Goal: Task Accomplishment & Management: Complete application form

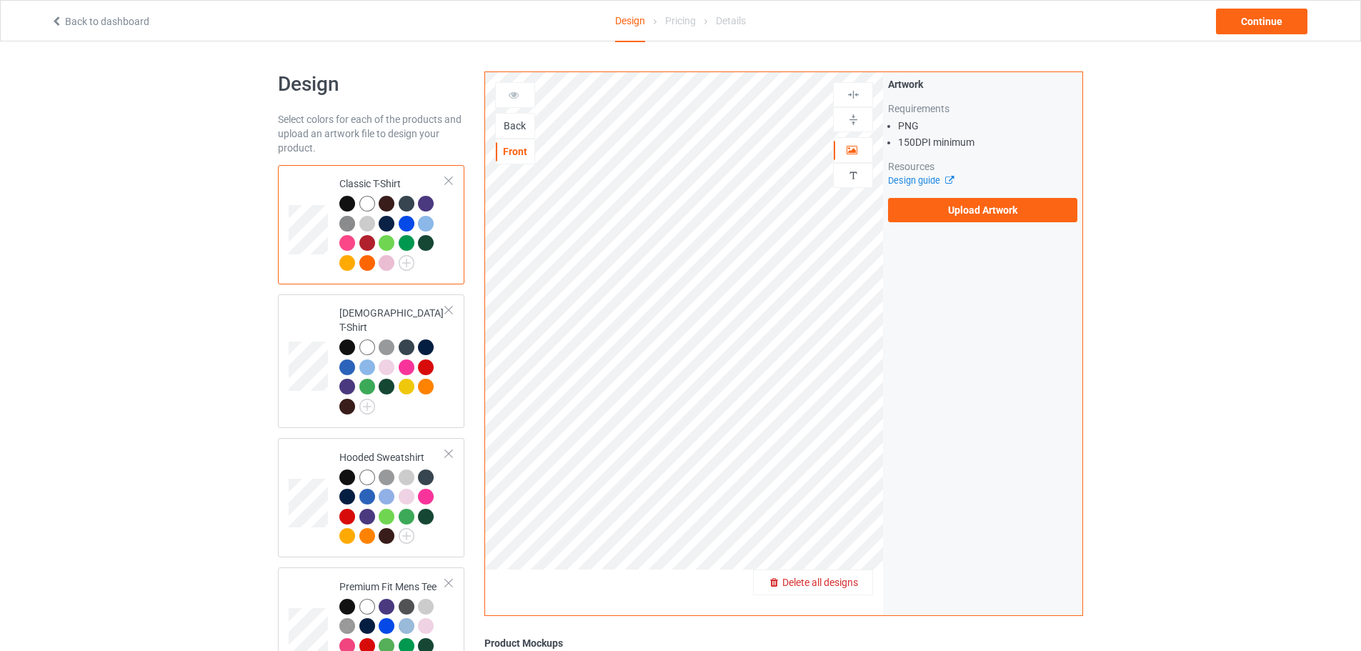
drag, startPoint x: 846, startPoint y: 574, endPoint x: 852, endPoint y: 587, distance: 14.4
click at [852, 587] on span "Delete all designs" at bounding box center [820, 582] width 76 height 11
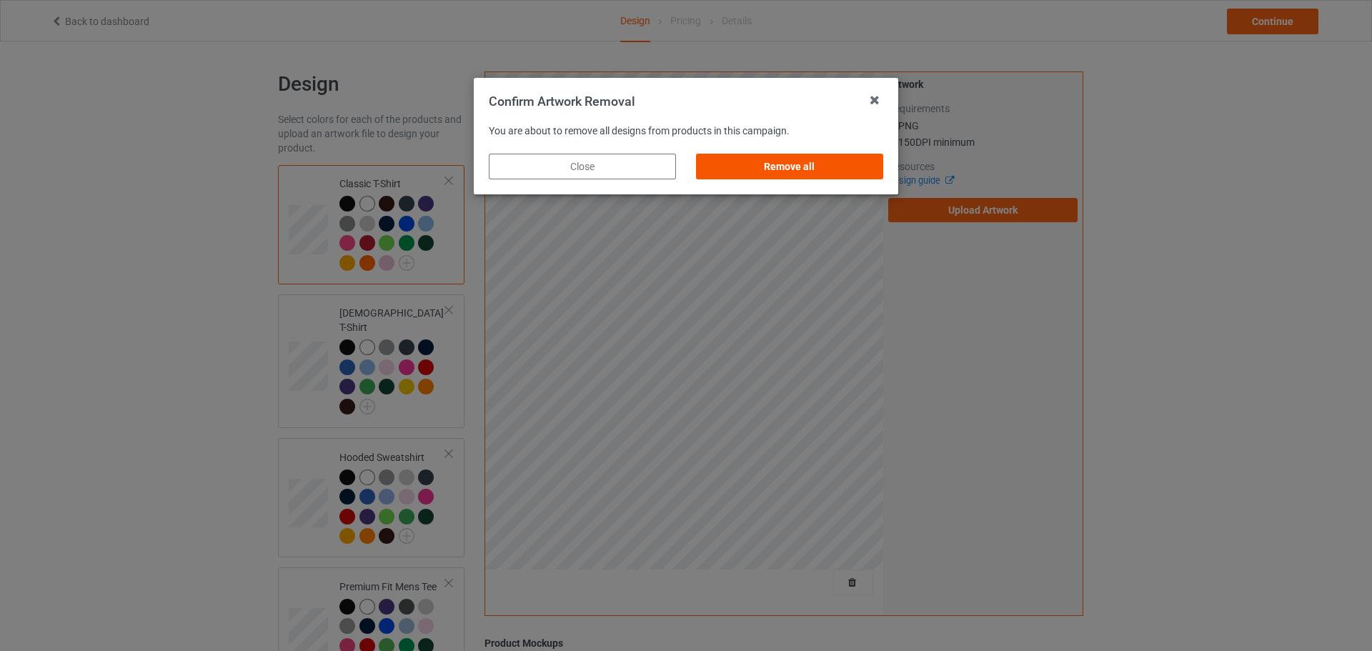
click at [823, 169] on div "Remove all" at bounding box center [789, 167] width 187 height 26
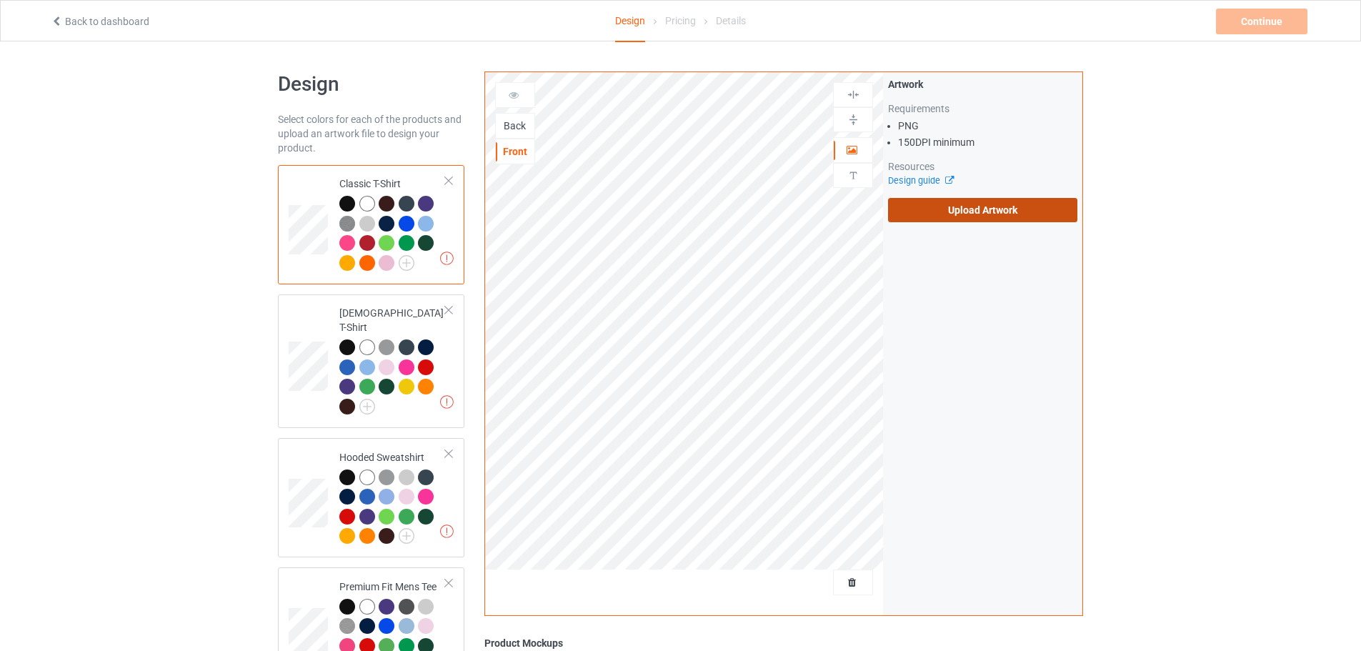
click at [1004, 209] on label "Upload Artwork" at bounding box center [982, 210] width 189 height 24
click at [0, 0] on input "Upload Artwork" at bounding box center [0, 0] width 0 height 0
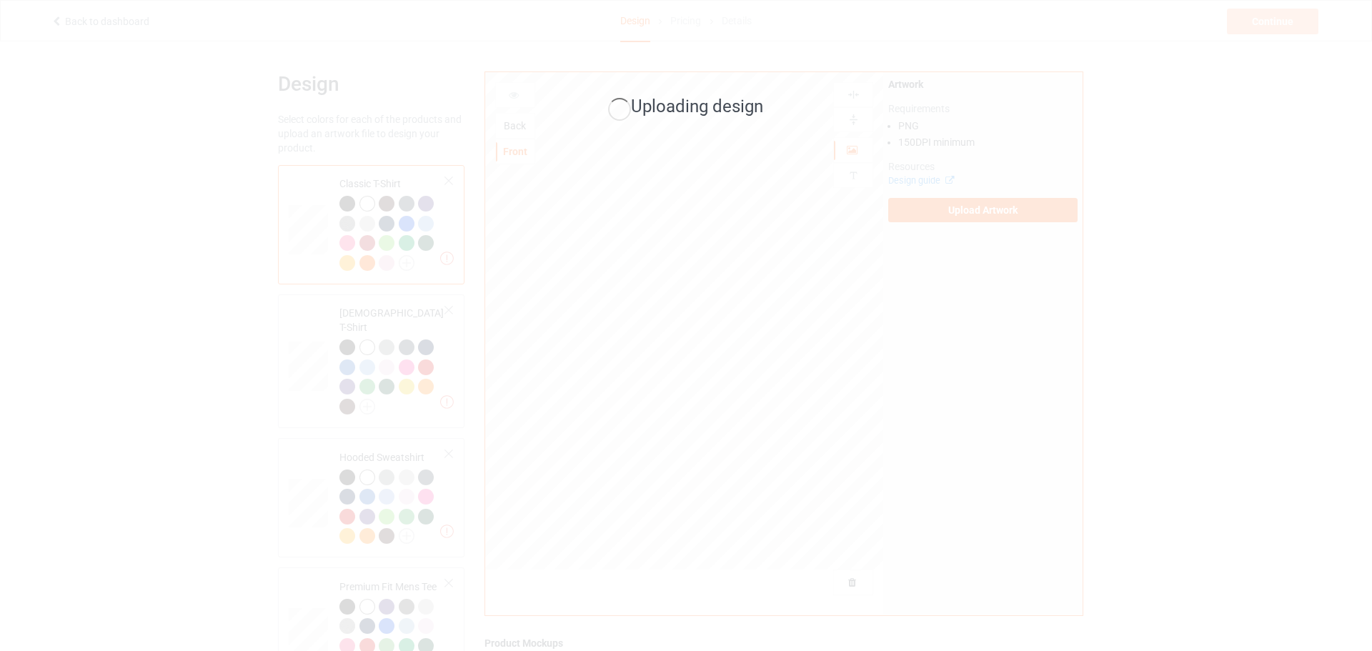
click at [1191, 292] on div "Uploading design" at bounding box center [686, 325] width 1372 height 651
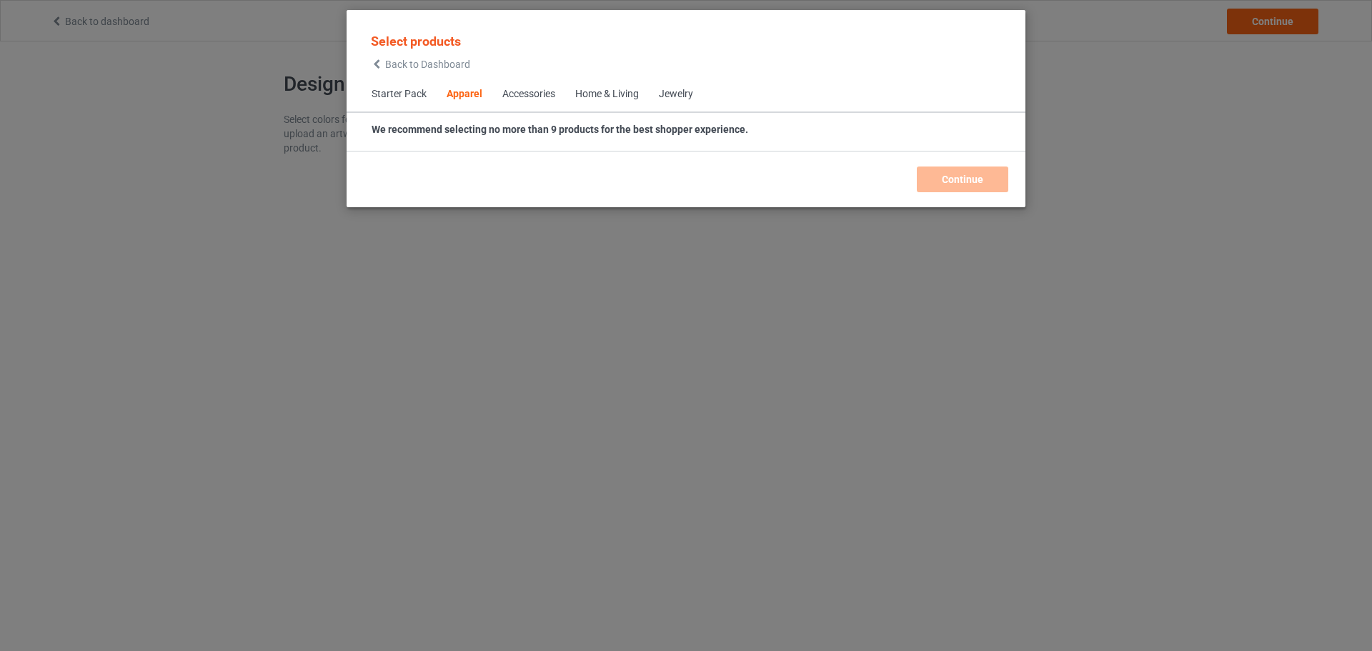
scroll to position [532, 0]
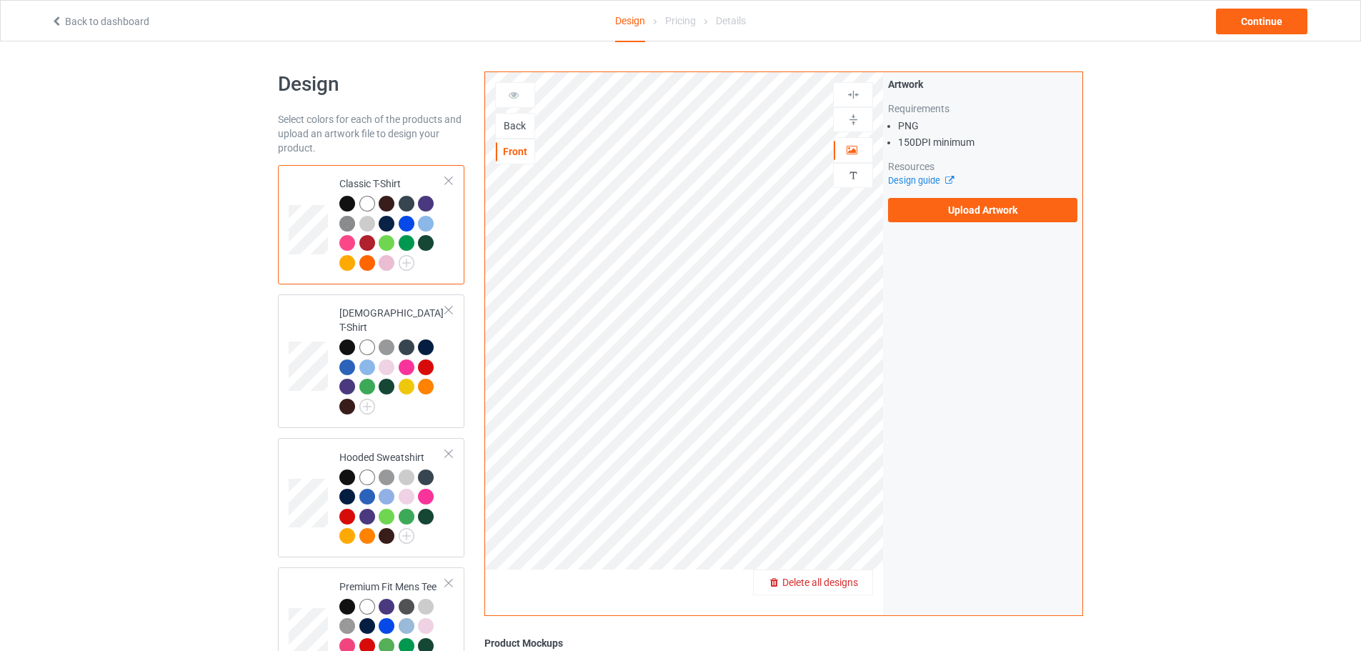
click at [845, 588] on span "Delete all designs" at bounding box center [820, 582] width 76 height 11
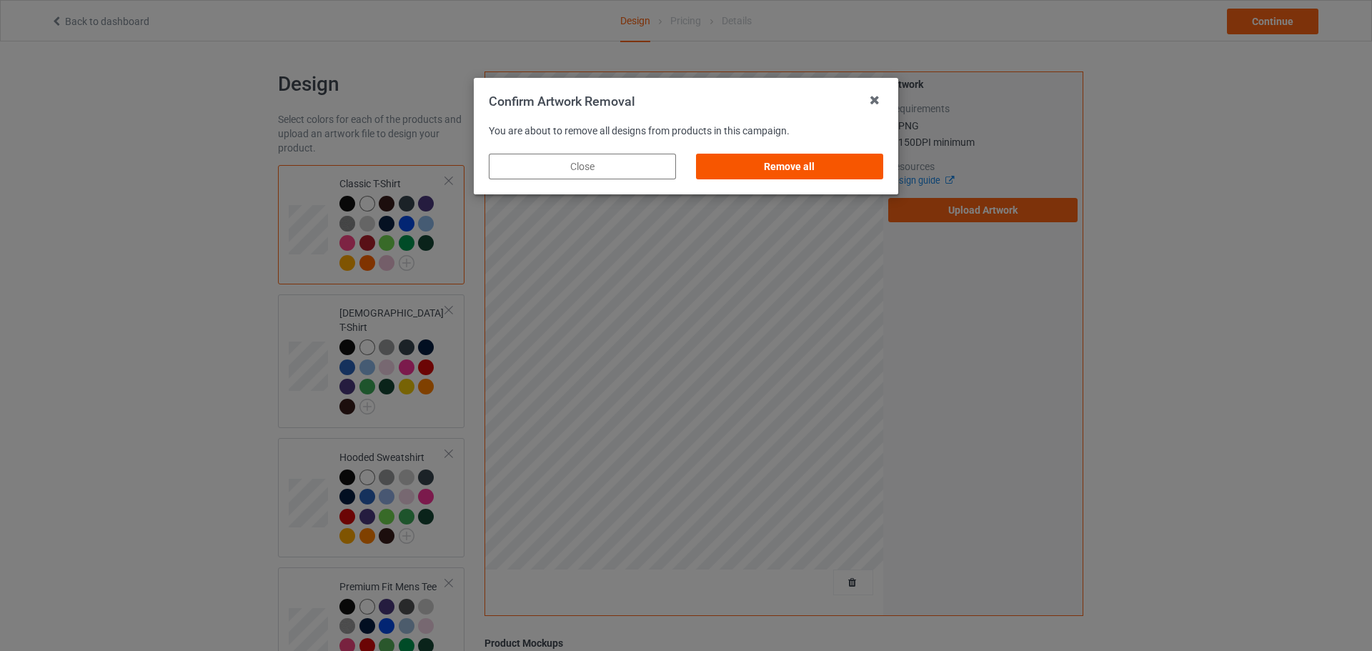
click at [795, 159] on div "Remove all" at bounding box center [789, 167] width 187 height 26
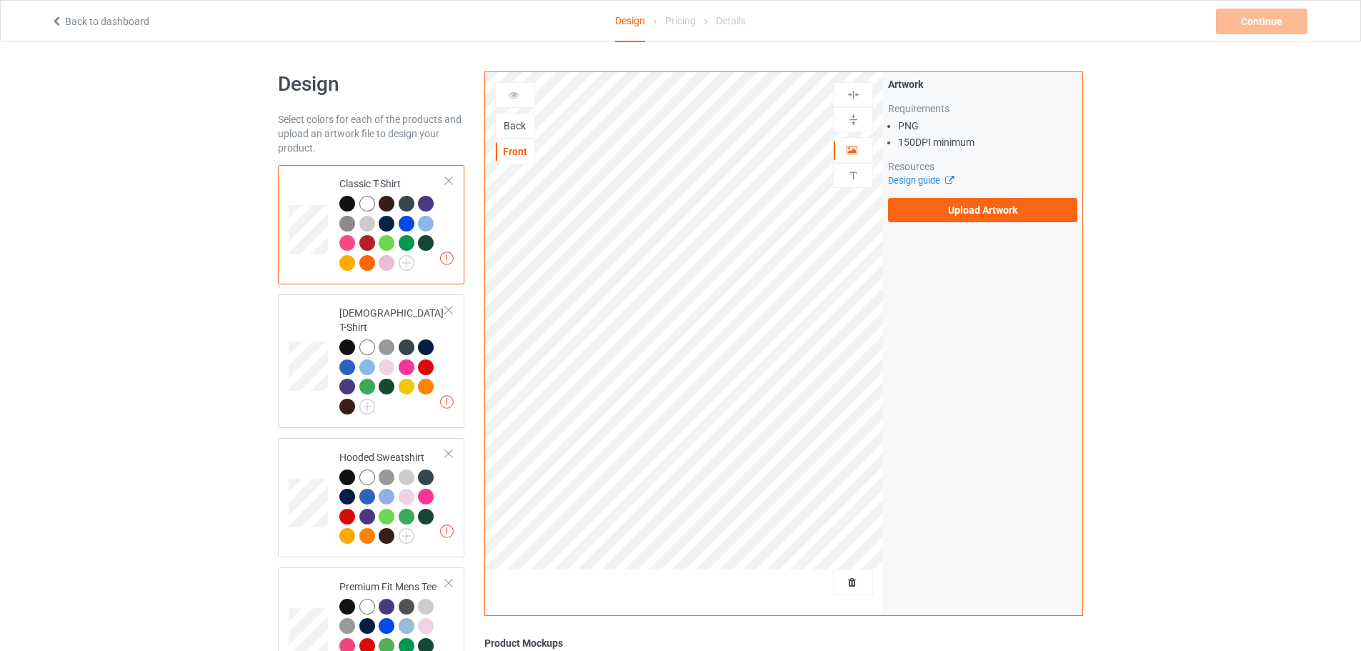
click at [856, 574] on div at bounding box center [853, 582] width 40 height 26
click at [942, 203] on label "Upload Artwork" at bounding box center [982, 210] width 189 height 24
click at [0, 0] on input "Upload Artwork" at bounding box center [0, 0] width 0 height 0
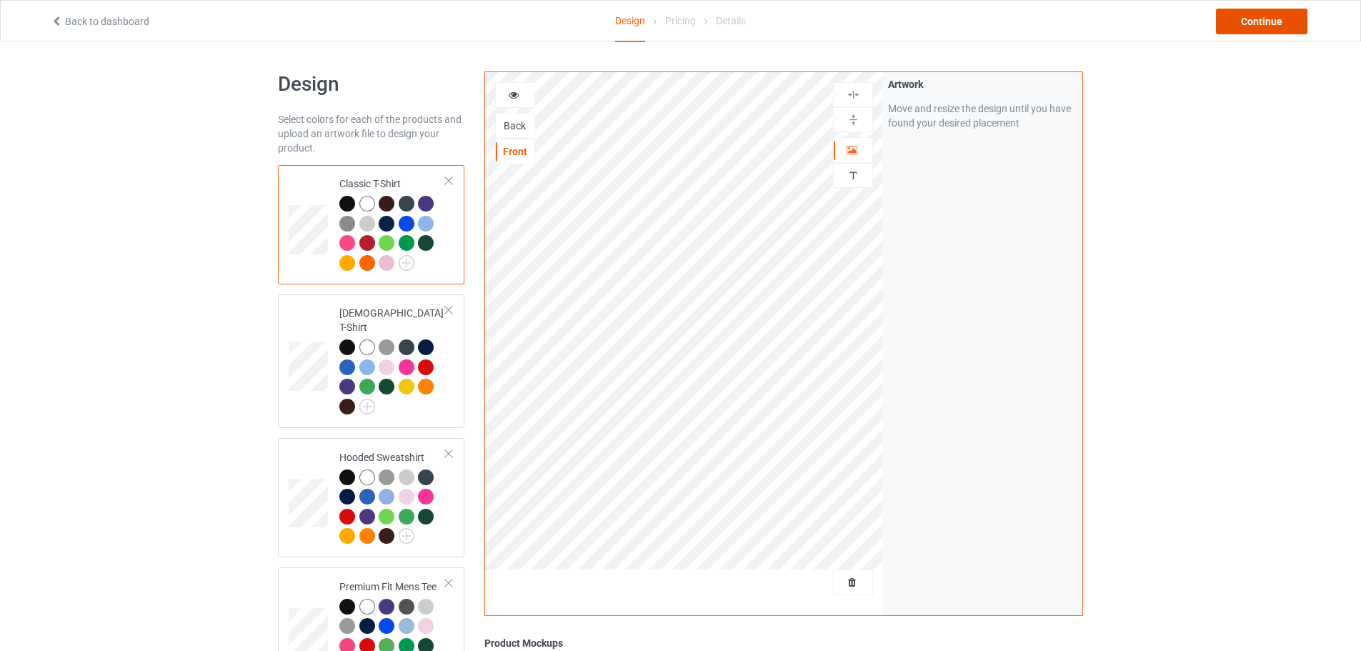
click at [1269, 23] on div "Continue" at bounding box center [1261, 22] width 91 height 26
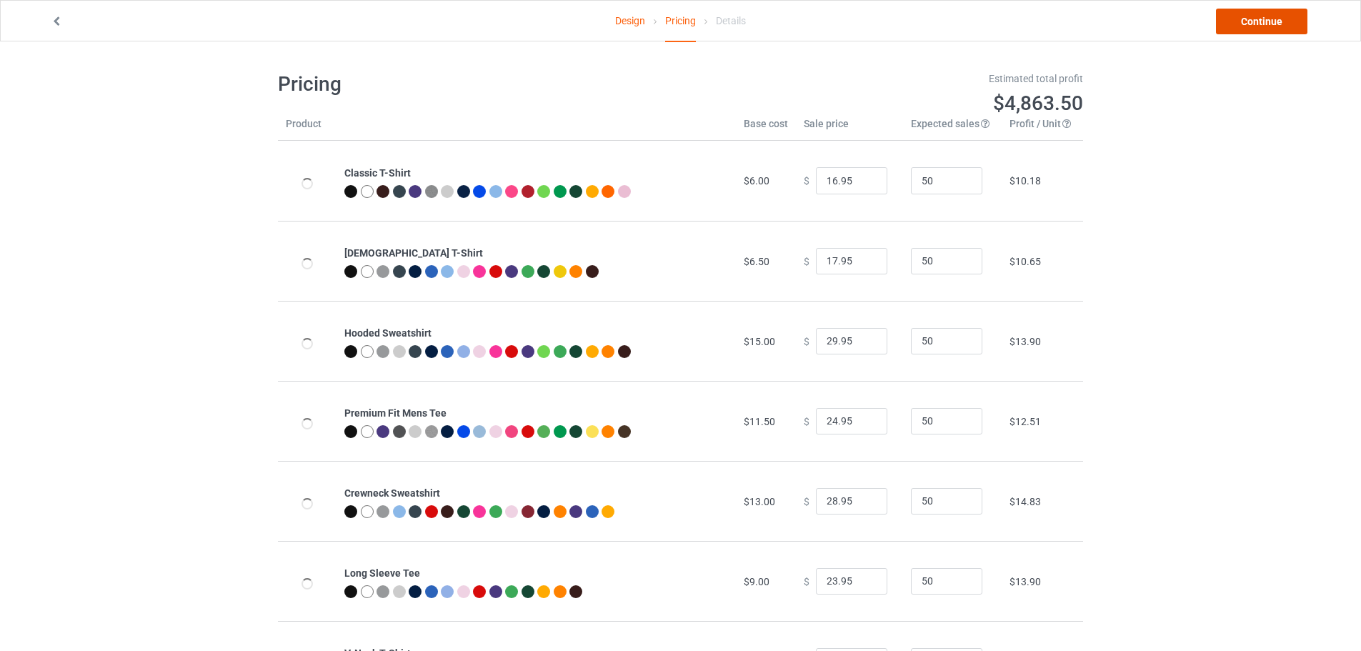
click at [1292, 19] on link "Continue" at bounding box center [1261, 22] width 91 height 26
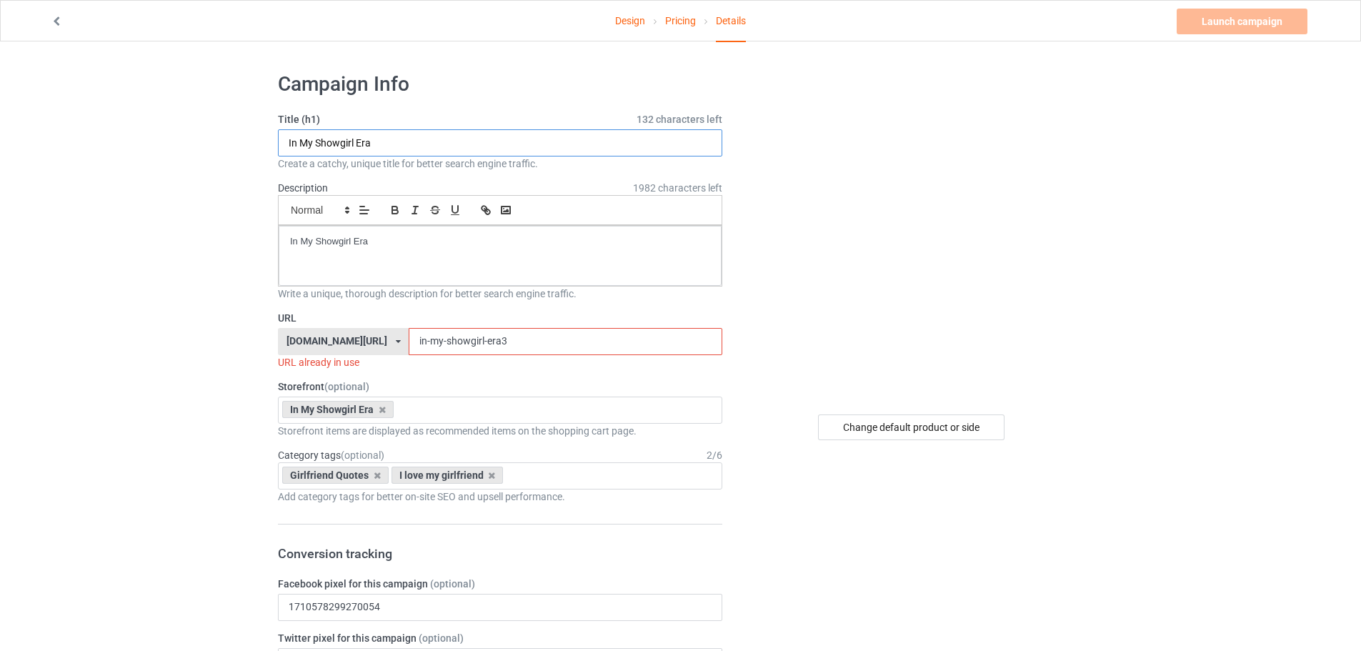
click at [483, 149] on input "In My Showgirl Era" at bounding box center [500, 142] width 444 height 27
paste input "'m not yelling, I'm a New York girl"
click at [353, 139] on input "I'm not yelling, I'm a New York girl" at bounding box center [500, 142] width 444 height 27
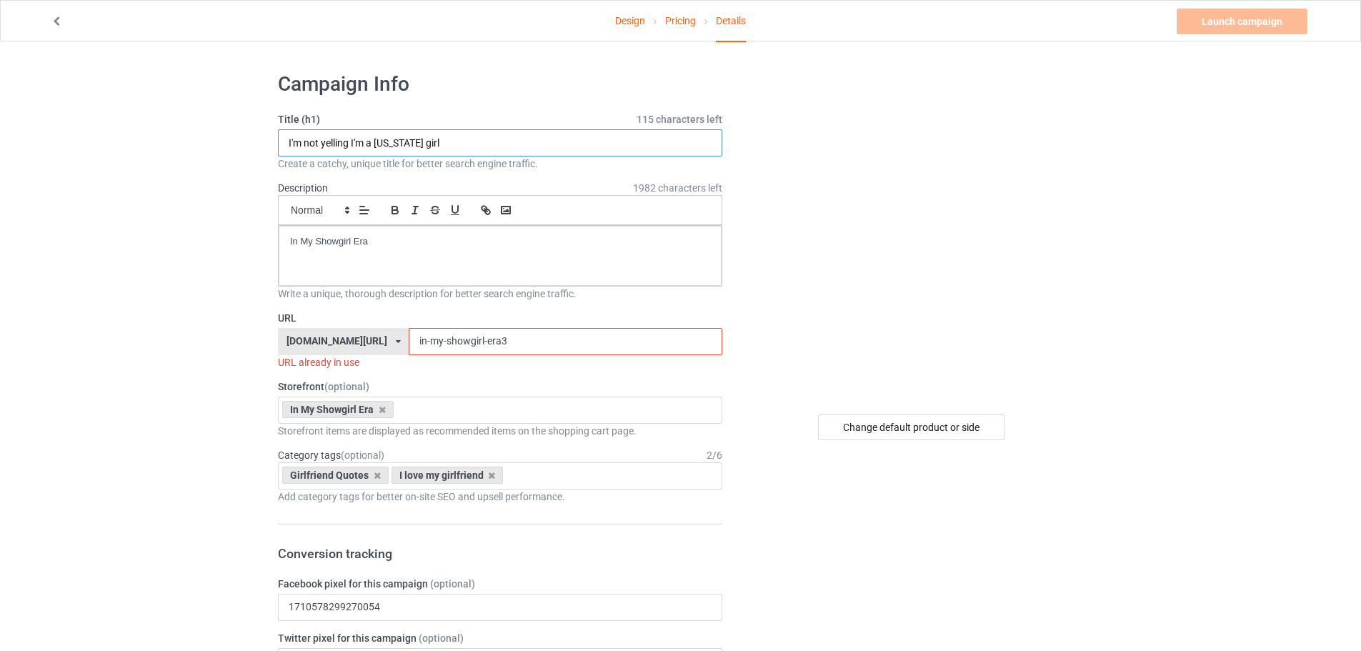
drag, startPoint x: 350, startPoint y: 145, endPoint x: 232, endPoint y: 146, distance: 117.9
type input "I'm not yelling I'm a [US_STATE] girl"
click at [461, 350] on input "in-my-showgirl-era3" at bounding box center [565, 341] width 313 height 27
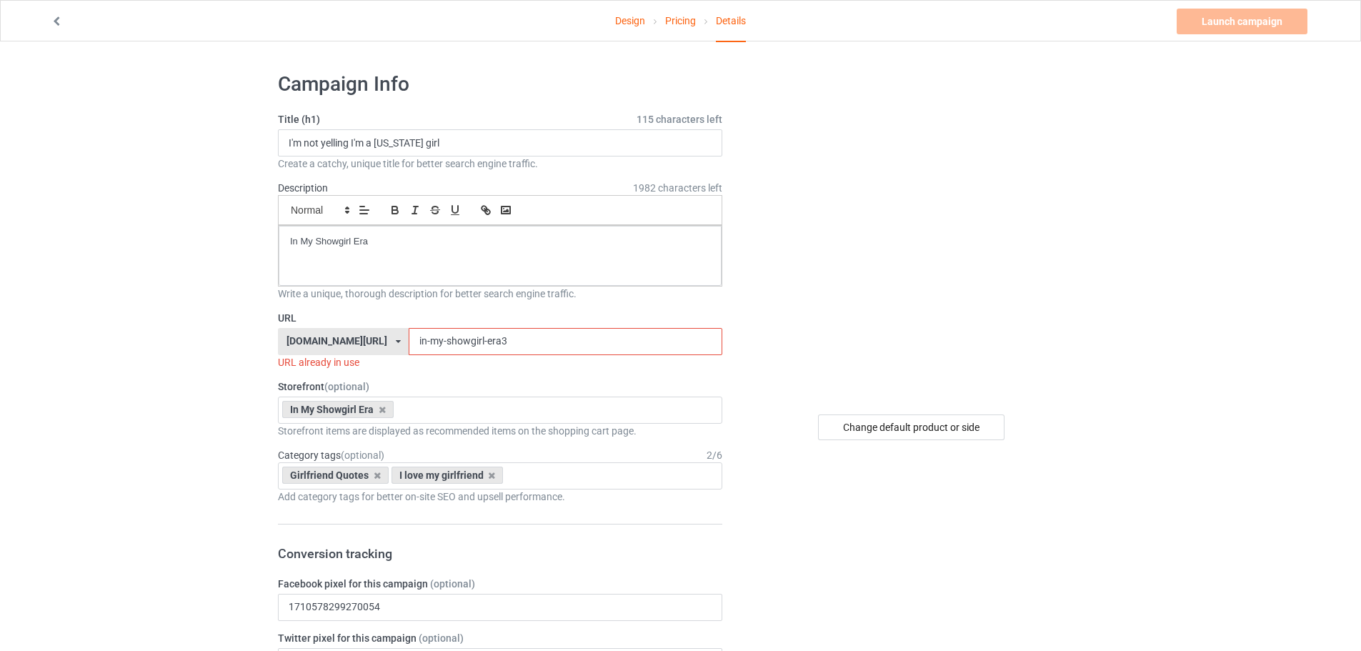
click at [461, 350] on input "in-my-showgirl-era3" at bounding box center [565, 341] width 313 height 27
paste input "I'm not yelling"
click at [409, 339] on input "I'm not yelling" at bounding box center [565, 341] width 313 height 27
click at [409, 337] on input "I-m not yelling" at bounding box center [565, 341] width 313 height 27
click at [413, 339] on input "I-m-not yelling" at bounding box center [565, 341] width 313 height 27
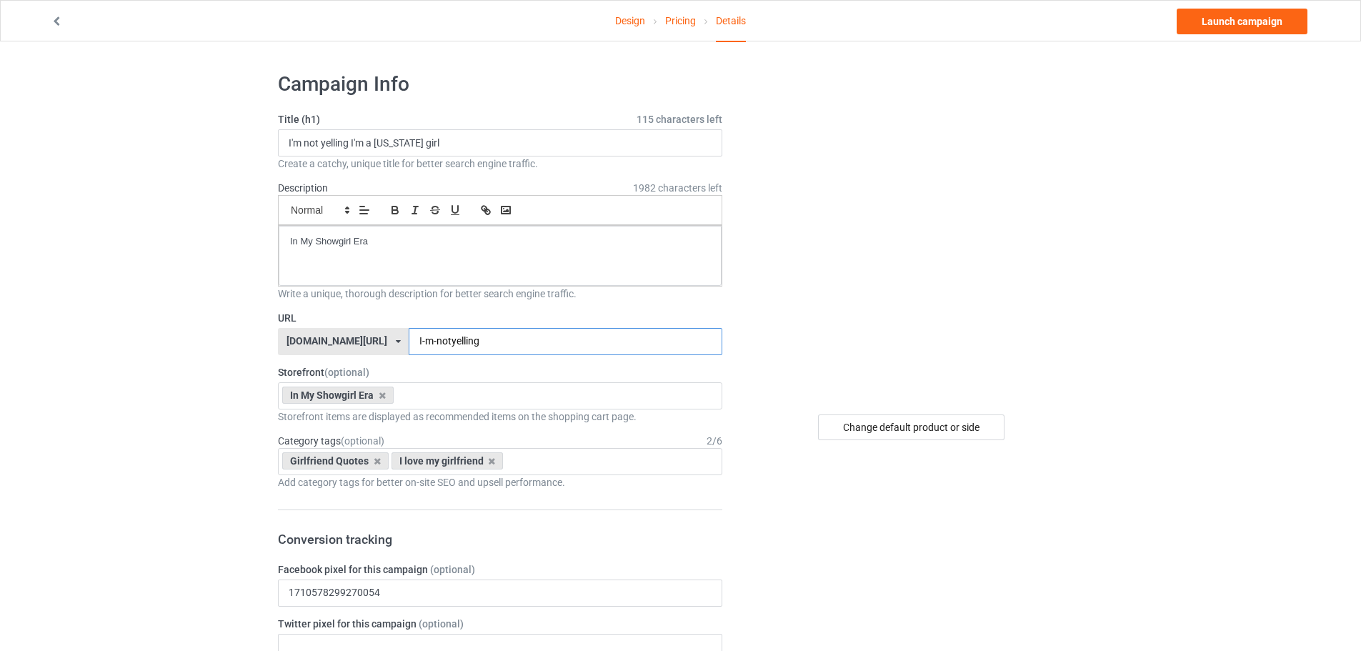
drag, startPoint x: 409, startPoint y: 340, endPoint x: 377, endPoint y: 340, distance: 32.1
click at [409, 340] on input "I-m-notyelling" at bounding box center [565, 341] width 313 height 27
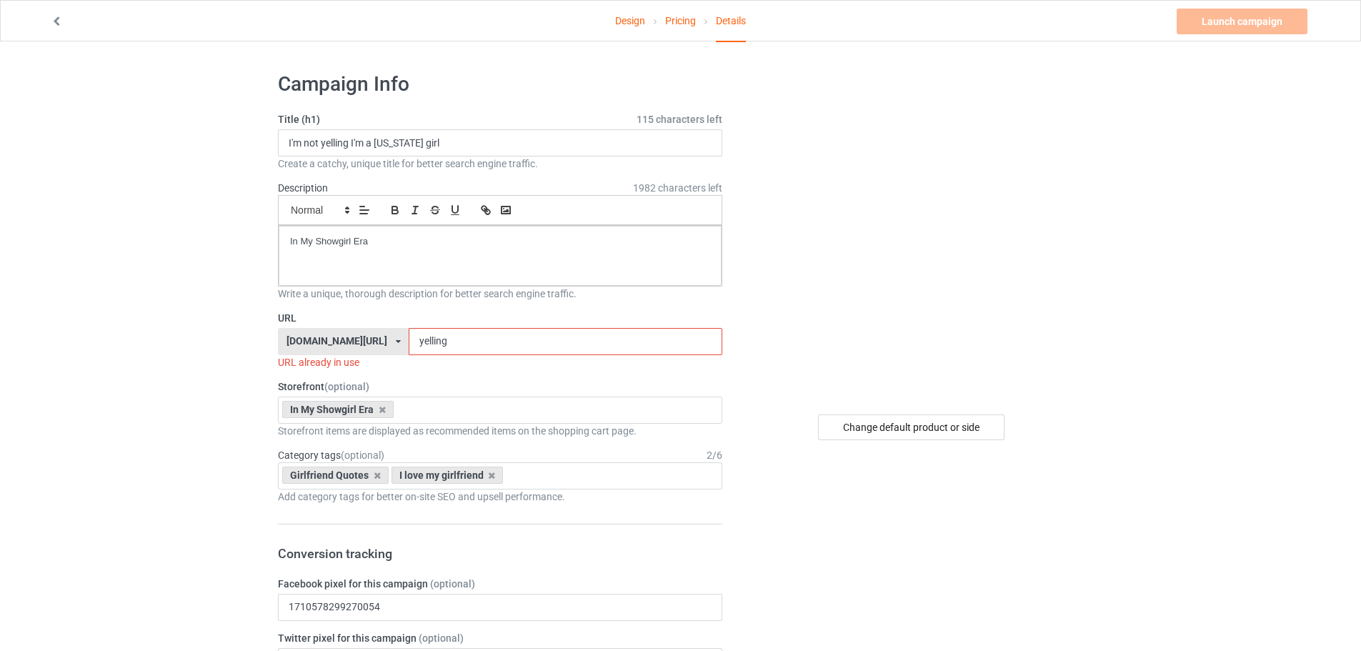
click at [452, 346] on input "yelling" at bounding box center [565, 341] width 313 height 27
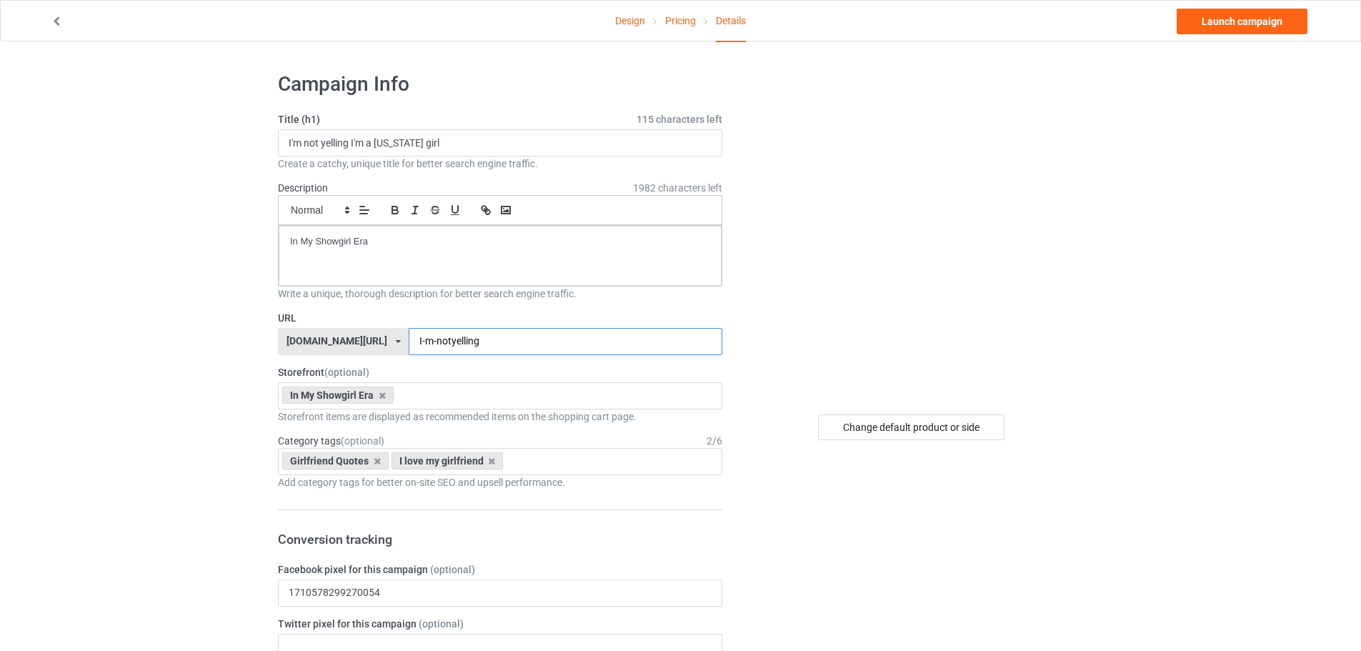
click at [452, 346] on input "I-m-notyelling" at bounding box center [565, 341] width 313 height 27
click at [410, 341] on input "I-m-notyelling" at bounding box center [565, 341] width 313 height 27
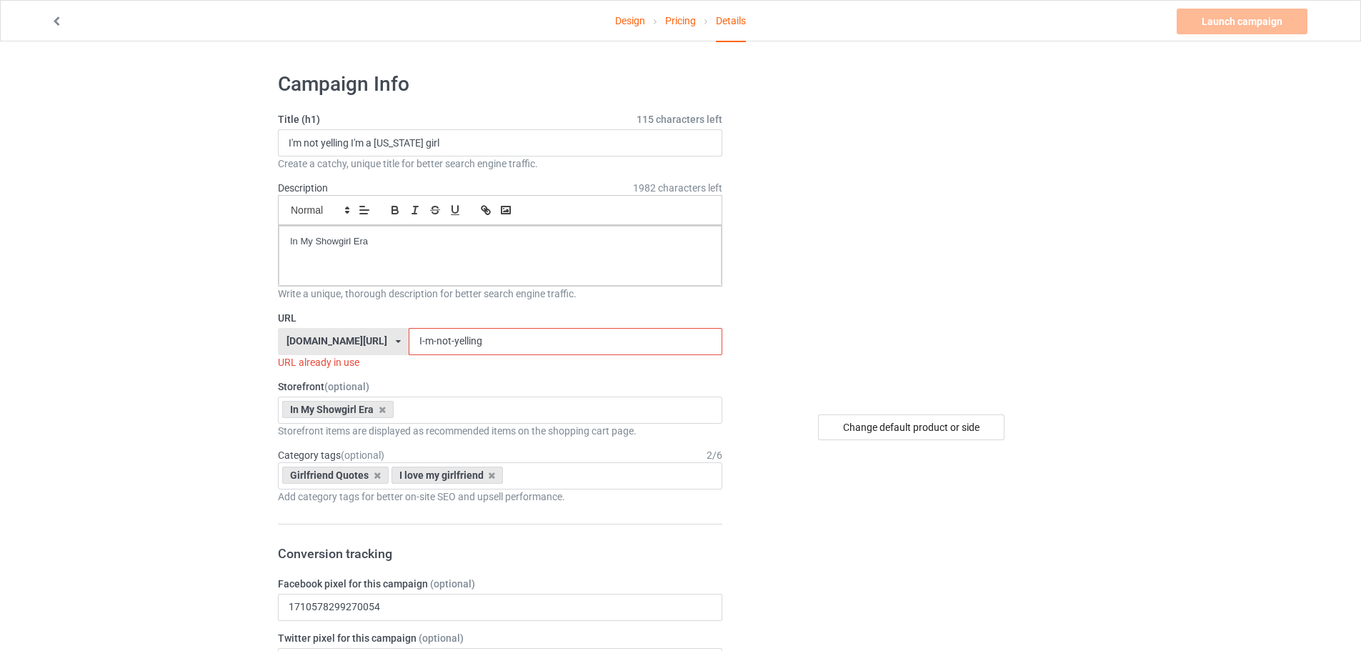
click at [468, 349] on input "I-m-not-yelling" at bounding box center [565, 341] width 313 height 27
drag, startPoint x: 423, startPoint y: 143, endPoint x: 467, endPoint y: 145, distance: 43.6
click at [467, 145] on input "I'm not yelling I'm a [US_STATE] girl" at bounding box center [500, 142] width 444 height 27
click at [479, 345] on input "I-m-not-yelling" at bounding box center [565, 341] width 313 height 27
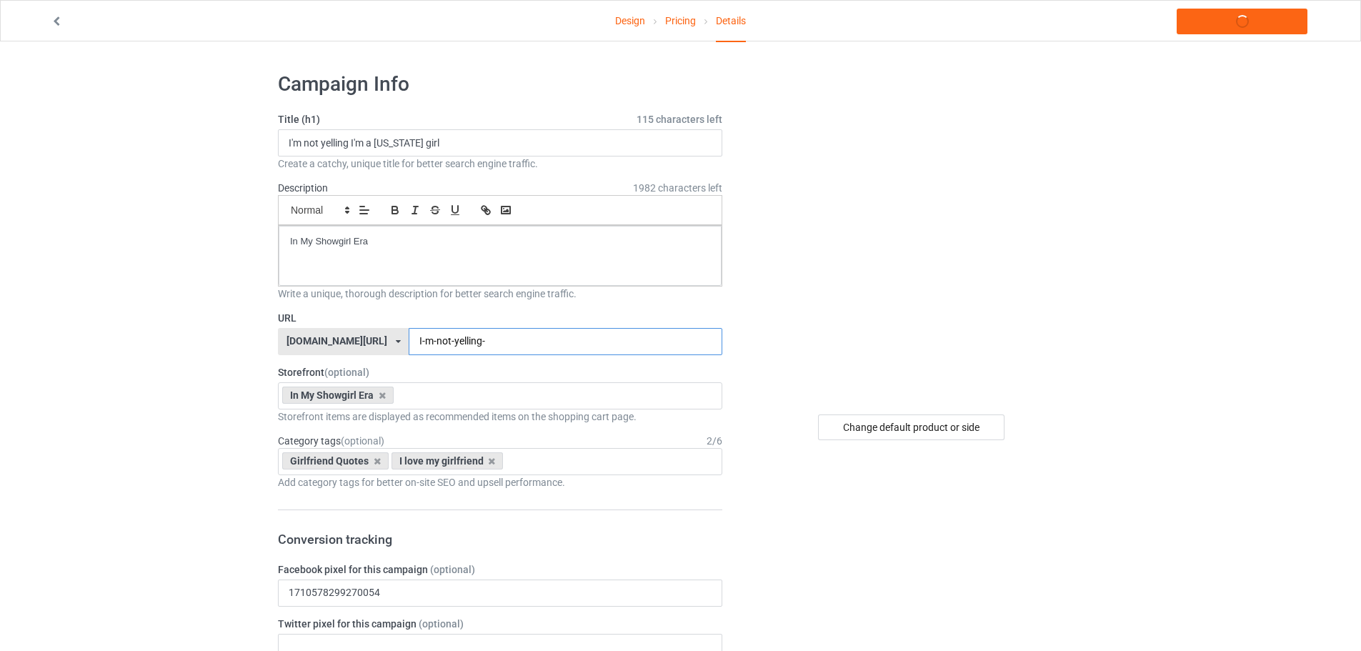
paste input "girl"
type input "I-m-not-yelling-girl"
click at [381, 399] on icon at bounding box center [382, 395] width 7 height 9
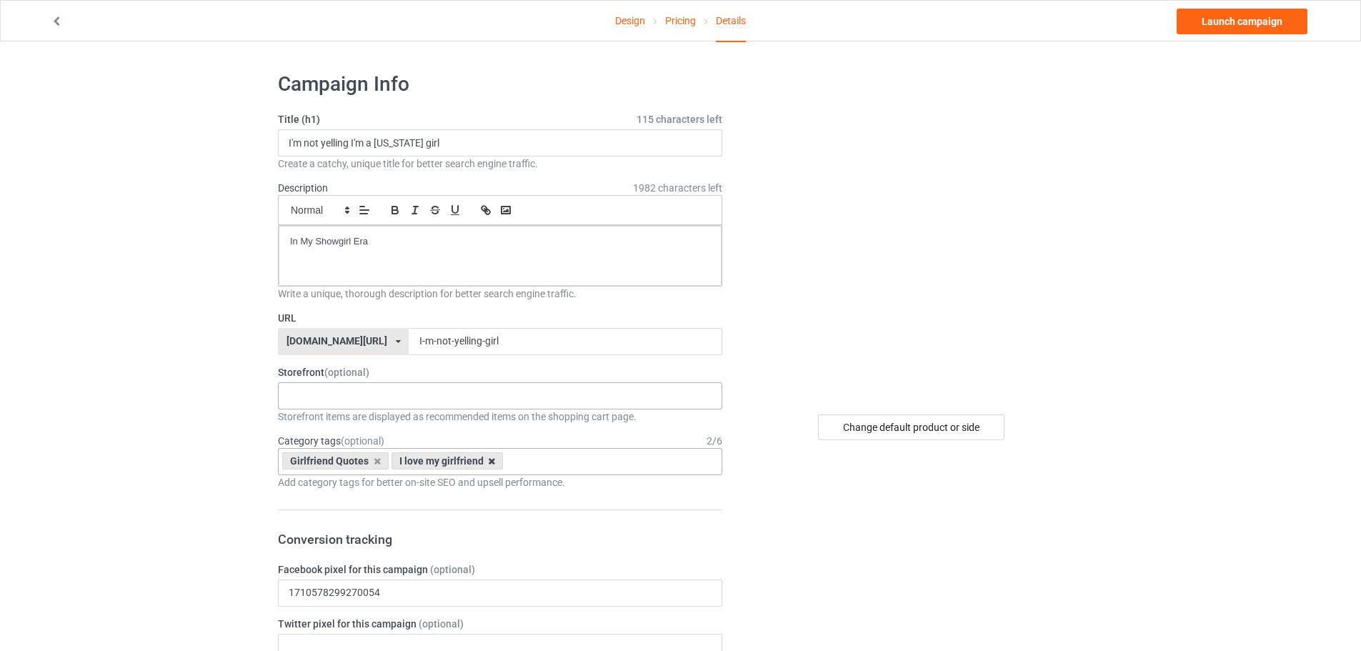
click at [492, 459] on icon at bounding box center [491, 461] width 7 height 9
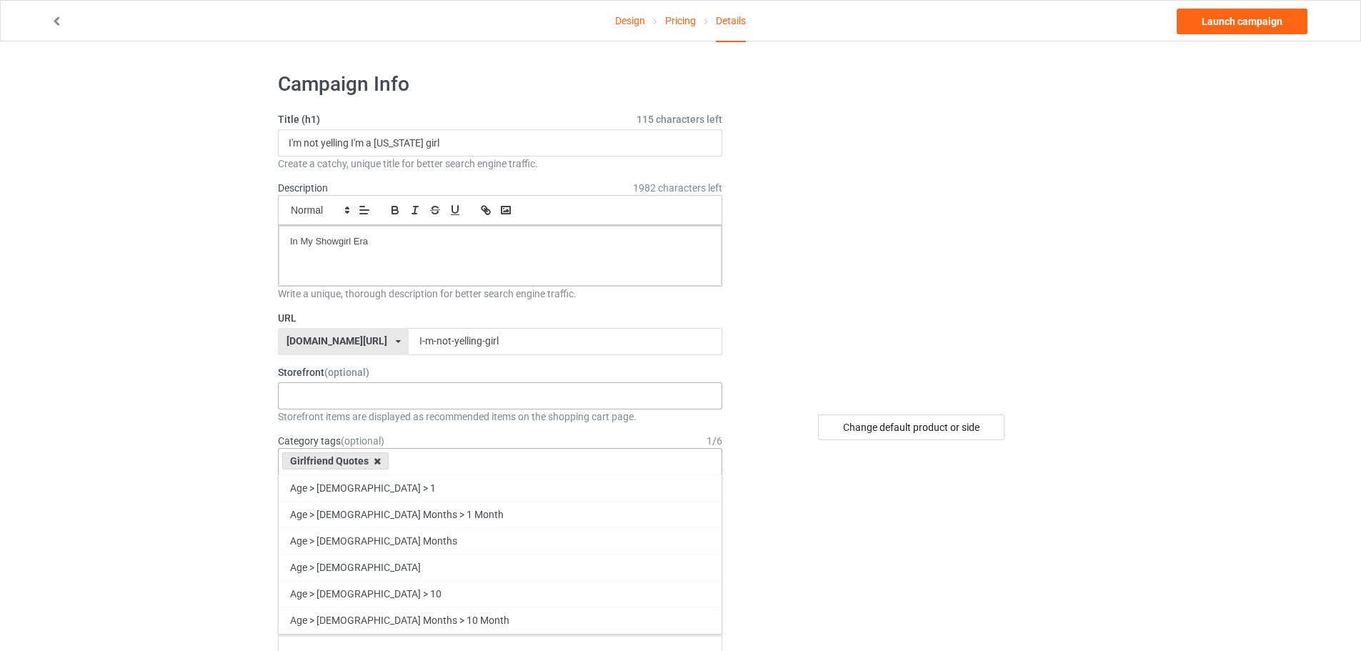
click at [375, 461] on icon at bounding box center [377, 461] width 7 height 9
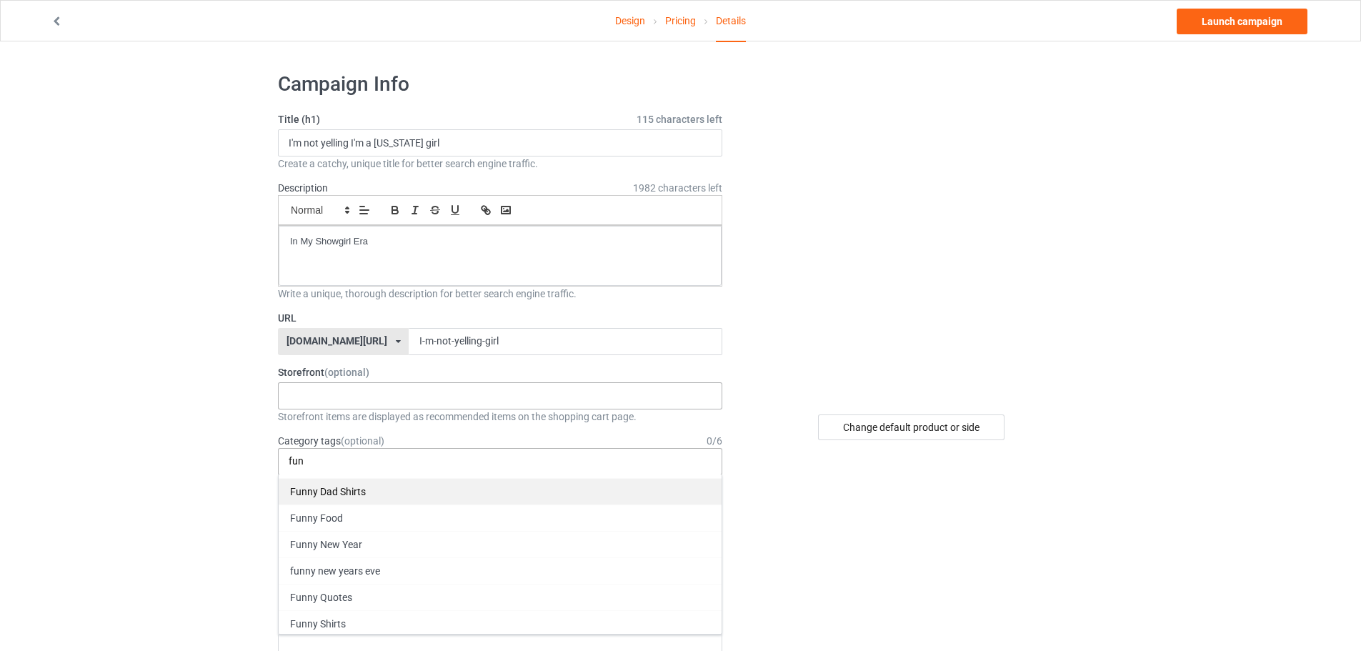
scroll to position [71, 0]
type input "fun"
click at [424, 579] on div "Funny Quotes" at bounding box center [500, 575] width 443 height 26
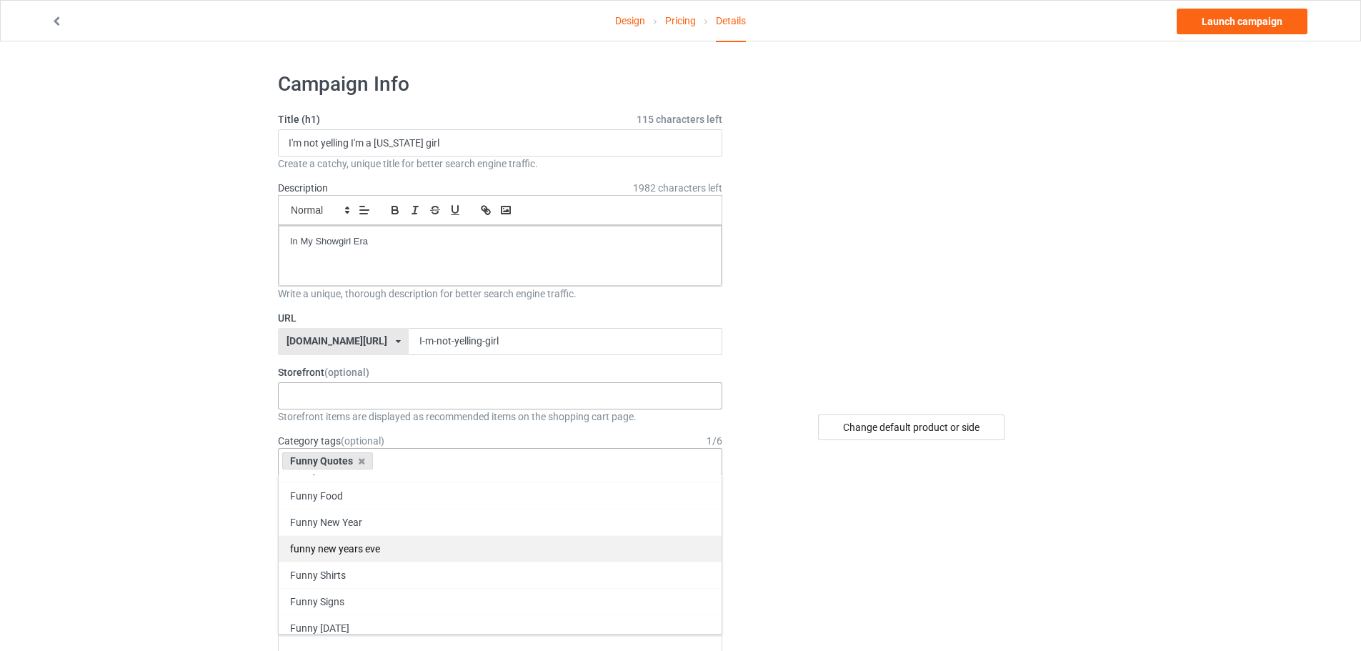
scroll to position [68739, 0]
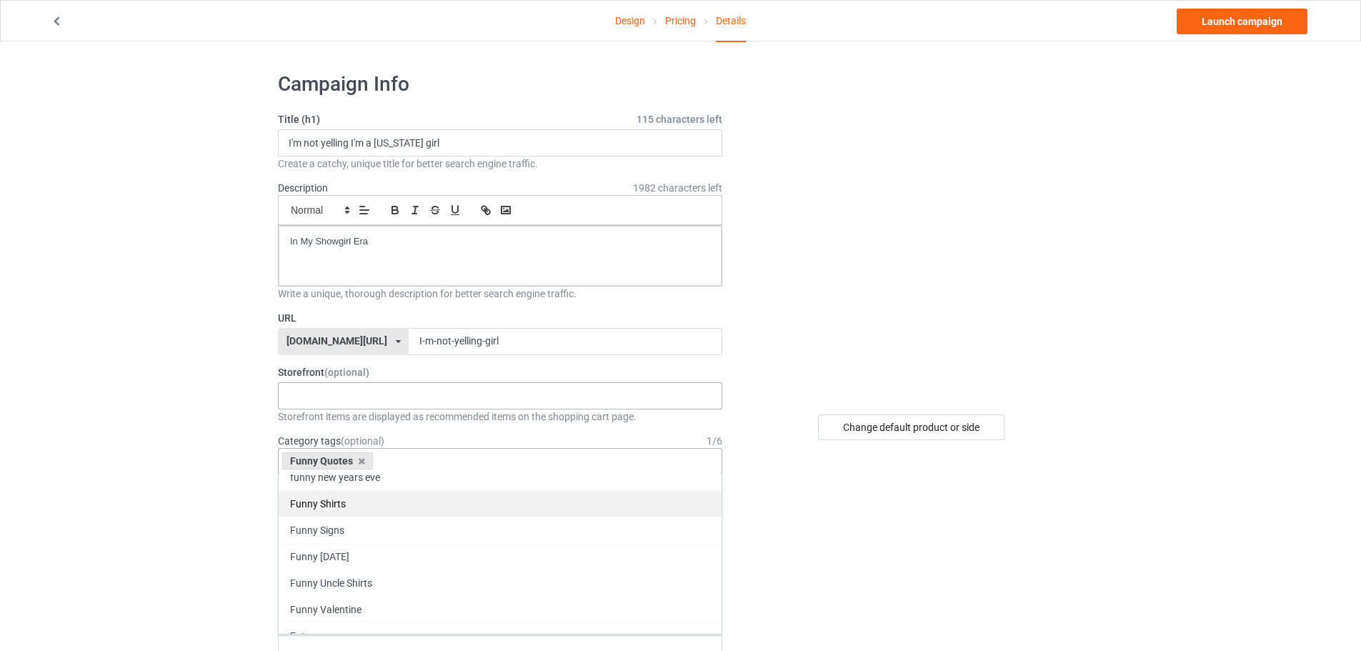
click at [427, 509] on div "Funny Shirts" at bounding box center [500, 503] width 443 height 26
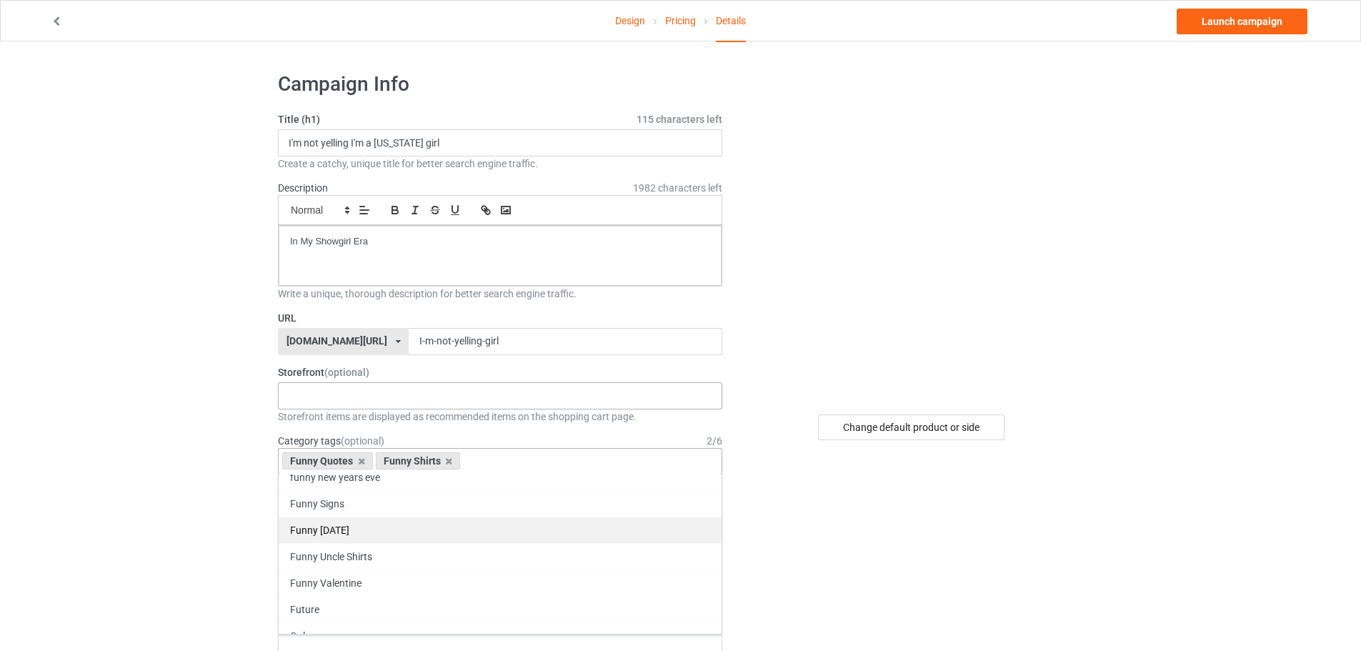
scroll to position [68810, 0]
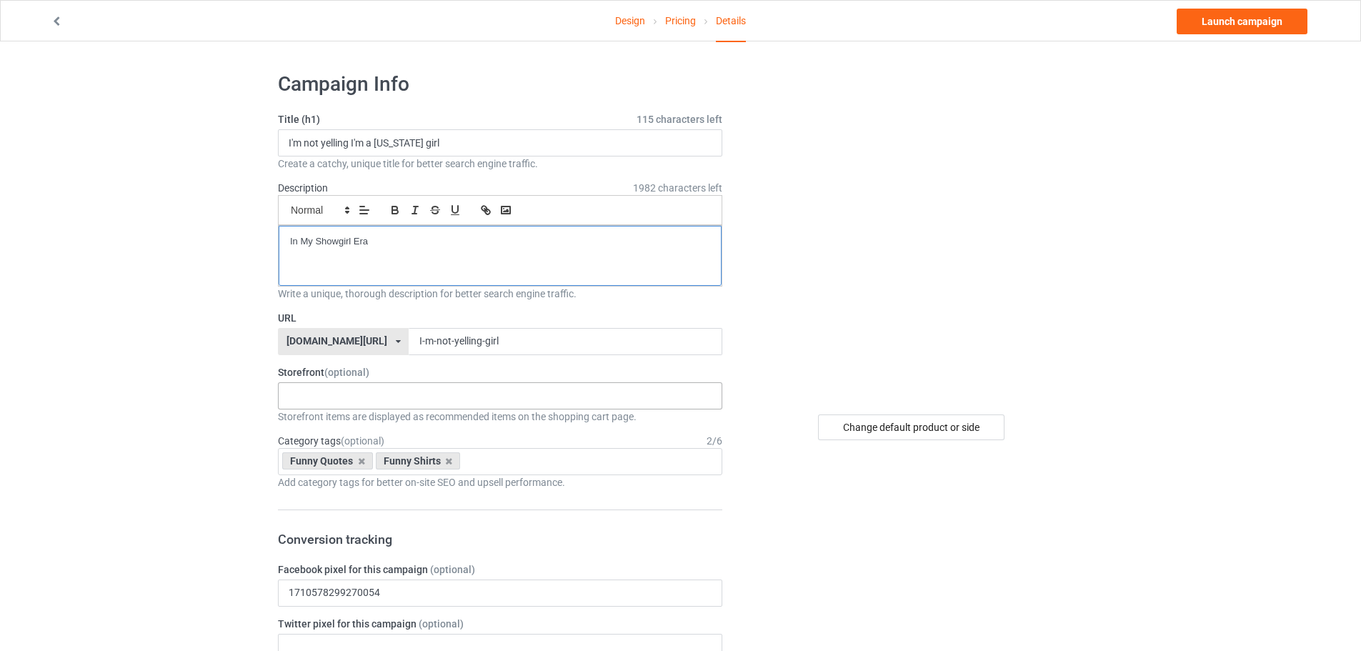
click at [393, 252] on div "In My Showgirl Era" at bounding box center [500, 256] width 443 height 60
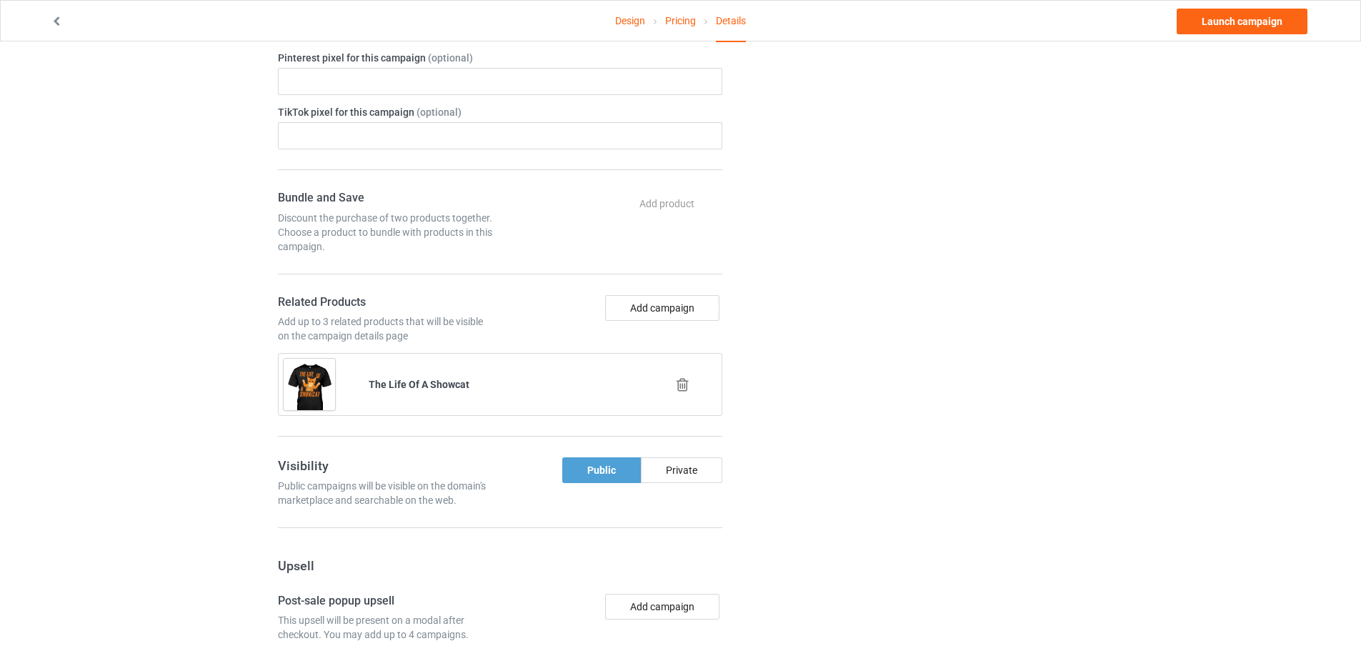
scroll to position [643, 0]
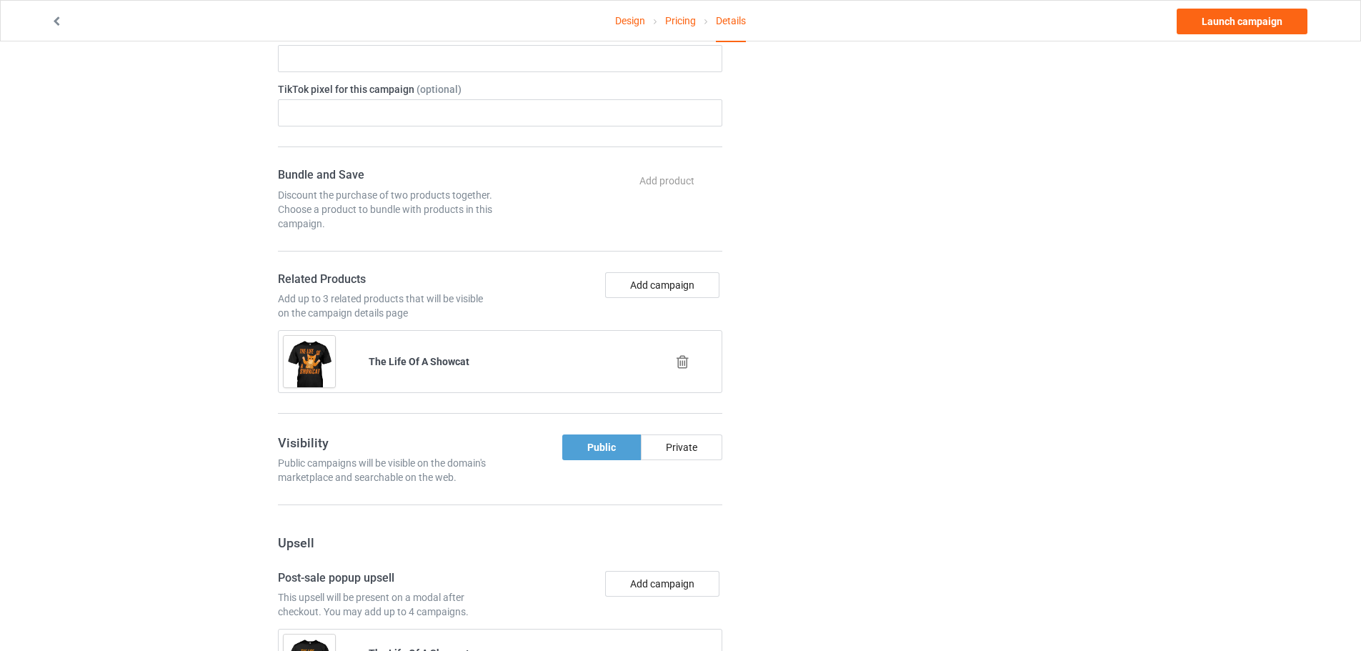
click at [690, 361] on icon at bounding box center [683, 361] width 18 height 15
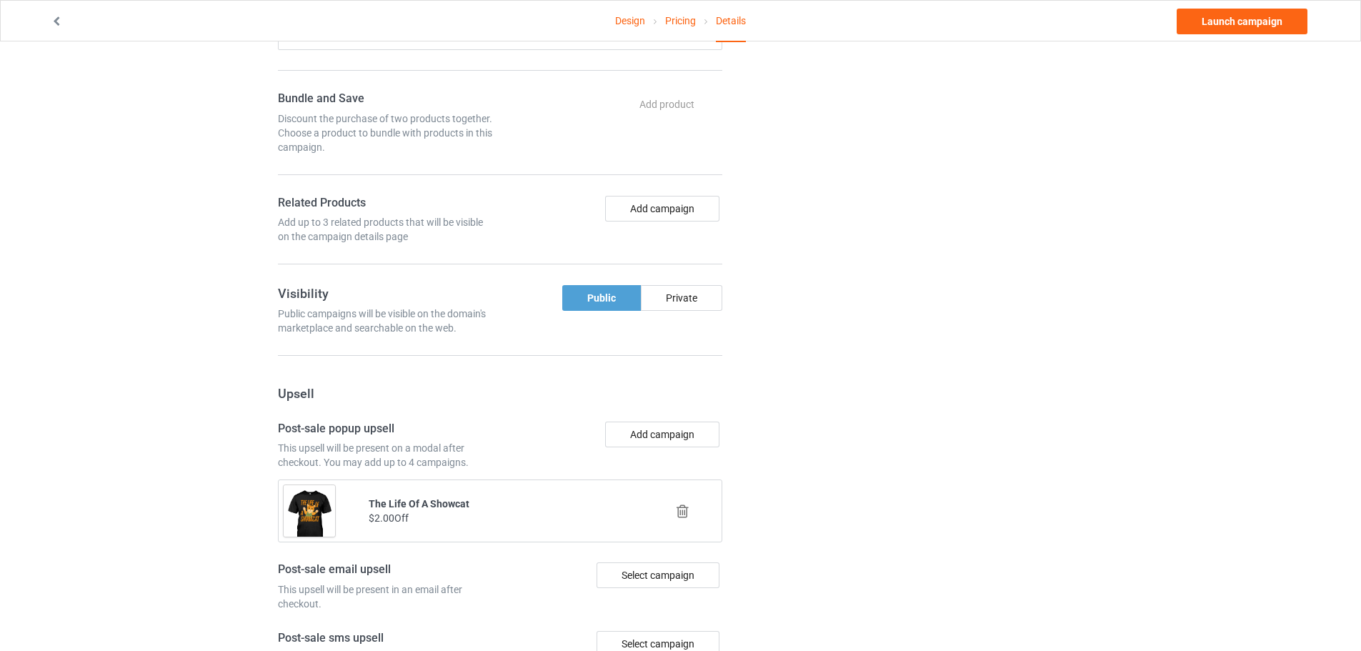
scroll to position [857, 0]
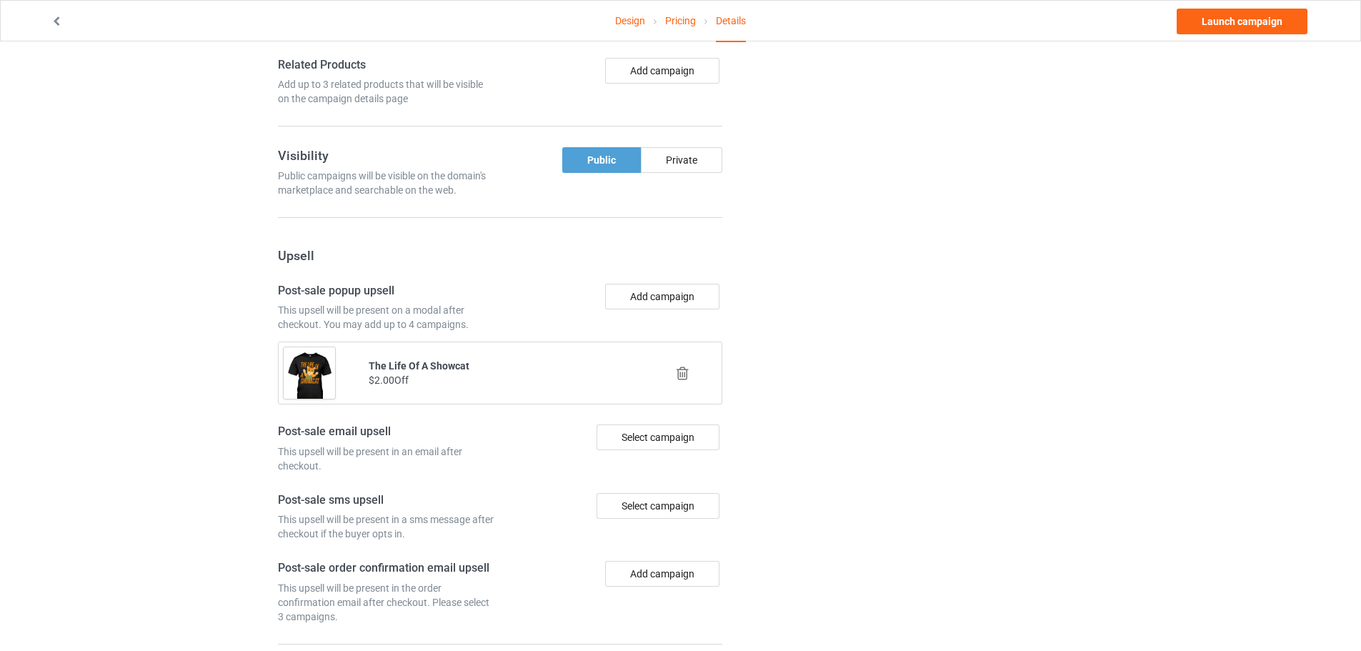
click at [679, 375] on icon at bounding box center [683, 373] width 18 height 15
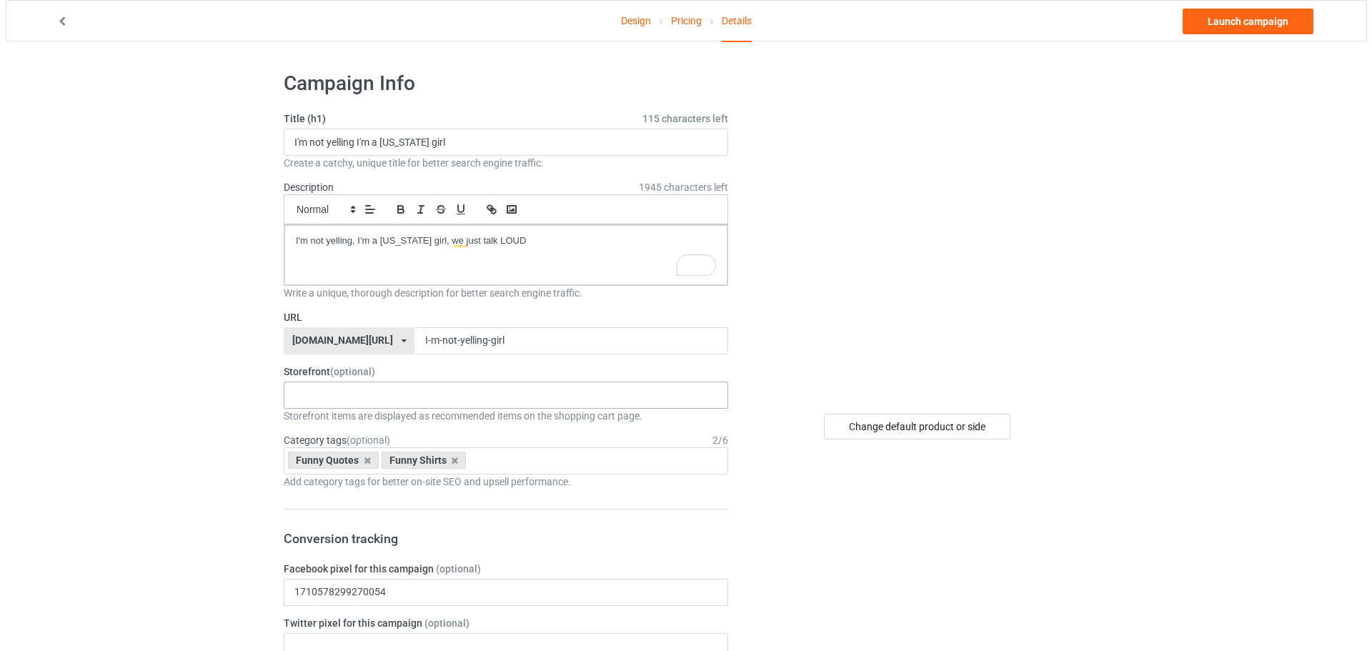
scroll to position [0, 0]
click at [1266, 29] on link "Launch campaign" at bounding box center [1242, 22] width 131 height 26
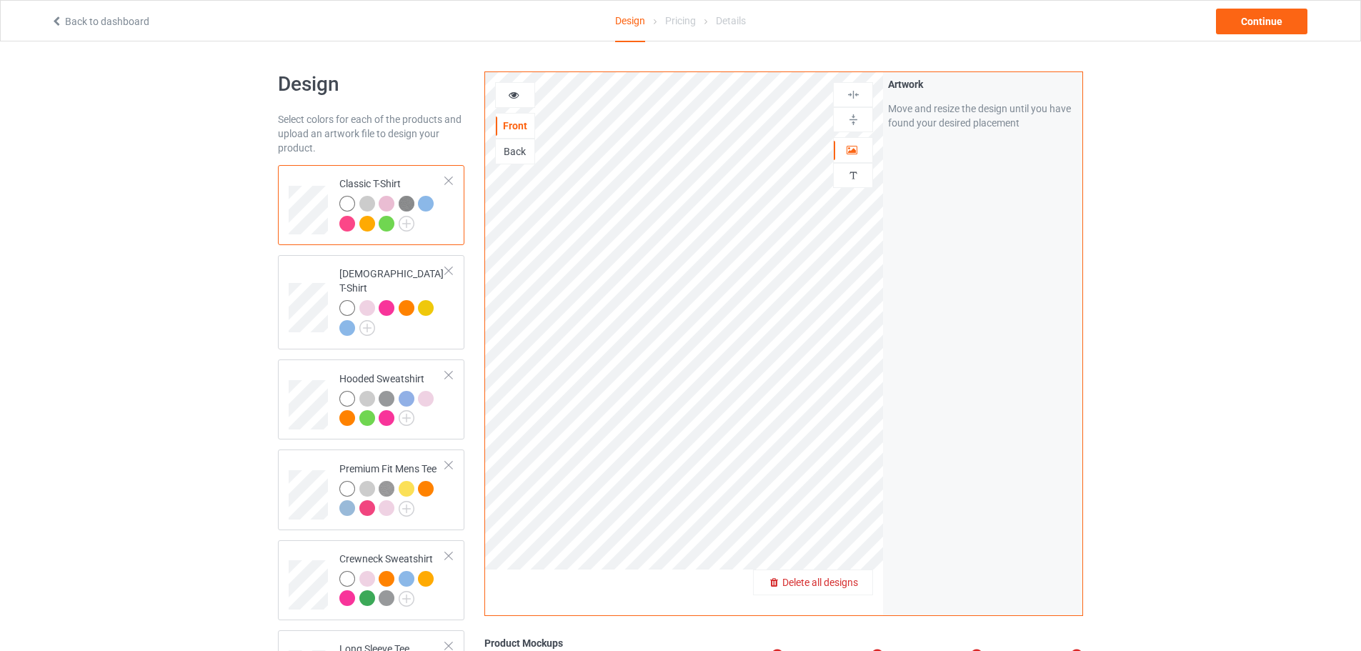
click at [851, 577] on span "Delete all designs" at bounding box center [820, 582] width 76 height 11
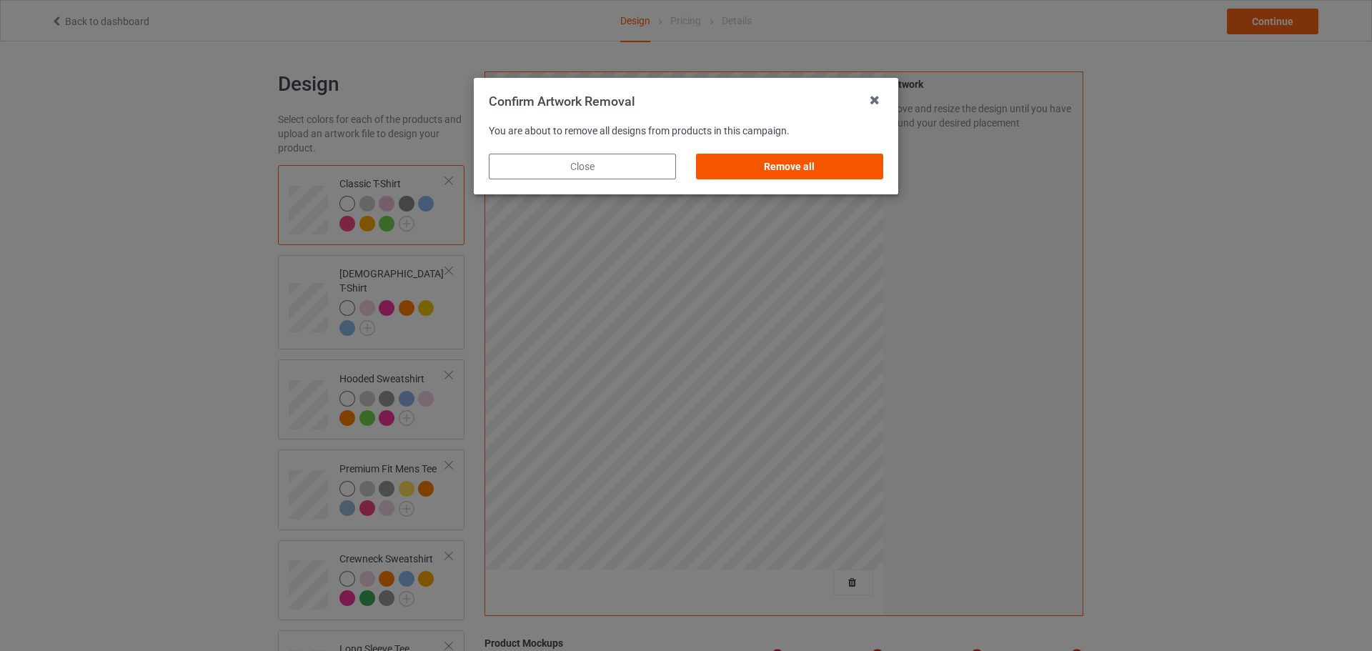
click at [802, 172] on div "Remove all" at bounding box center [789, 167] width 187 height 26
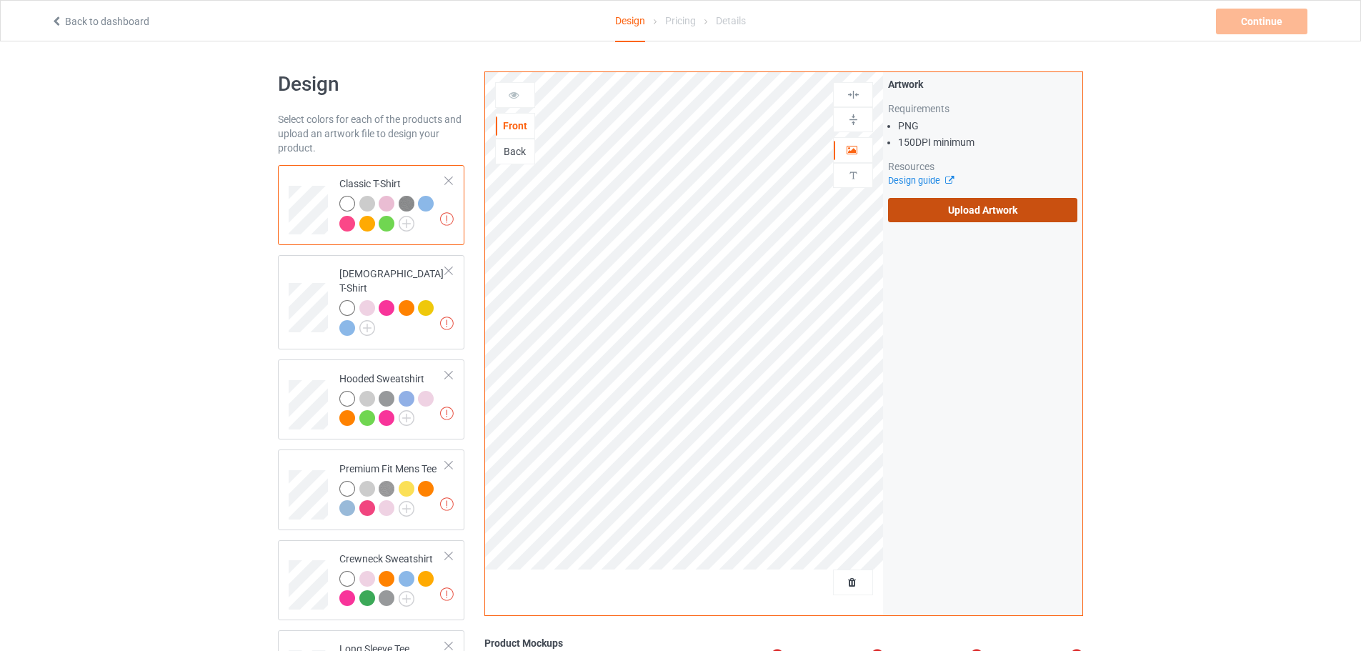
click at [987, 215] on label "Upload Artwork" at bounding box center [982, 210] width 189 height 24
click at [0, 0] on input "Upload Artwork" at bounding box center [0, 0] width 0 height 0
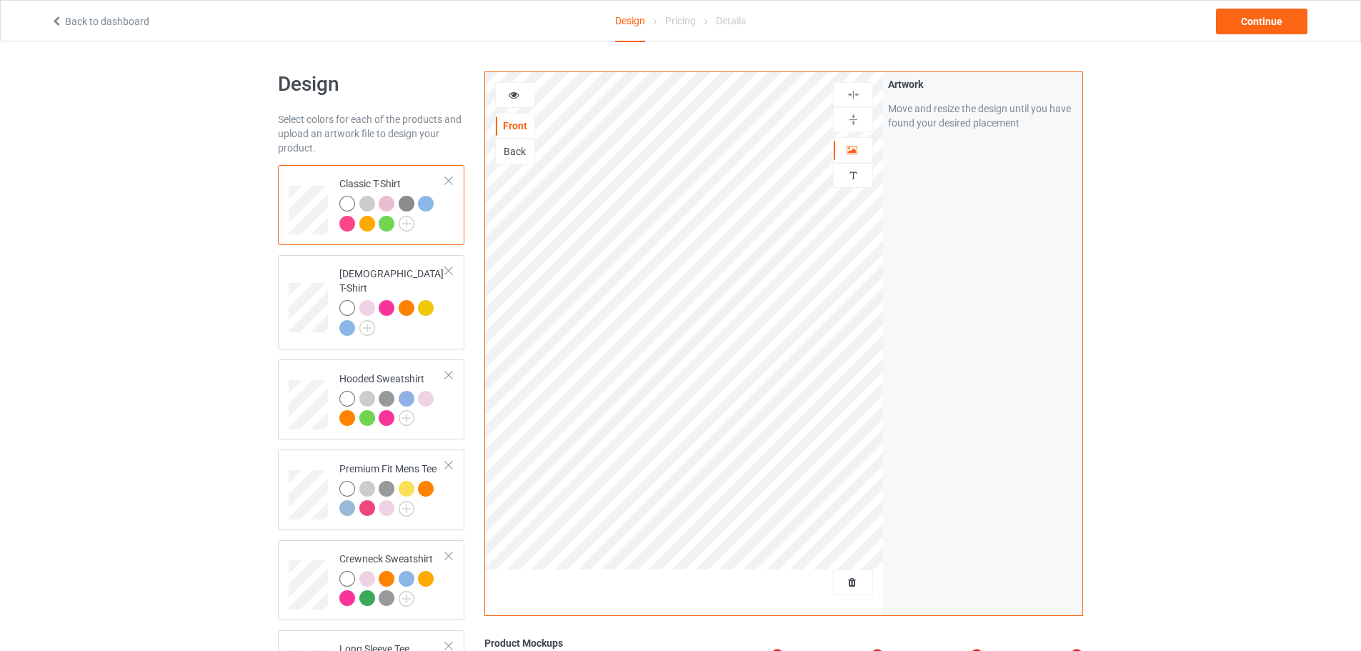
click at [997, 309] on div "Artwork Move and resize the design until you have found your desired placement" at bounding box center [982, 343] width 199 height 543
click at [1284, 24] on div "Continue" at bounding box center [1261, 22] width 91 height 26
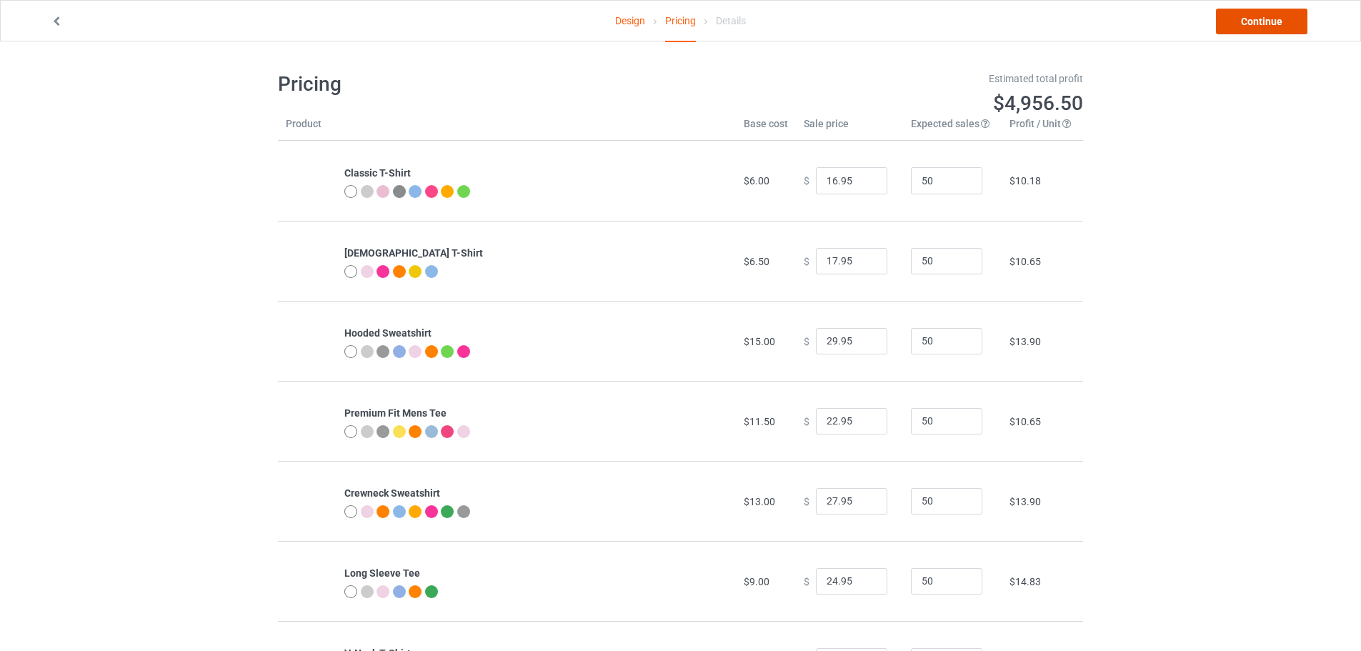
click at [1295, 25] on link "Continue" at bounding box center [1261, 22] width 91 height 26
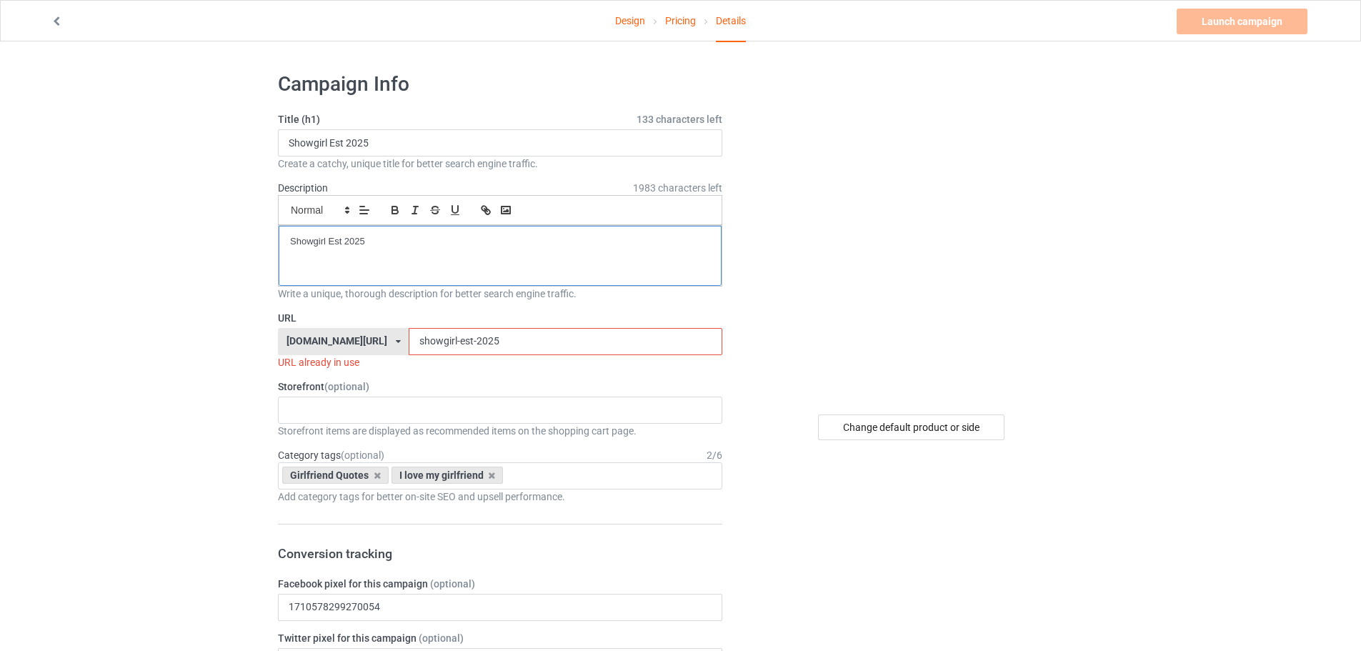
click at [499, 255] on div "Showgirl Est 2025" at bounding box center [500, 256] width 443 height 60
click at [346, 249] on div "I'm not yelling, I'm a New York girl, we just talk LOUD" at bounding box center [500, 256] width 443 height 60
drag, startPoint x: 349, startPoint y: 243, endPoint x: 276, endPoint y: 241, distance: 72.9
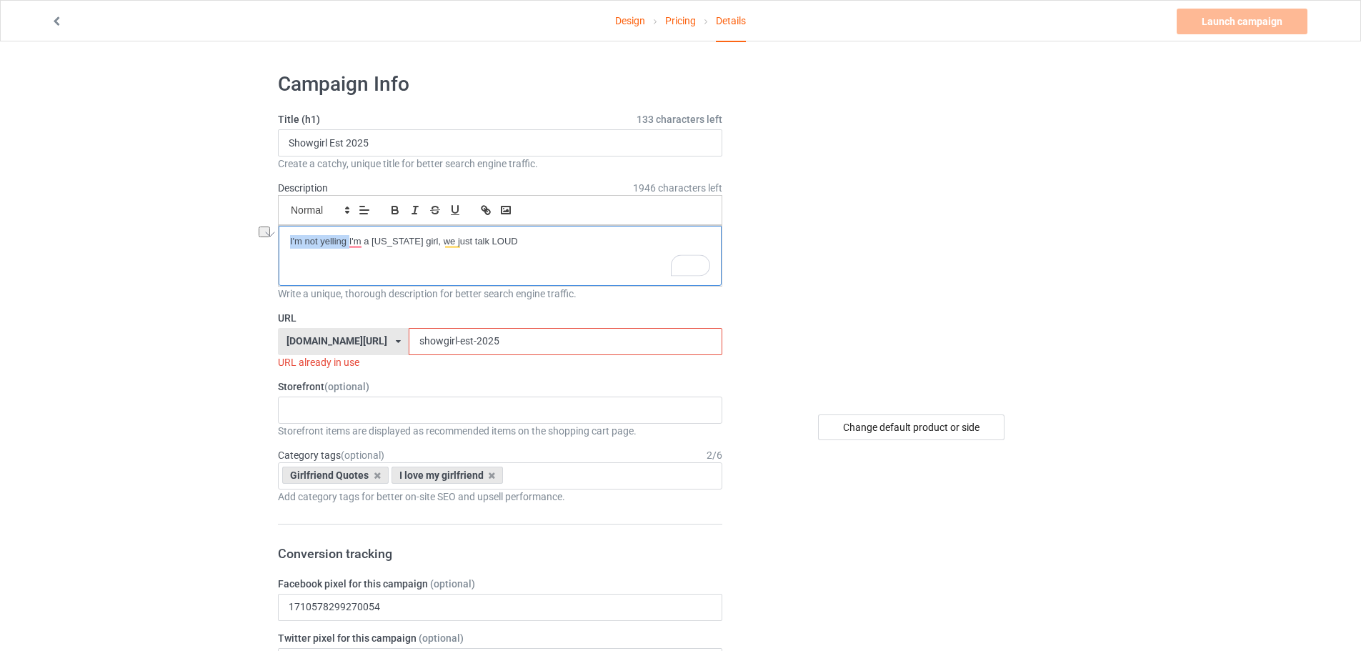
copy p "I'm not yelling"
drag, startPoint x: 383, startPoint y: 134, endPoint x: 251, endPoint y: 139, distance: 131.5
paste input "I'm not yelling"
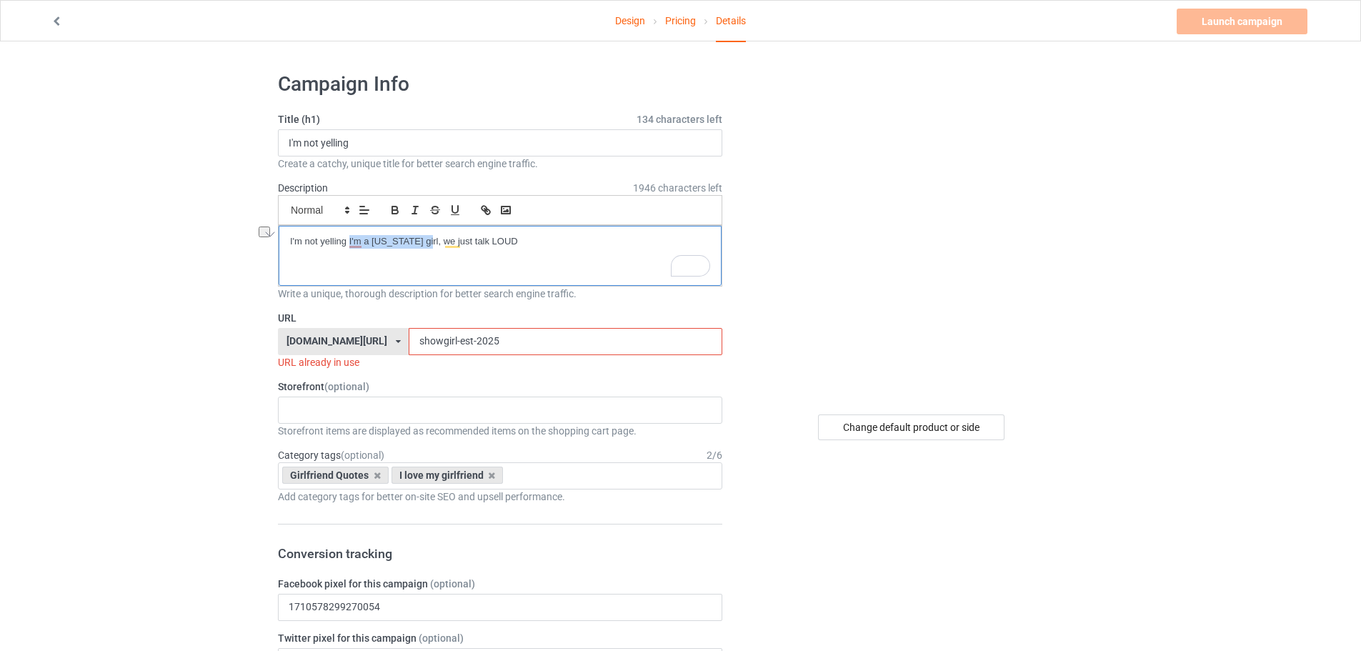
drag, startPoint x: 349, startPoint y: 240, endPoint x: 426, endPoint y: 237, distance: 77.2
click at [426, 237] on p "I'm not yelling I'm a New York girl, we just talk LOUD" at bounding box center [500, 242] width 420 height 14
copy p "I'm a New York girl"
click at [417, 141] on input "I'm not yelling" at bounding box center [500, 142] width 444 height 27
paste input "I'm a New York girl"
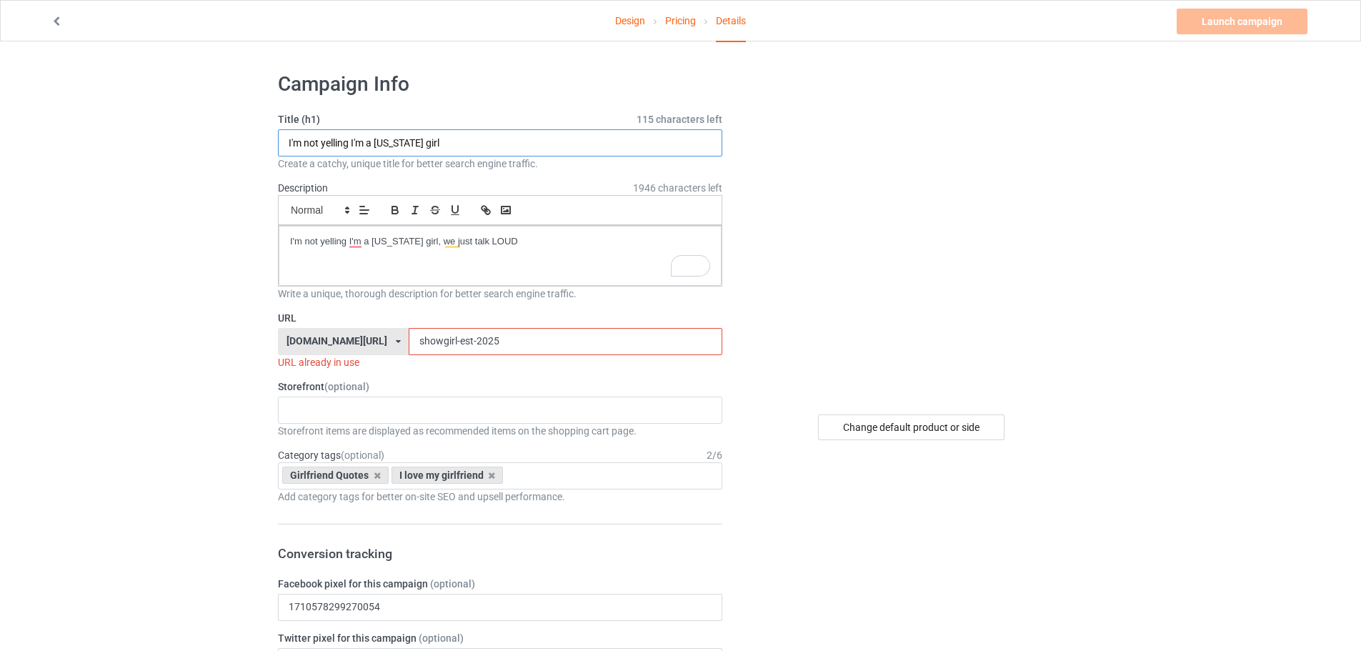
drag, startPoint x: 347, startPoint y: 145, endPoint x: 276, endPoint y: 151, distance: 71.0
type input "I'm not yelling I'm a [US_STATE] girl"
drag, startPoint x: 461, startPoint y: 331, endPoint x: 378, endPoint y: 332, distance: 82.9
click at [409, 332] on input "showgirl-est-2025" at bounding box center [565, 341] width 313 height 27
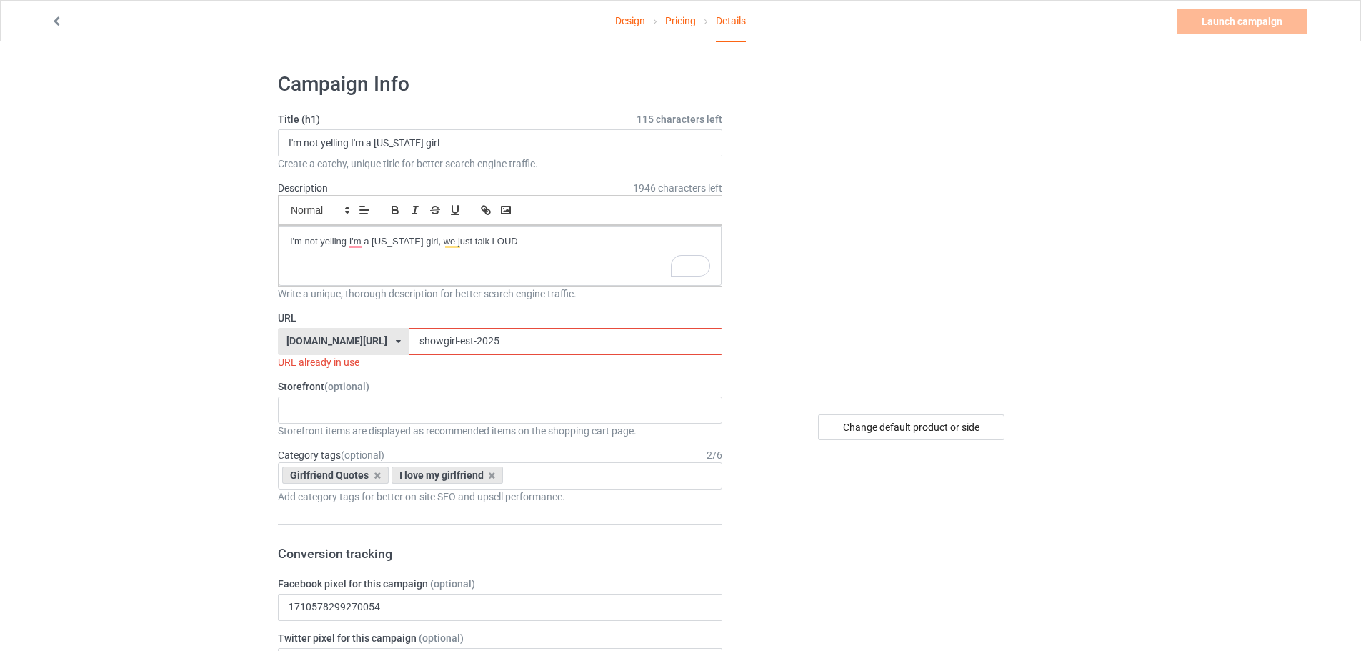
paste input "I'm not yelling"
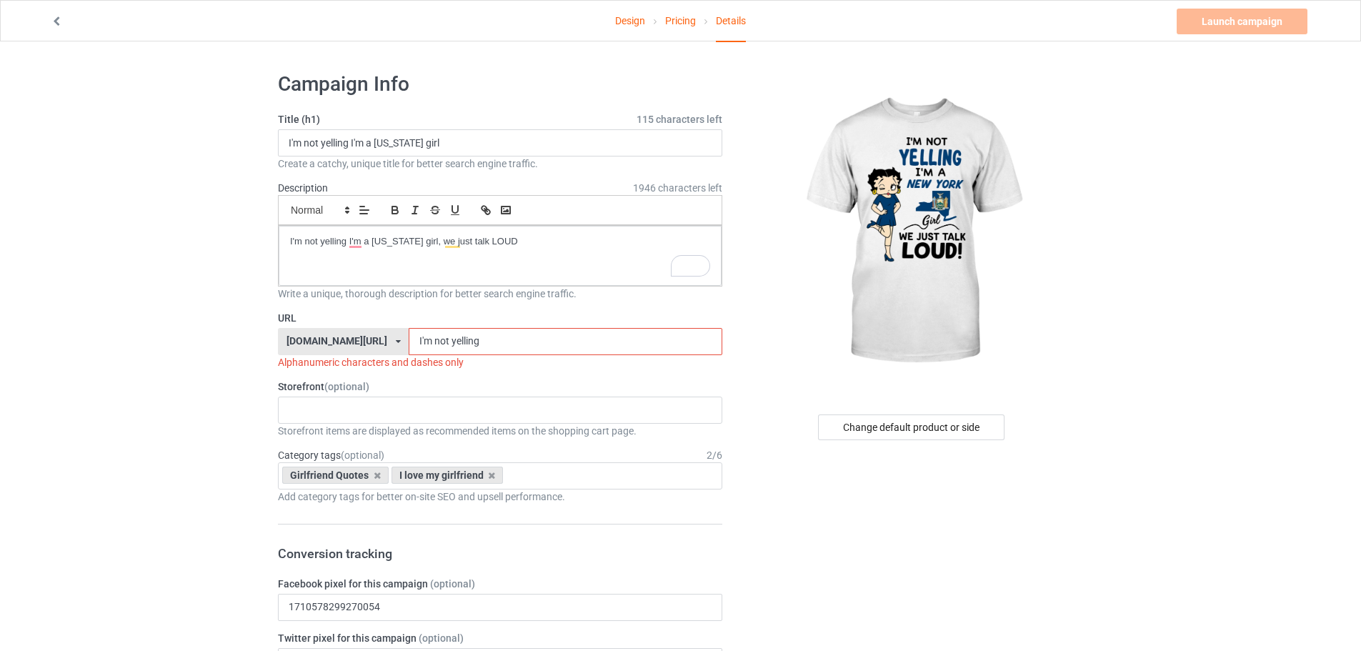
click at [409, 339] on input "I'm not yelling" at bounding box center [565, 341] width 313 height 27
click at [409, 339] on input "I-m not yelling" at bounding box center [565, 341] width 313 height 27
click at [413, 340] on input "I-m-not yelling" at bounding box center [565, 341] width 313 height 27
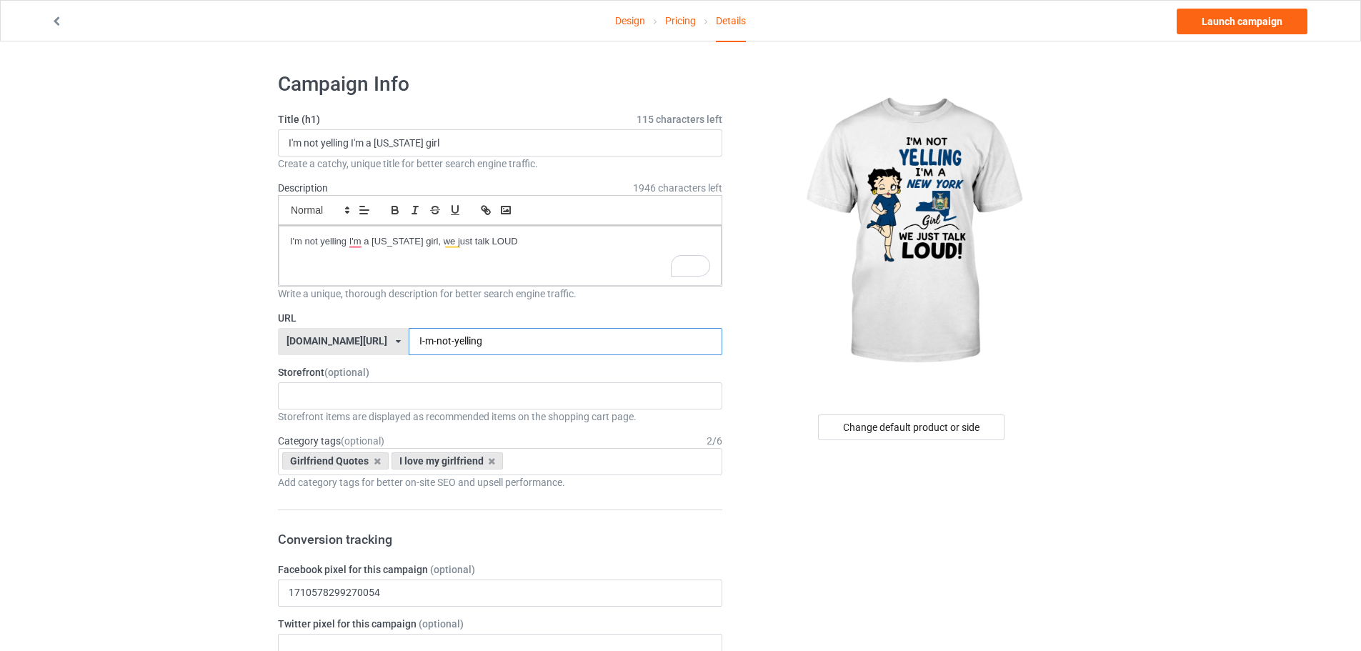
click at [457, 344] on input "I-m-not-yelling" at bounding box center [565, 341] width 313 height 27
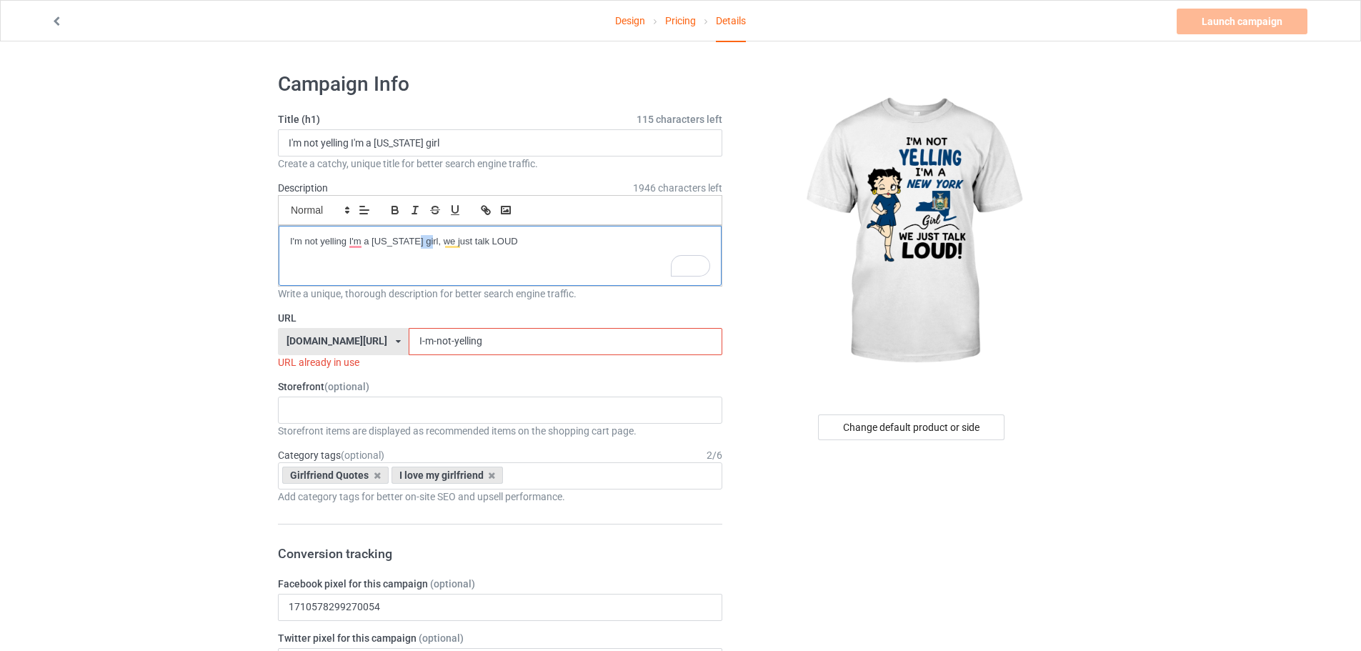
drag, startPoint x: 425, startPoint y: 242, endPoint x: 414, endPoint y: 242, distance: 10.7
click at [414, 242] on p "I'm not yelling I'm a New York girl, we just talk LOUD" at bounding box center [500, 242] width 420 height 14
copy p "girl"
click at [457, 341] on input "I-m-not-yelling" at bounding box center [565, 341] width 313 height 27
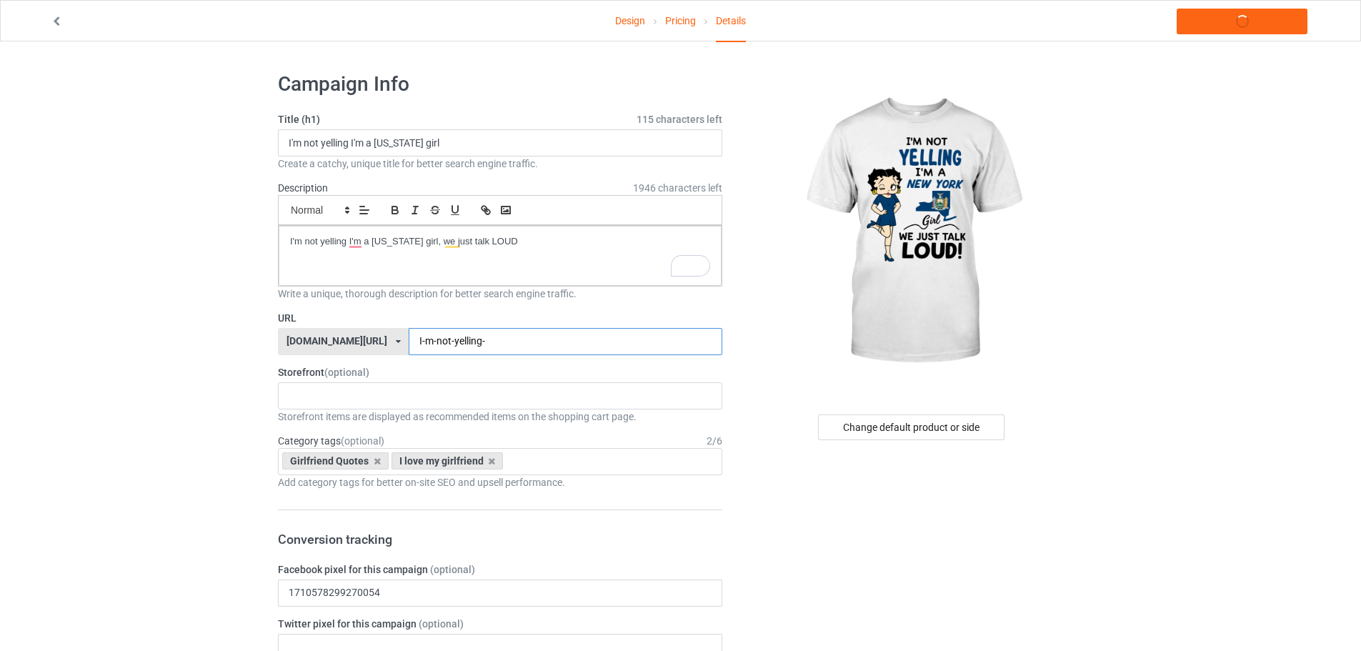
paste input "girl"
type input "I-m-not-yelling-girls"
click at [492, 462] on icon at bounding box center [491, 461] width 7 height 9
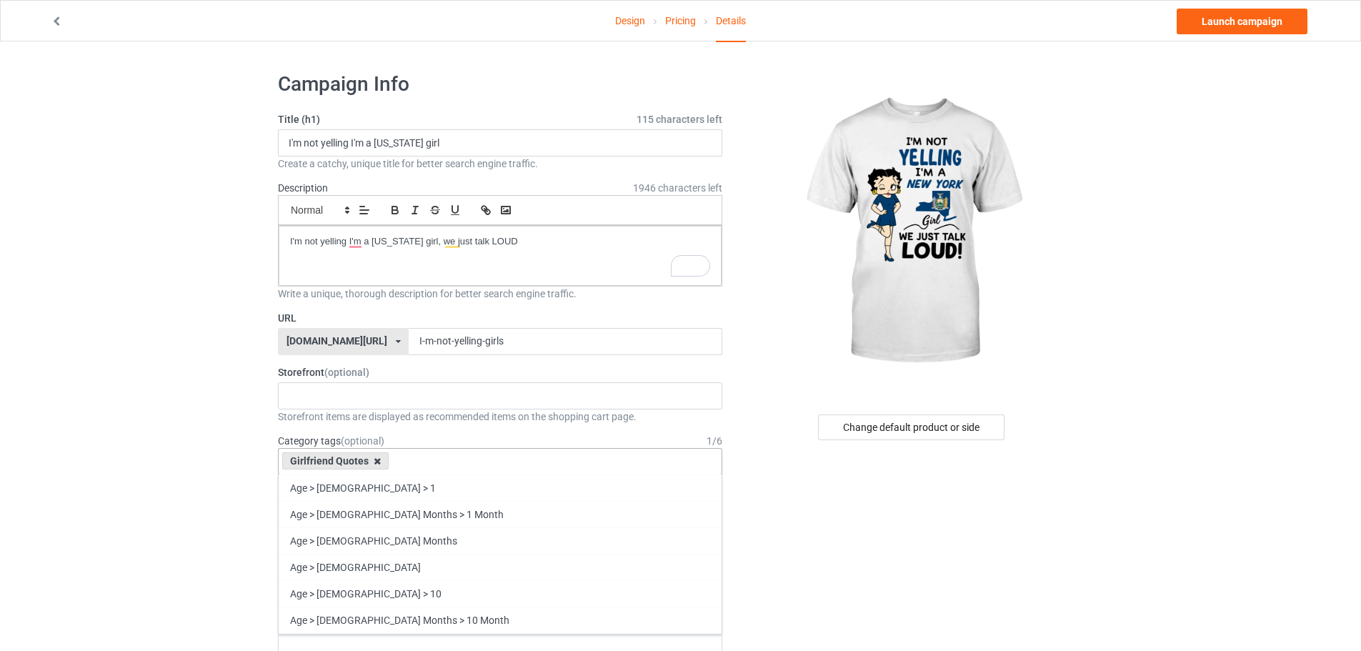
click at [378, 459] on icon at bounding box center [377, 461] width 7 height 9
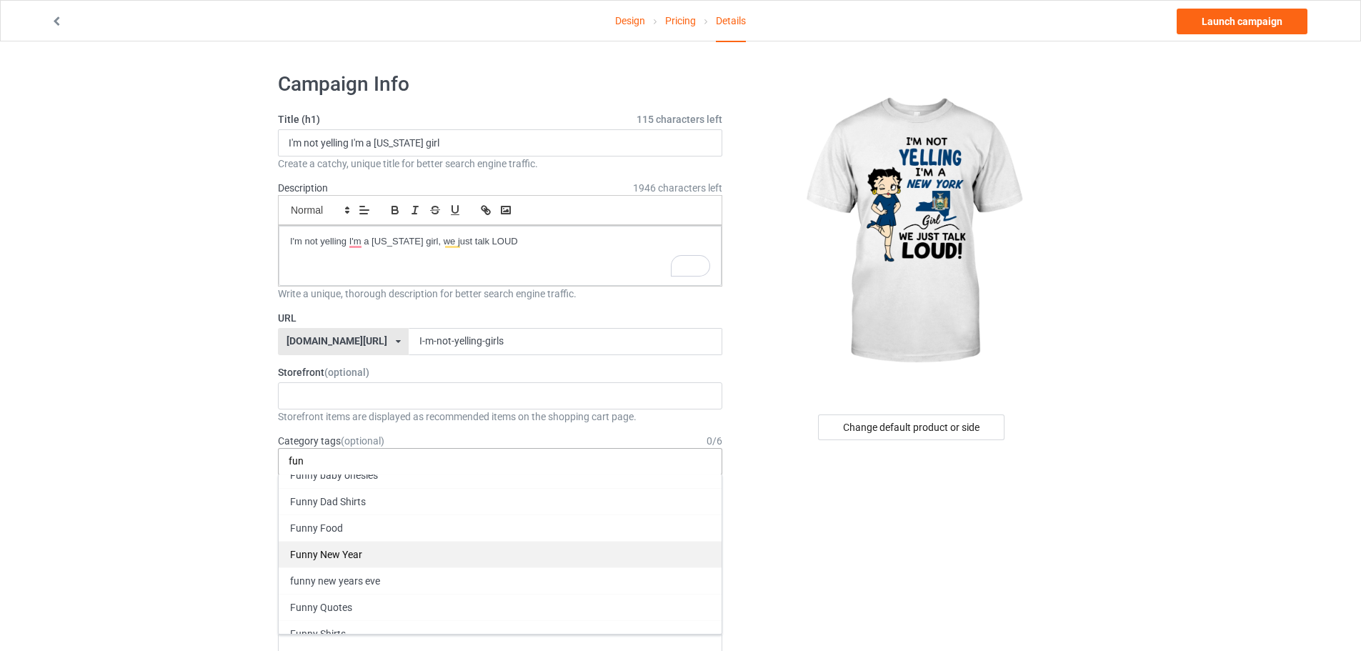
scroll to position [71, 0]
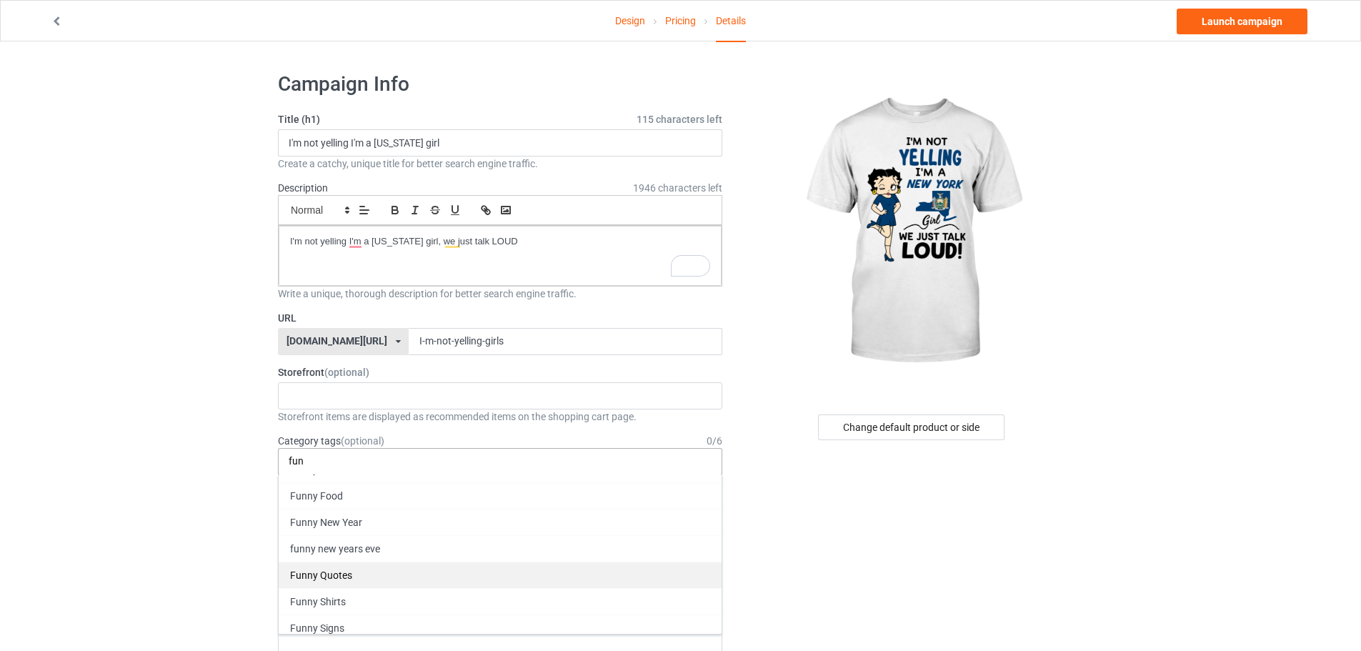
type input "fun"
click at [392, 572] on div "Funny Quotes" at bounding box center [500, 575] width 443 height 26
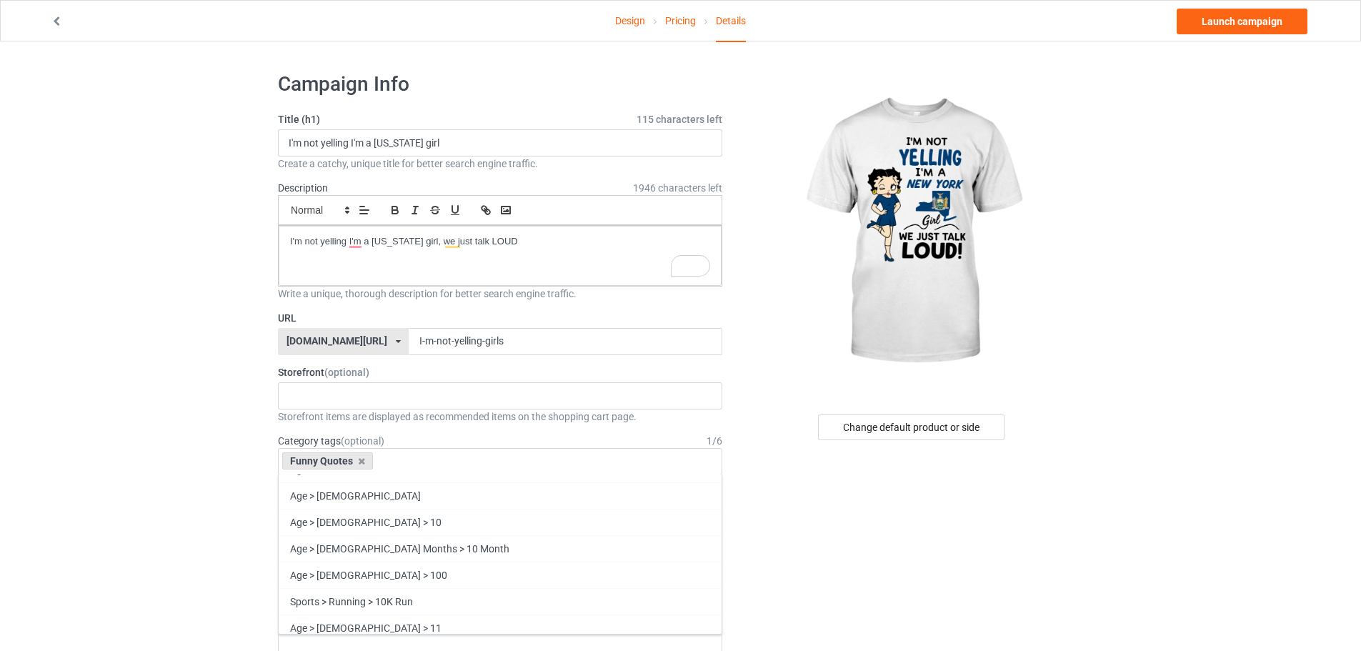
scroll to position [68667, 0]
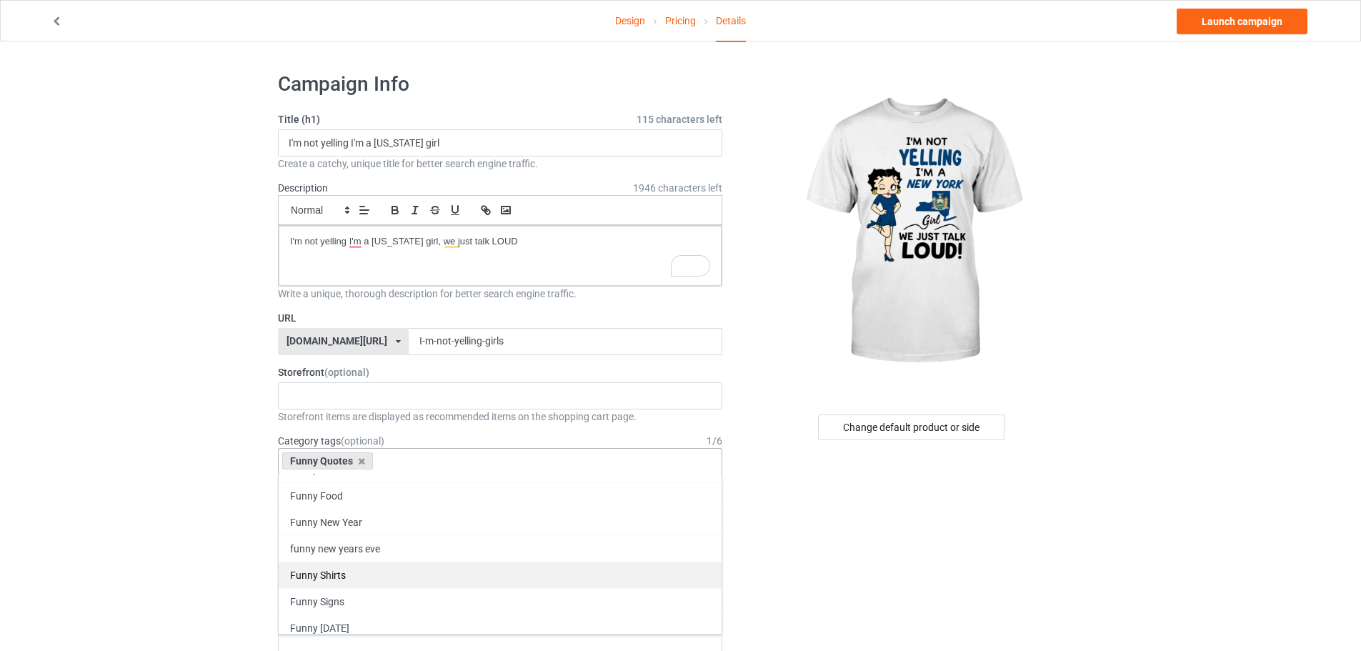
click at [394, 574] on div "Funny Shirts" at bounding box center [500, 575] width 443 height 26
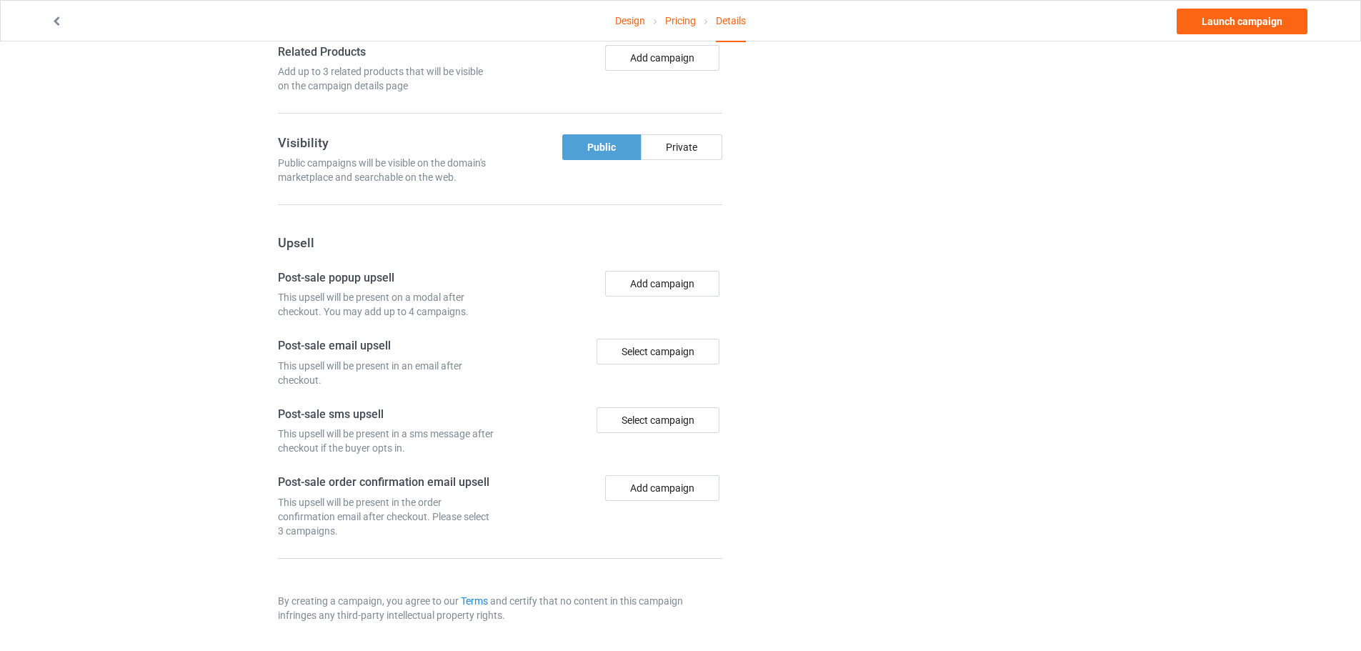
scroll to position [882, 0]
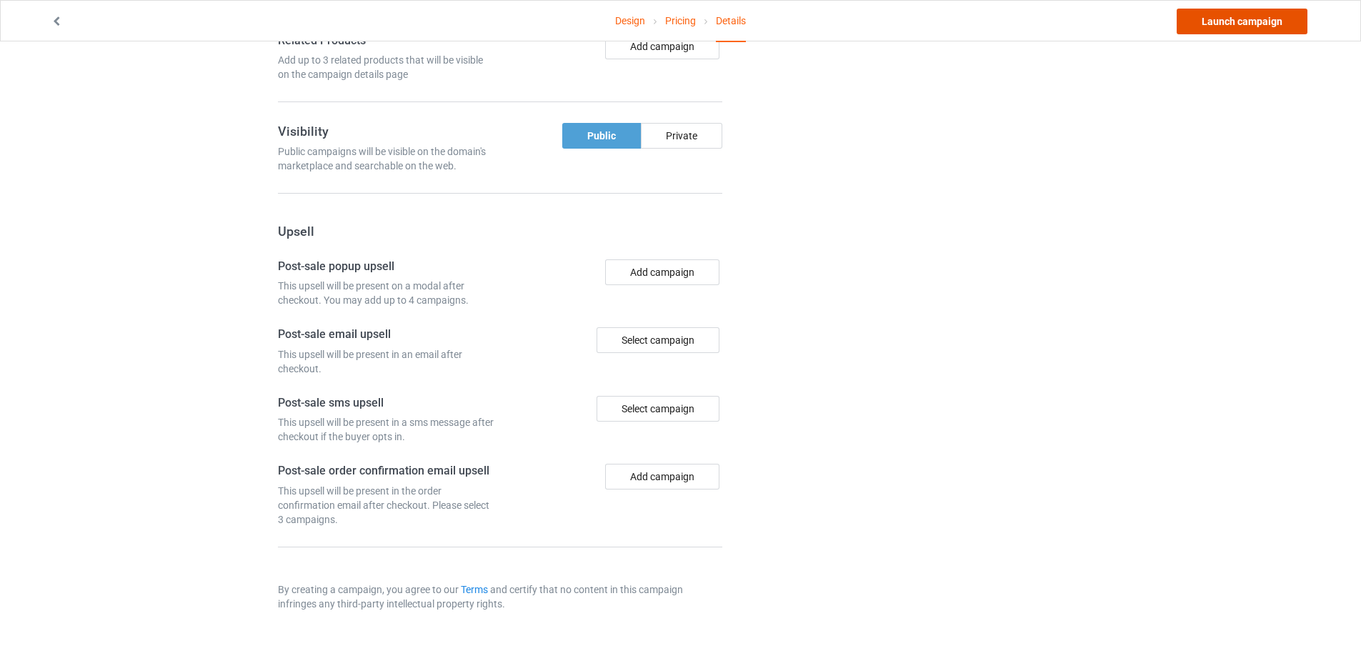
click at [1228, 20] on link "Launch campaign" at bounding box center [1242, 22] width 131 height 26
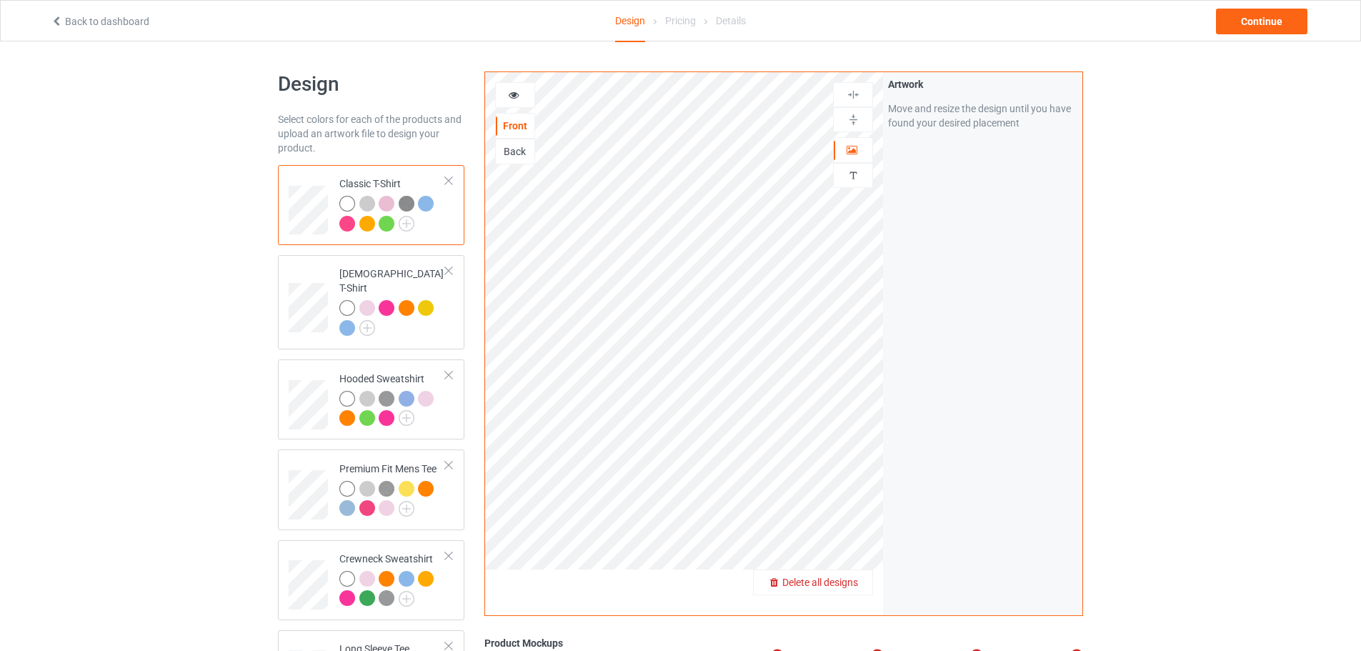
click at [861, 579] on div "Delete all designs" at bounding box center [813, 582] width 119 height 14
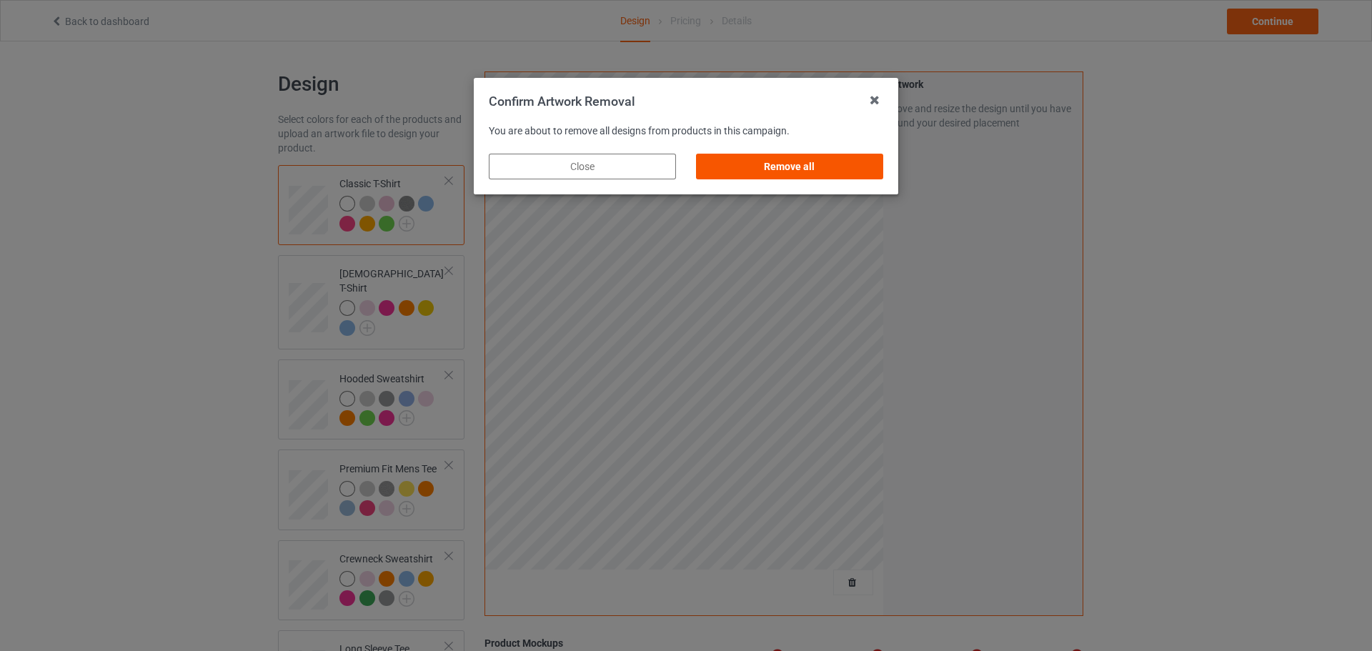
click at [837, 165] on div "Remove all" at bounding box center [789, 167] width 187 height 26
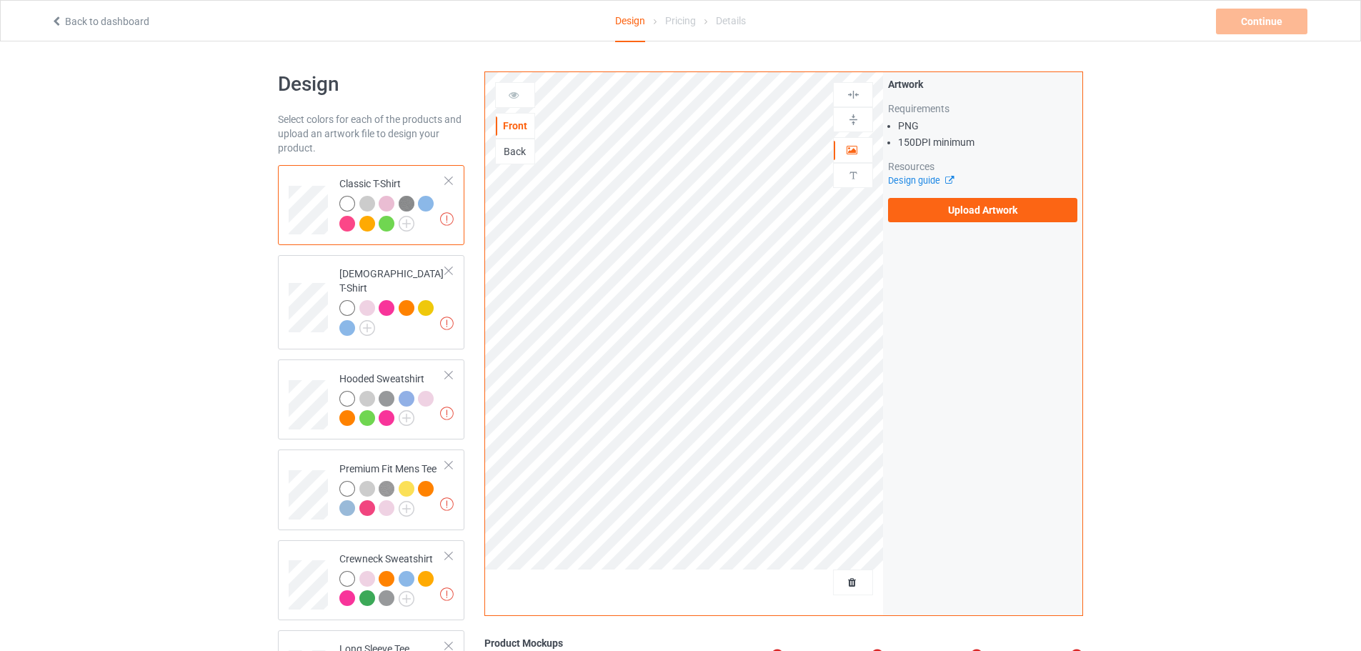
click at [526, 159] on div "Back" at bounding box center [515, 152] width 40 height 26
click at [515, 156] on div "Back" at bounding box center [515, 151] width 39 height 14
click at [1012, 216] on label "Upload Artwork" at bounding box center [982, 210] width 189 height 24
click at [0, 0] on input "Upload Artwork" at bounding box center [0, 0] width 0 height 0
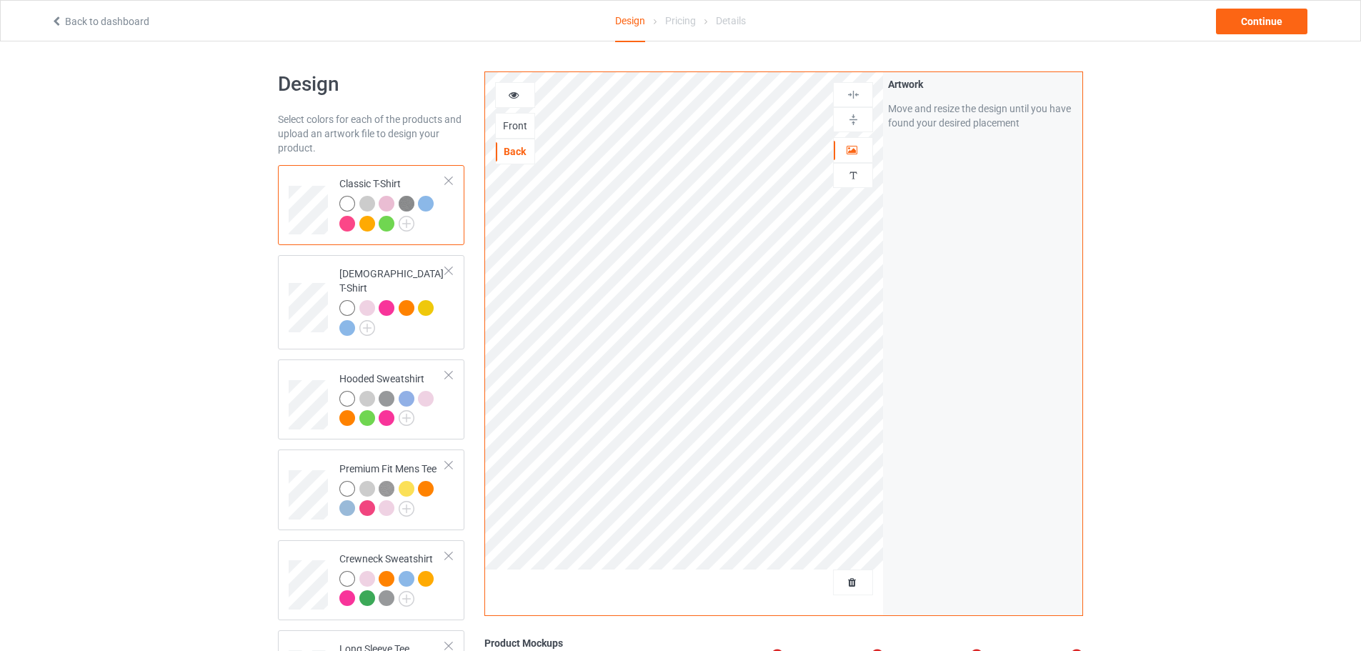
click at [429, 205] on div at bounding box center [426, 204] width 16 height 16
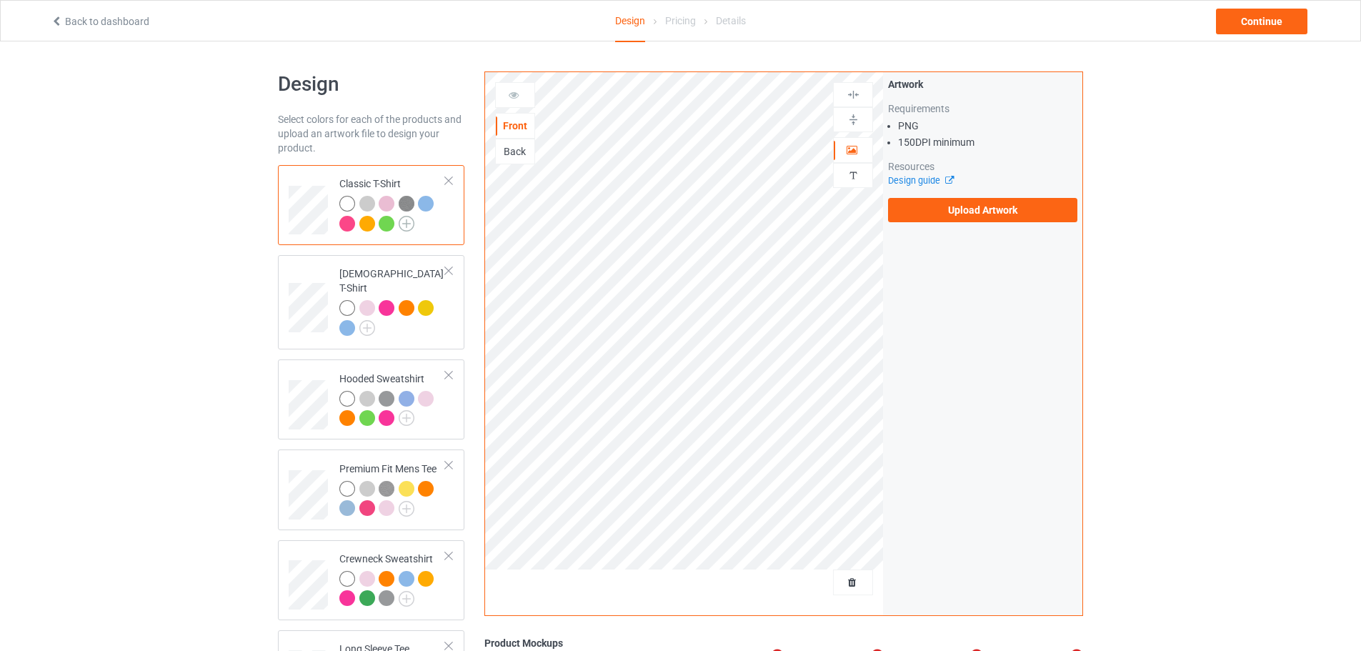
click at [409, 224] on img at bounding box center [407, 224] width 16 height 16
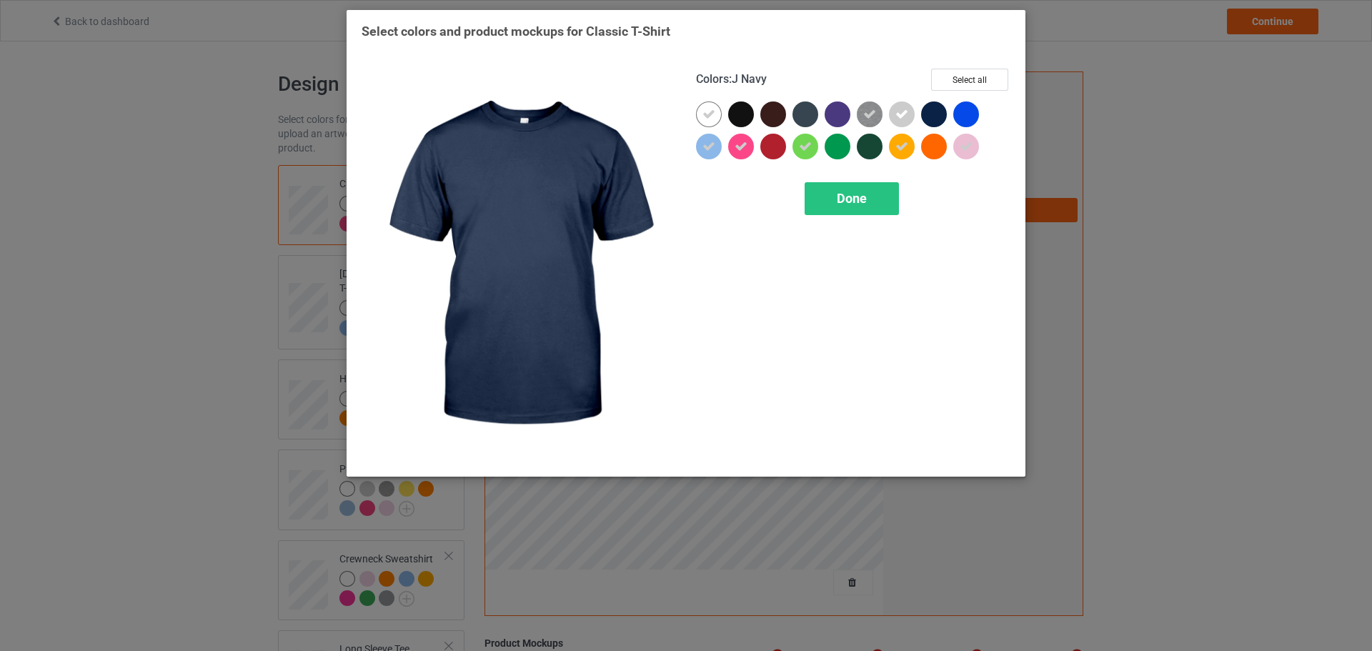
click at [1187, 202] on div "Select colors and product mockups for Classic T-Shirt Colors : J Navy Select al…" at bounding box center [686, 325] width 1372 height 651
click at [876, 201] on div "Done" at bounding box center [851, 198] width 94 height 33
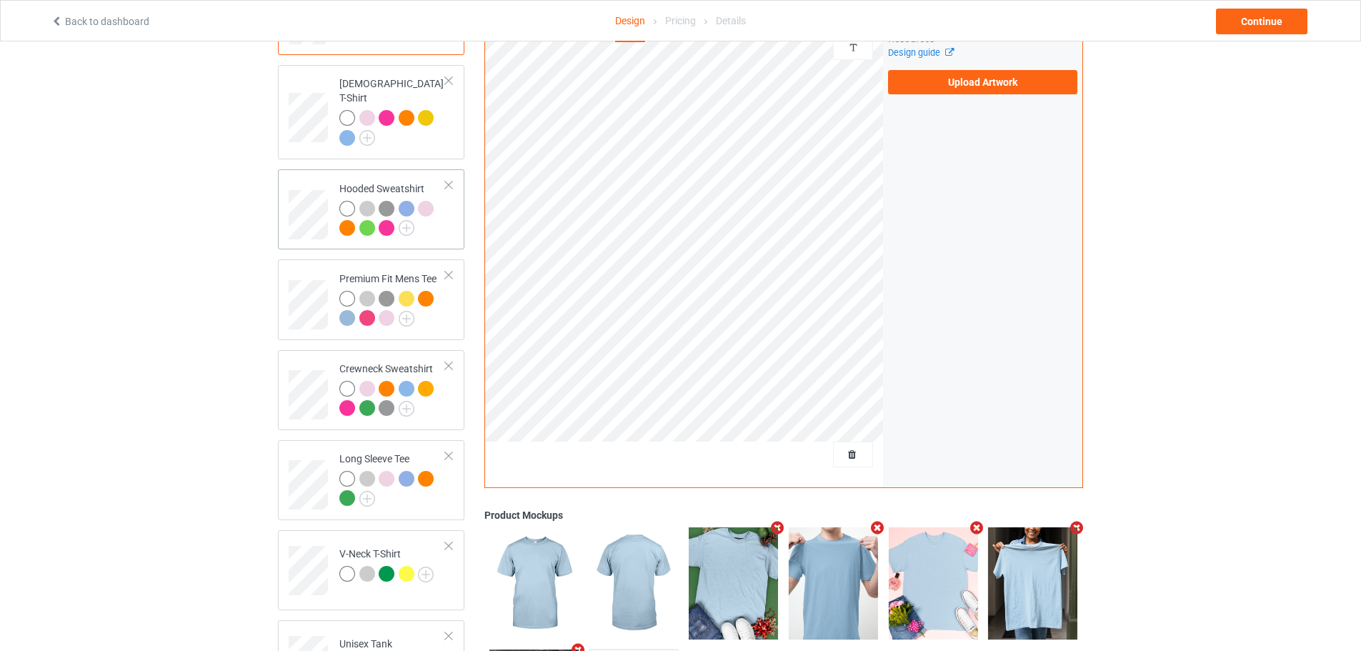
scroll to position [214, 0]
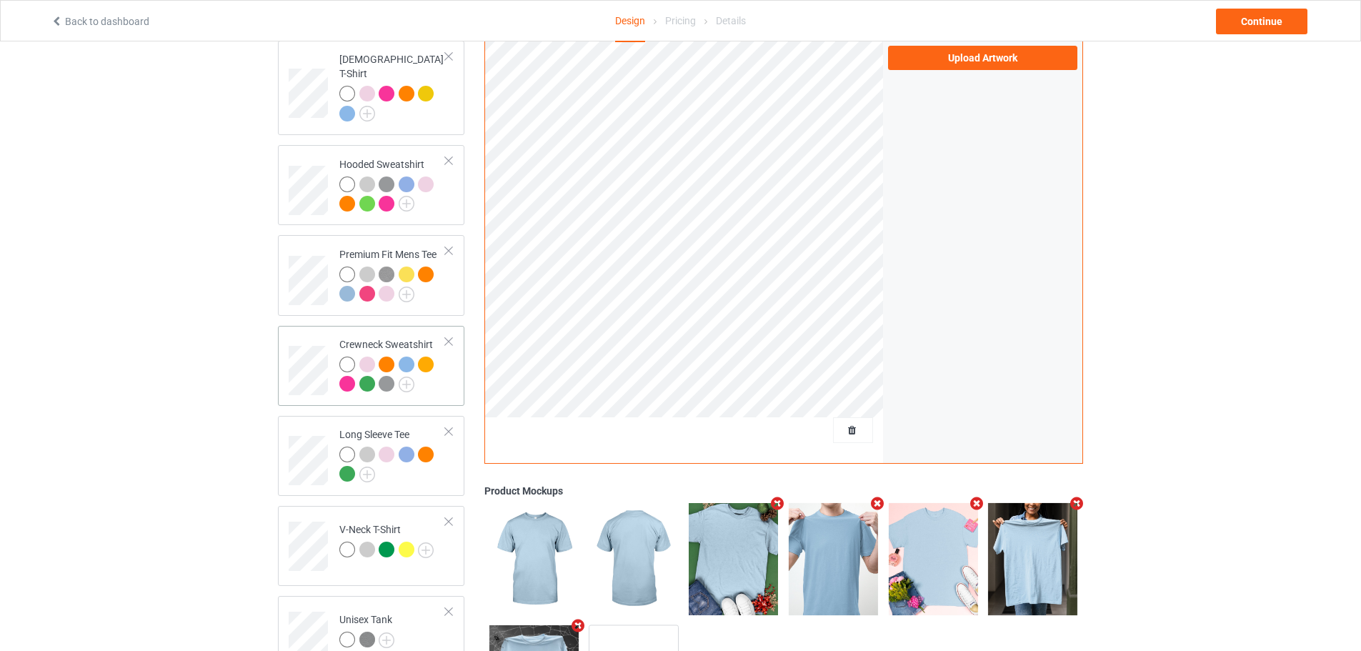
click at [361, 337] on div "Crewneck Sweatshirt" at bounding box center [392, 364] width 106 height 54
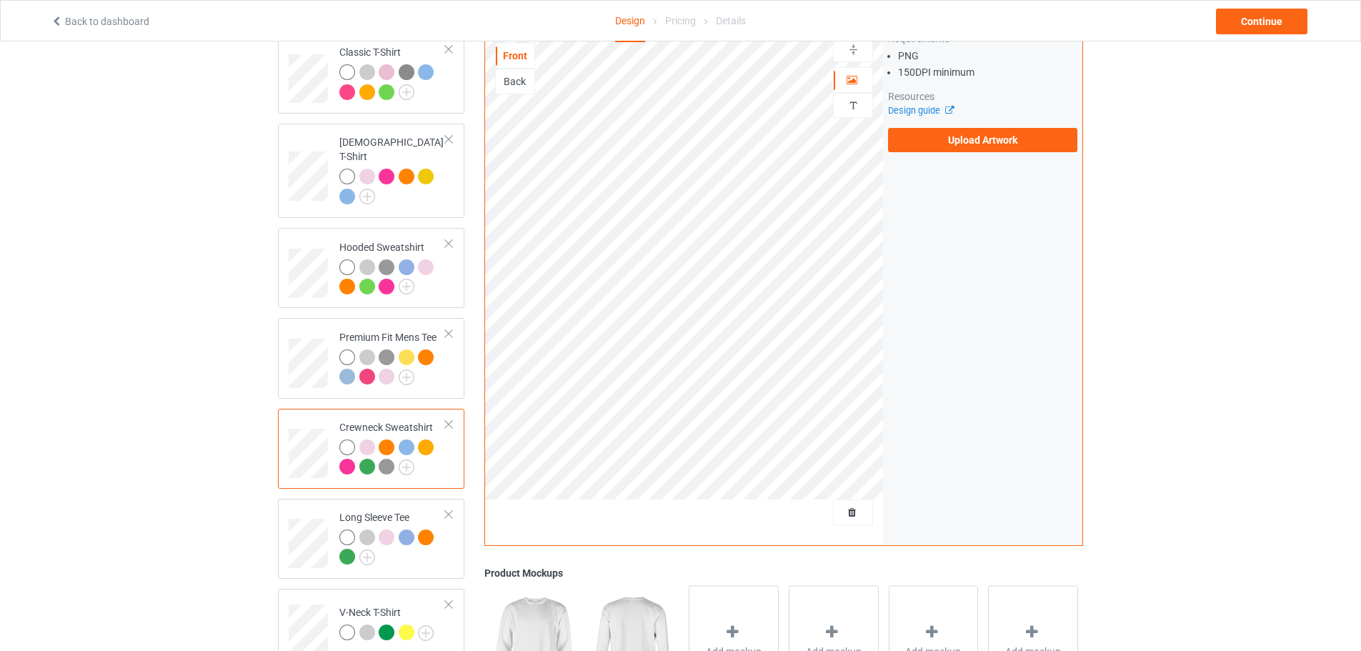
scroll to position [143, 0]
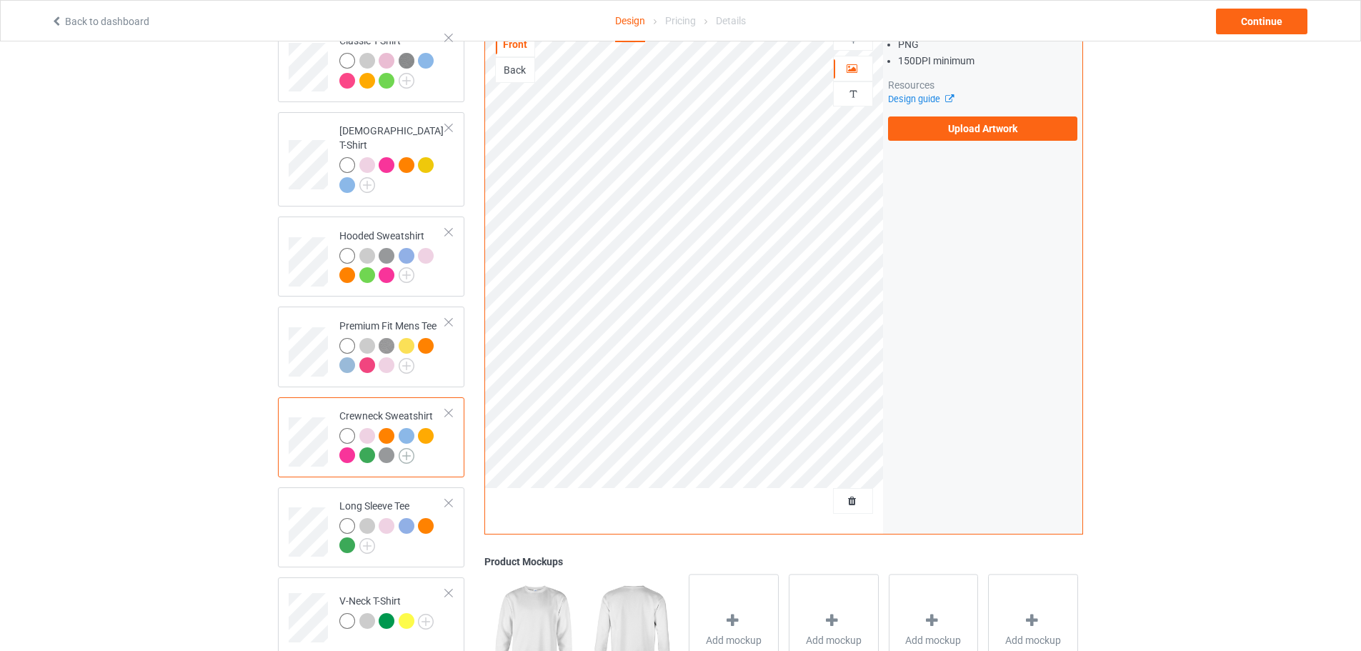
click at [406, 448] on img at bounding box center [407, 456] width 16 height 16
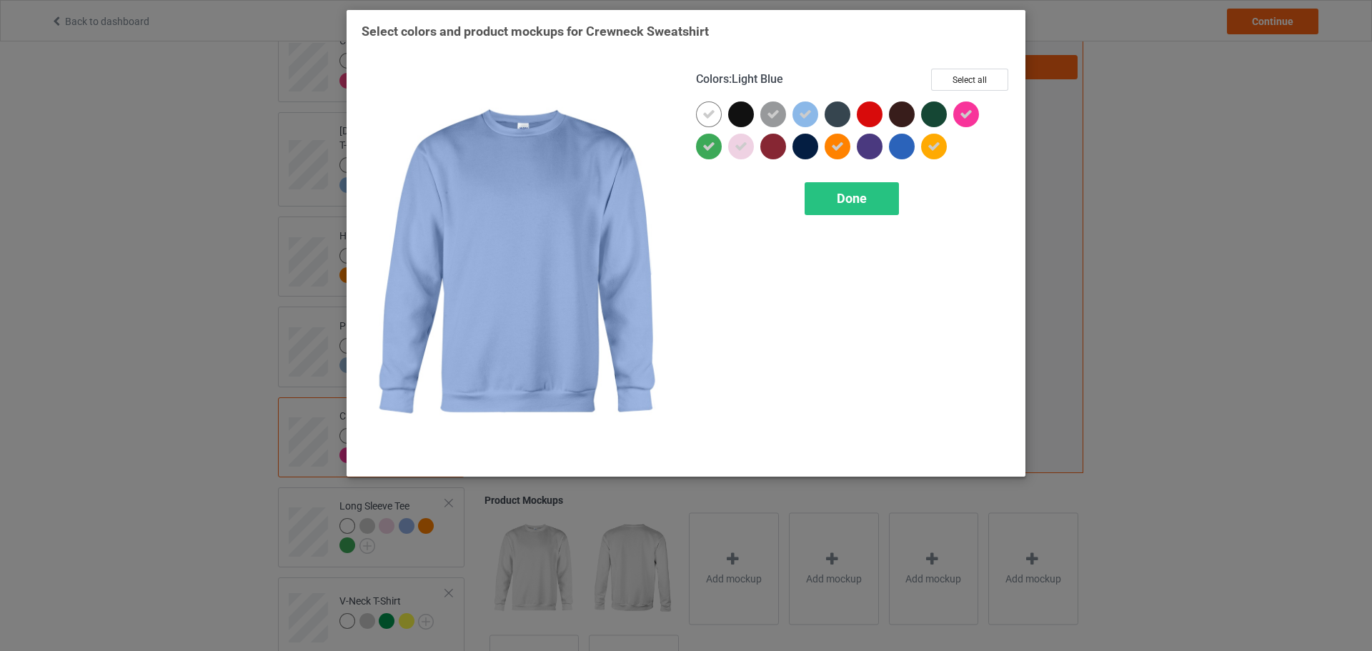
click at [799, 115] on icon at bounding box center [805, 114] width 13 height 13
click at [799, 115] on div at bounding box center [805, 114] width 26 height 26
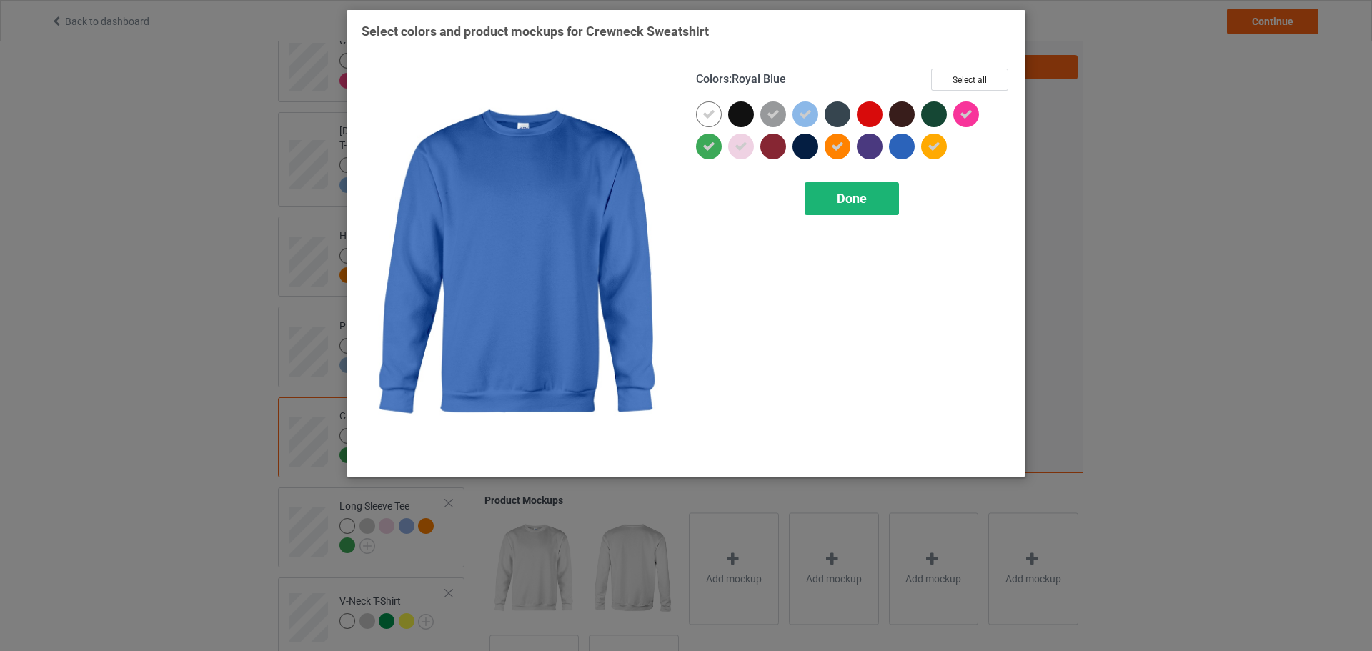
click at [859, 201] on span "Done" at bounding box center [852, 198] width 30 height 15
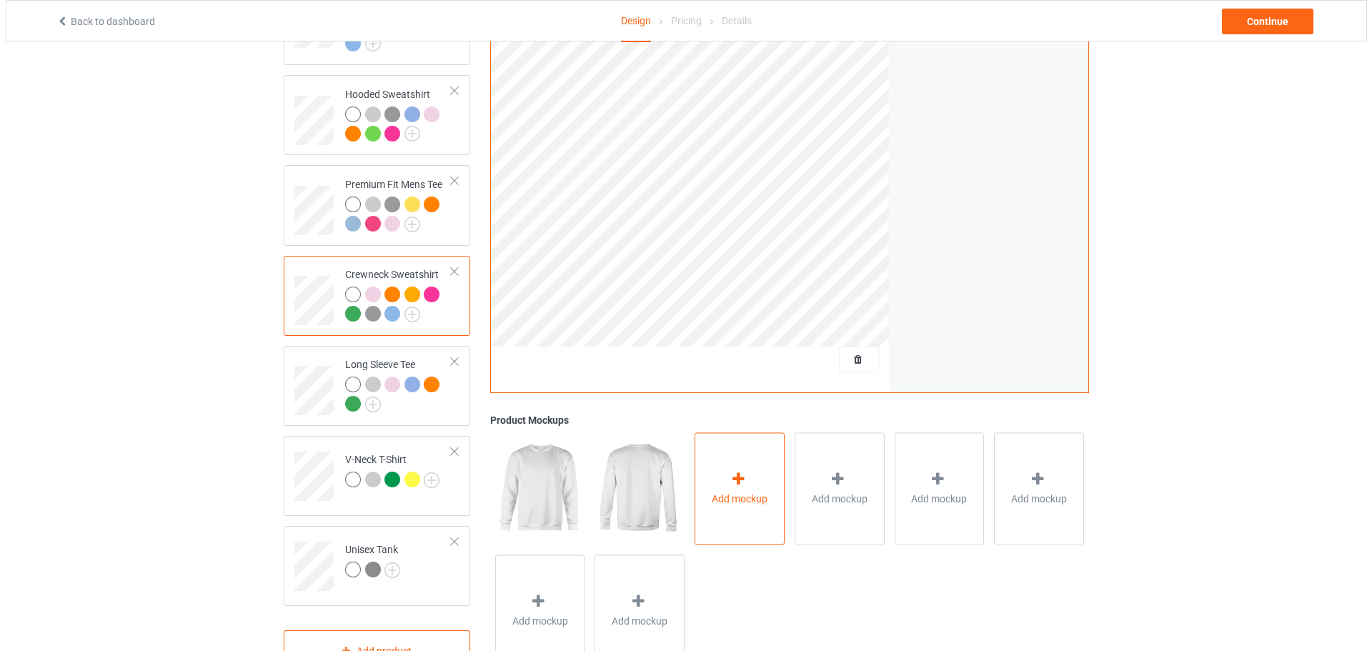
scroll to position [286, 0]
click at [738, 479] on div at bounding box center [734, 480] width 20 height 21
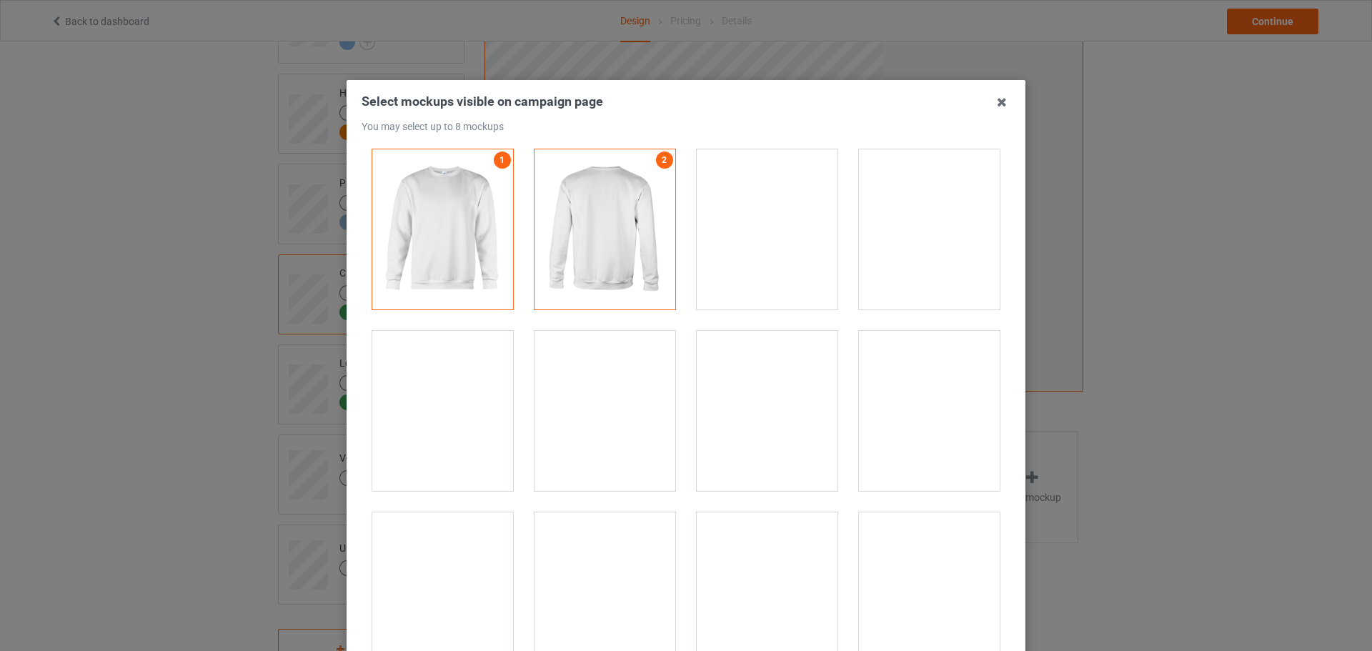
scroll to position [0, 0]
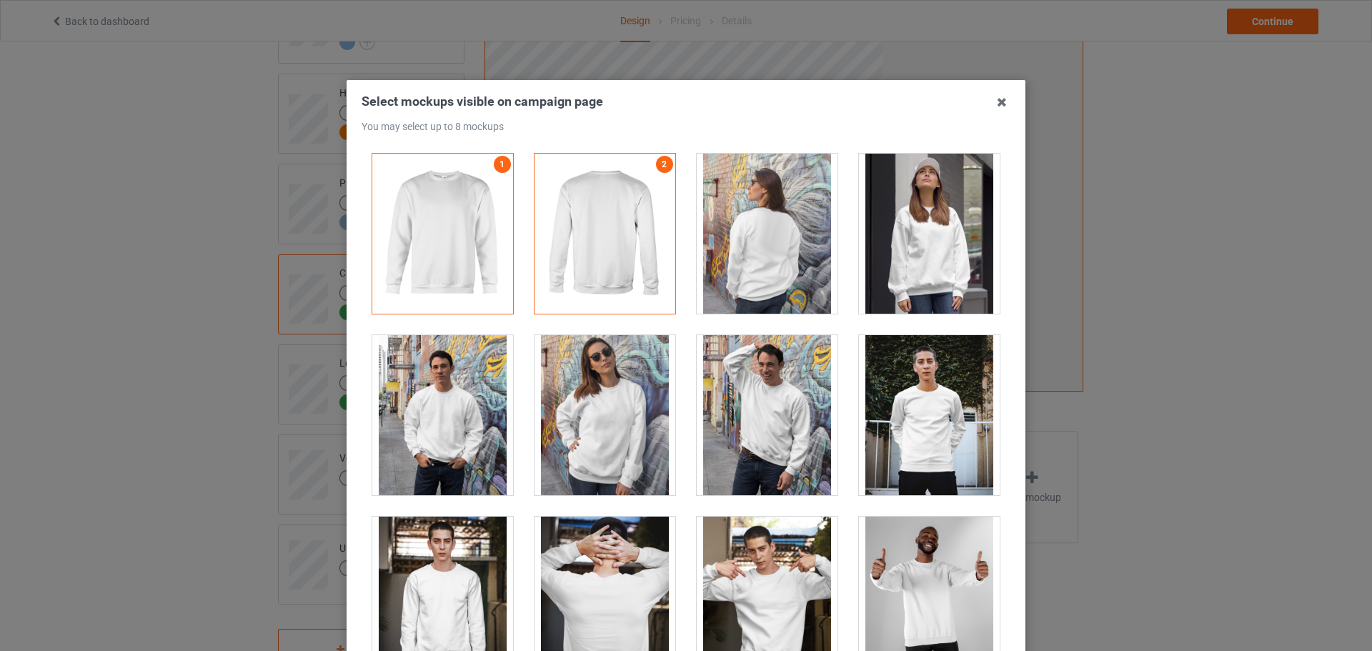
click at [767, 260] on div at bounding box center [767, 234] width 141 height 160
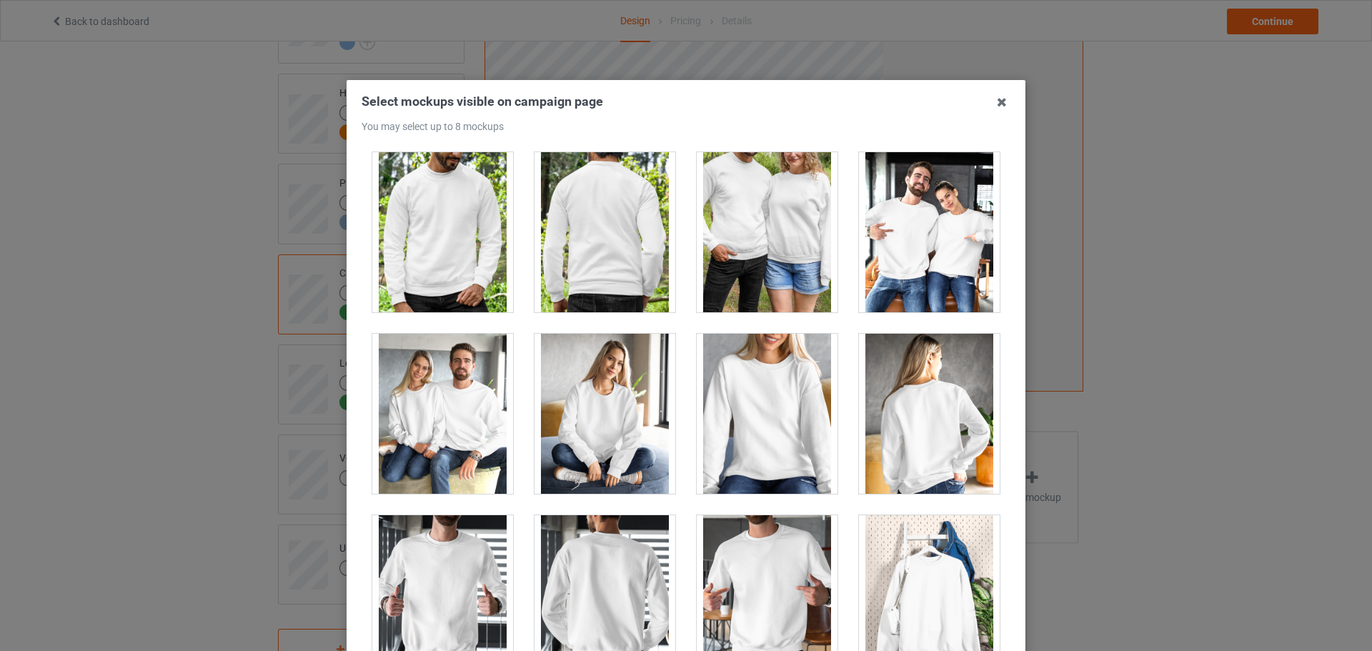
scroll to position [6858, 0]
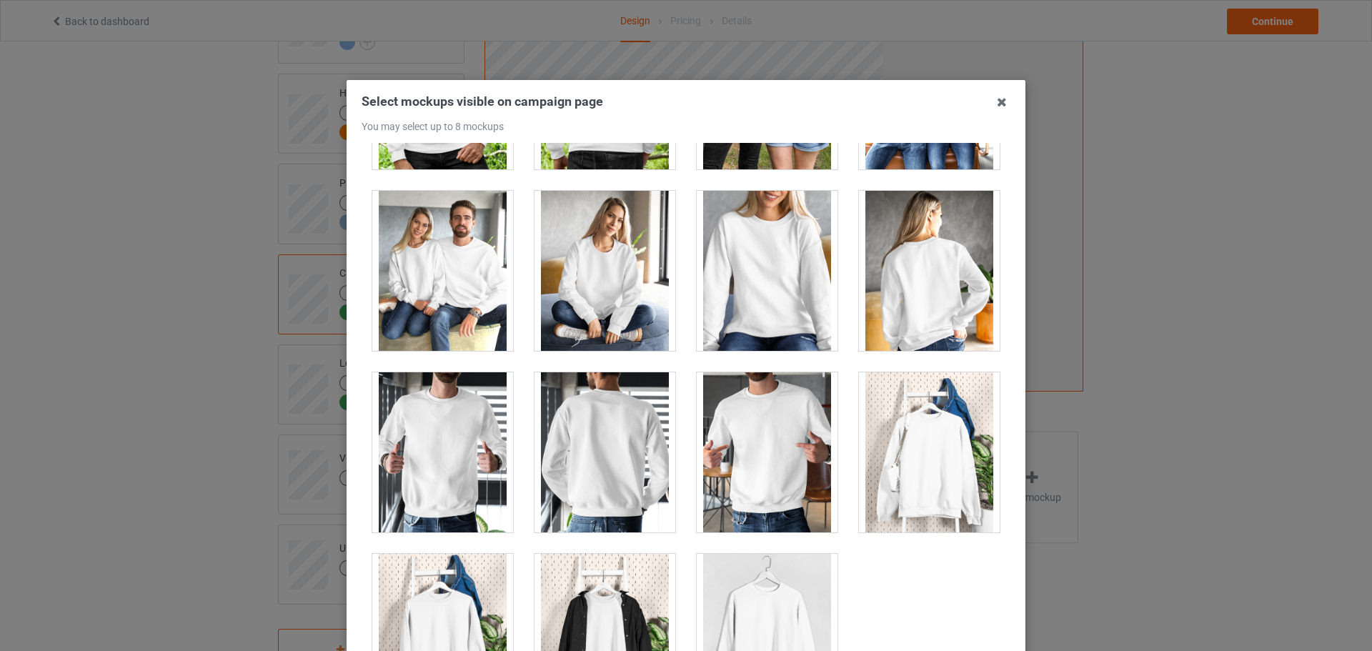
click at [958, 286] on div at bounding box center [929, 271] width 141 height 160
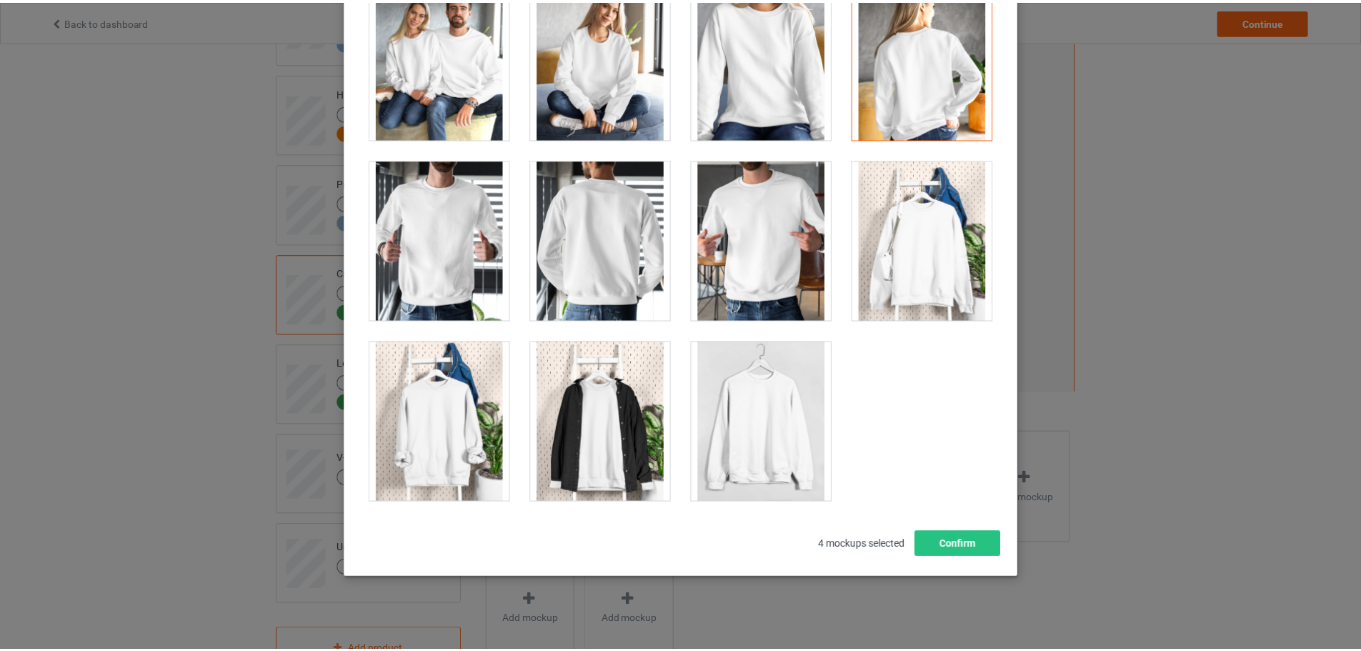
scroll to position [158, 0]
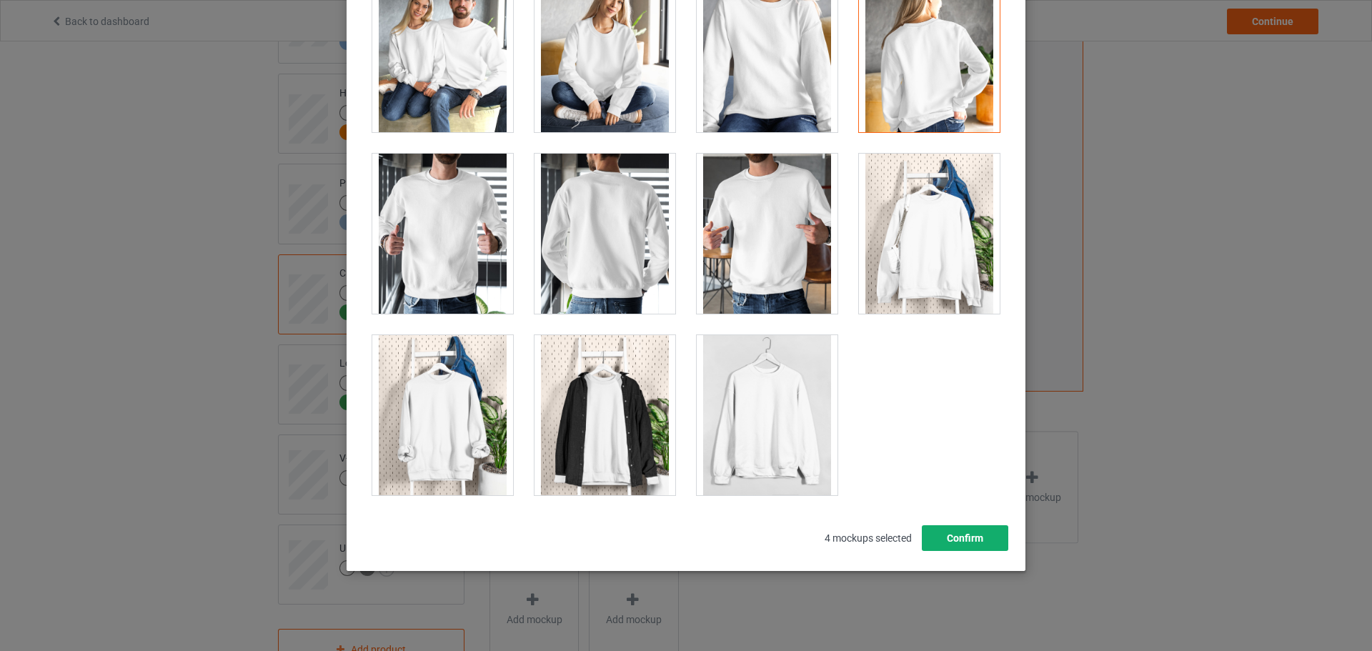
click at [977, 542] on button "Confirm" at bounding box center [965, 538] width 86 height 26
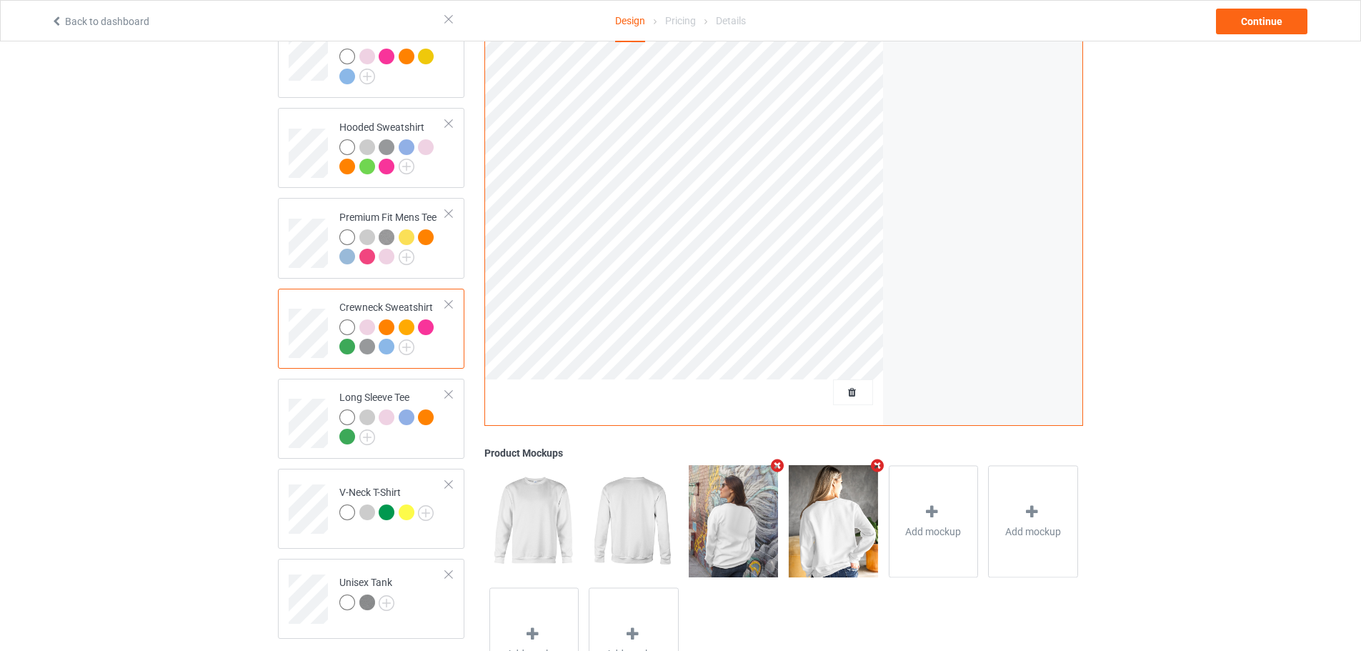
scroll to position [255, 0]
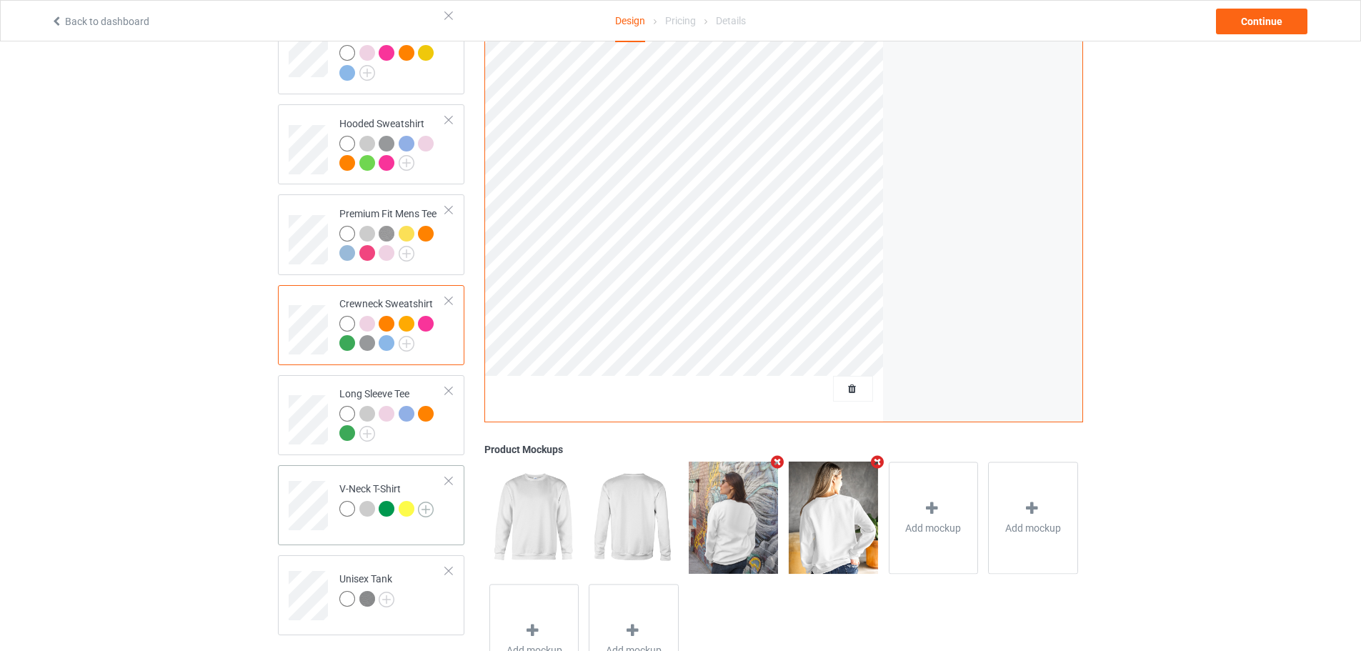
click at [429, 502] on img at bounding box center [426, 510] width 16 height 16
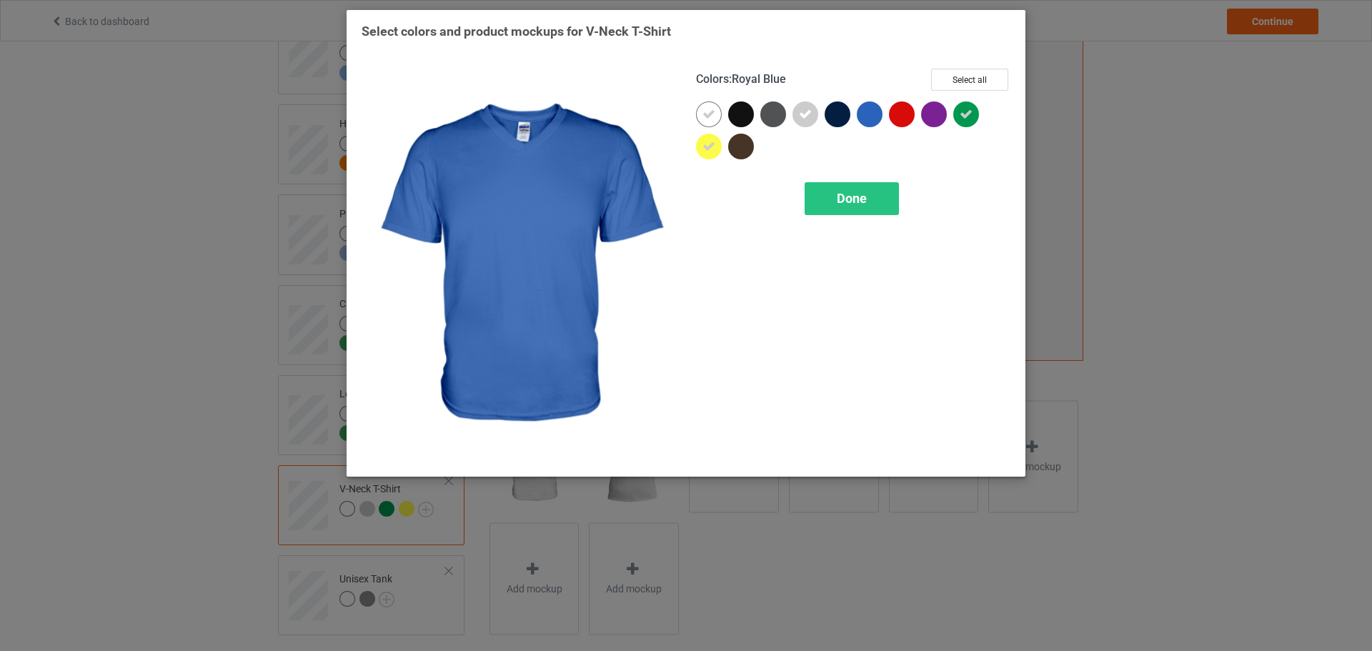
click at [868, 113] on div at bounding box center [870, 114] width 26 height 26
click at [869, 196] on div "Done" at bounding box center [851, 198] width 94 height 33
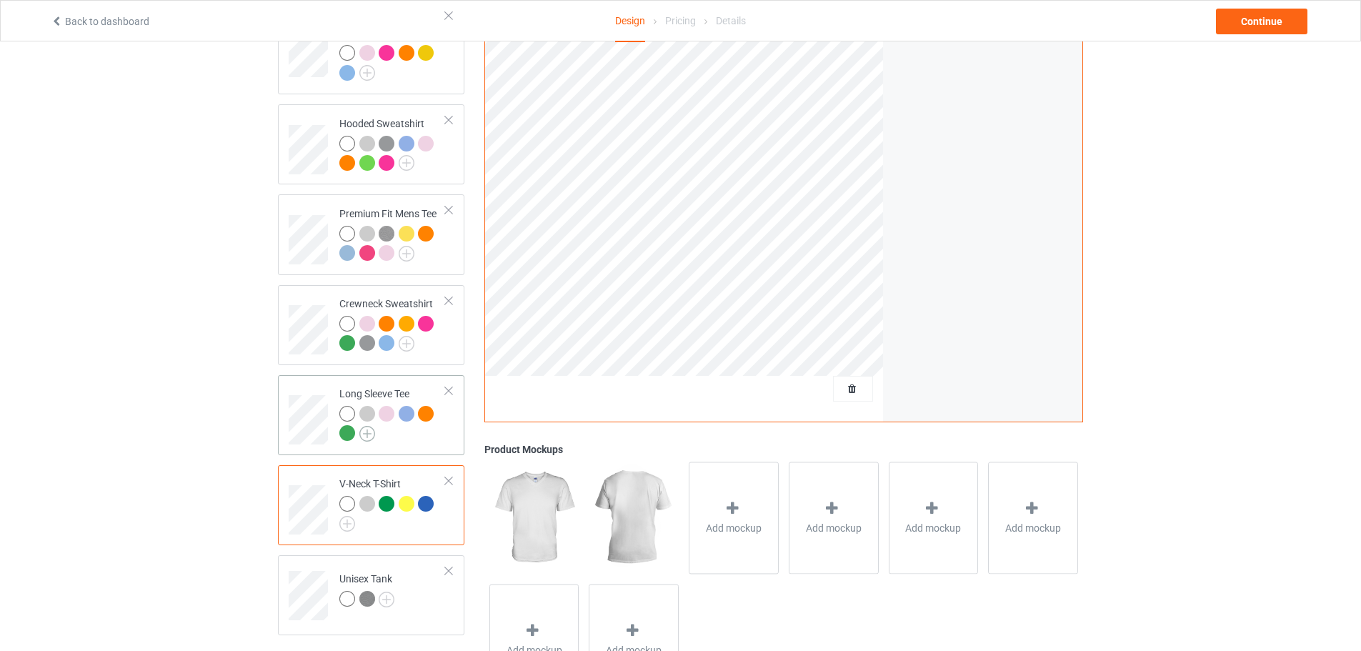
click at [369, 426] on img at bounding box center [367, 434] width 16 height 16
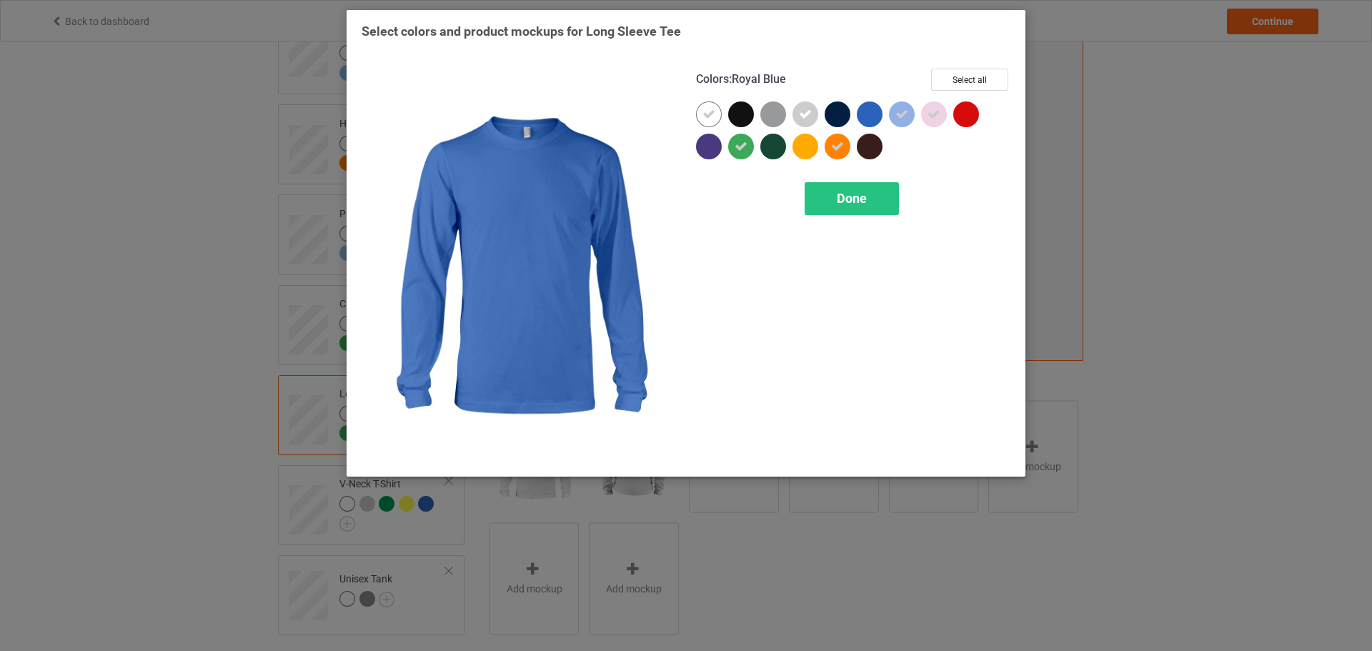
click at [865, 117] on div at bounding box center [870, 114] width 26 height 26
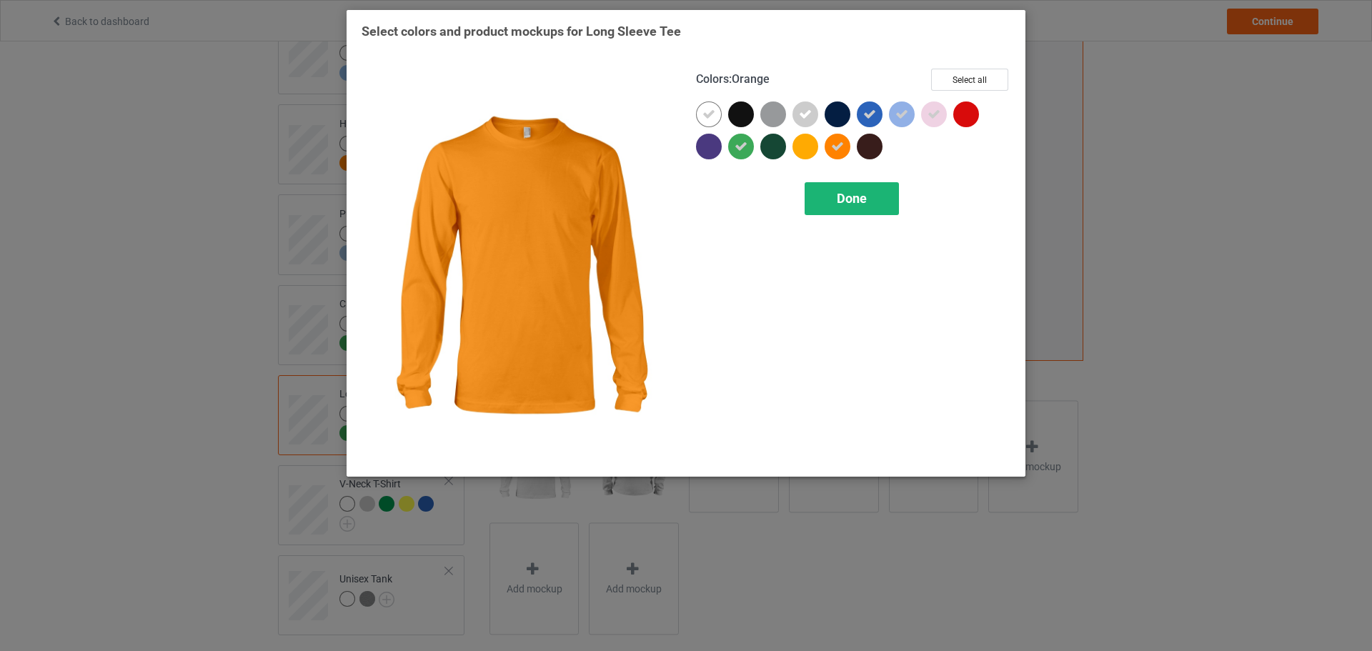
click at [853, 201] on span "Done" at bounding box center [852, 198] width 30 height 15
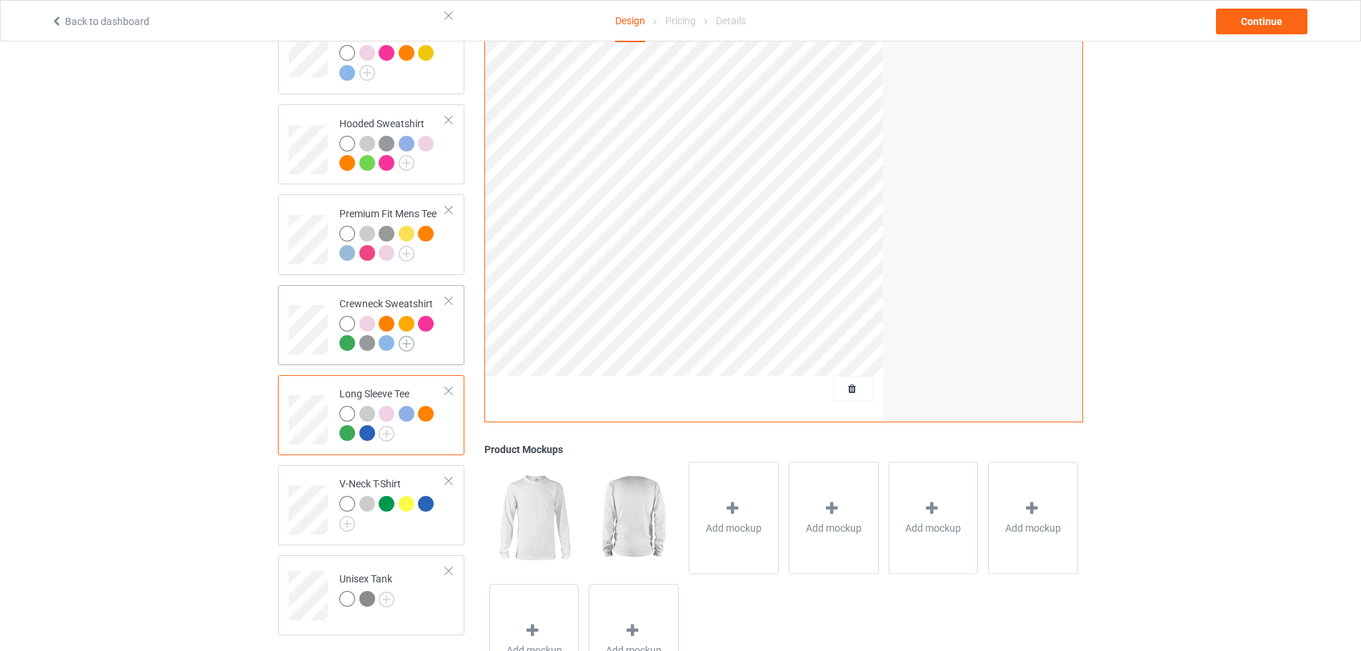
click at [409, 336] on img at bounding box center [407, 344] width 16 height 16
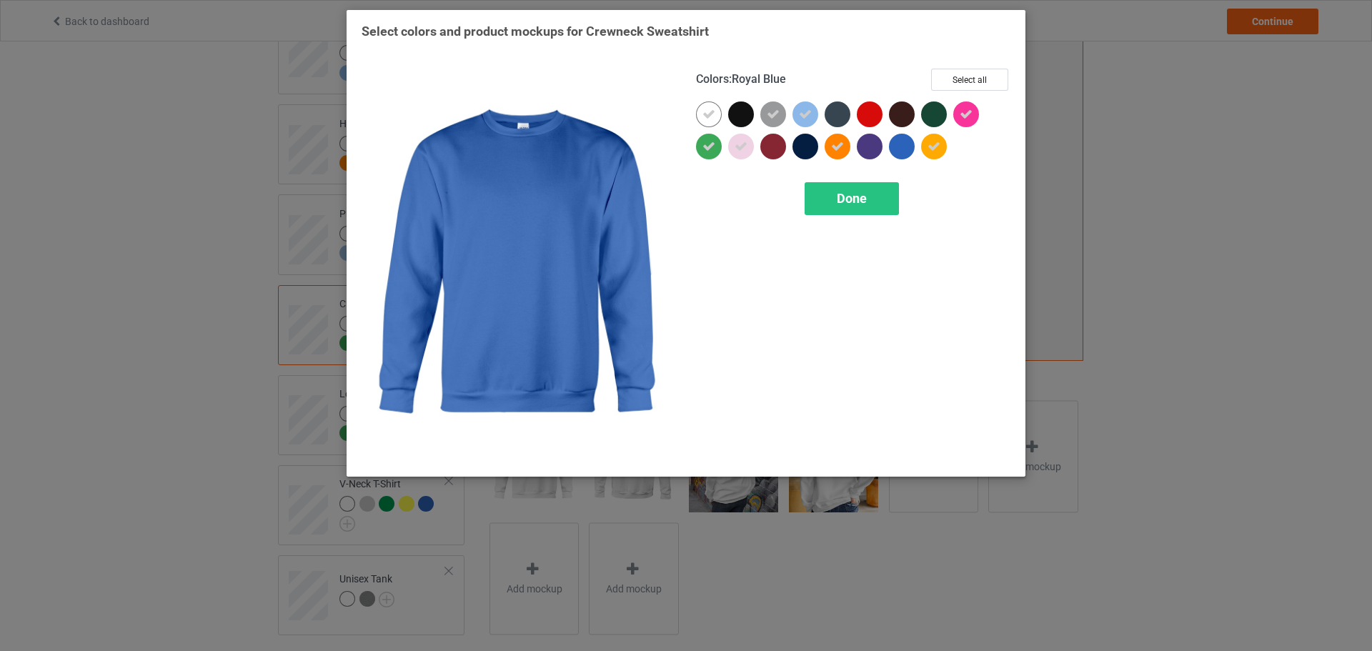
click at [903, 141] on div at bounding box center [902, 147] width 26 height 26
click at [867, 205] on div "Done" at bounding box center [851, 198] width 94 height 33
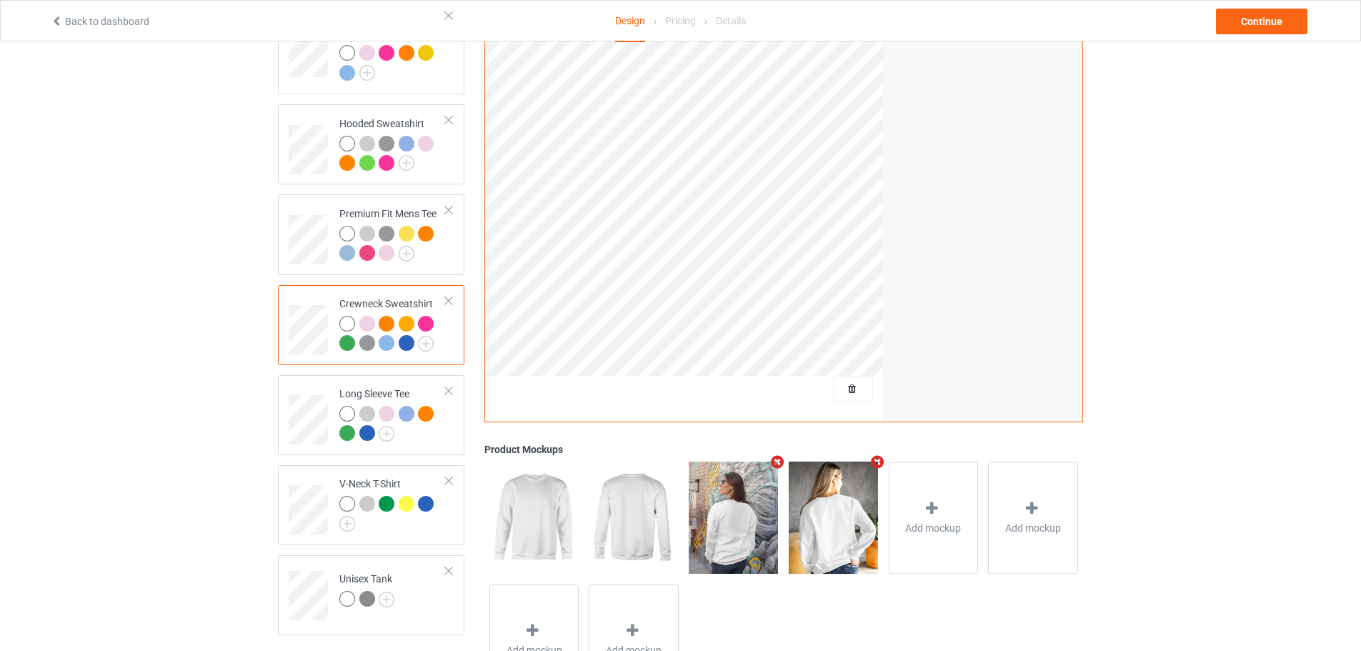
scroll to position [184, 0]
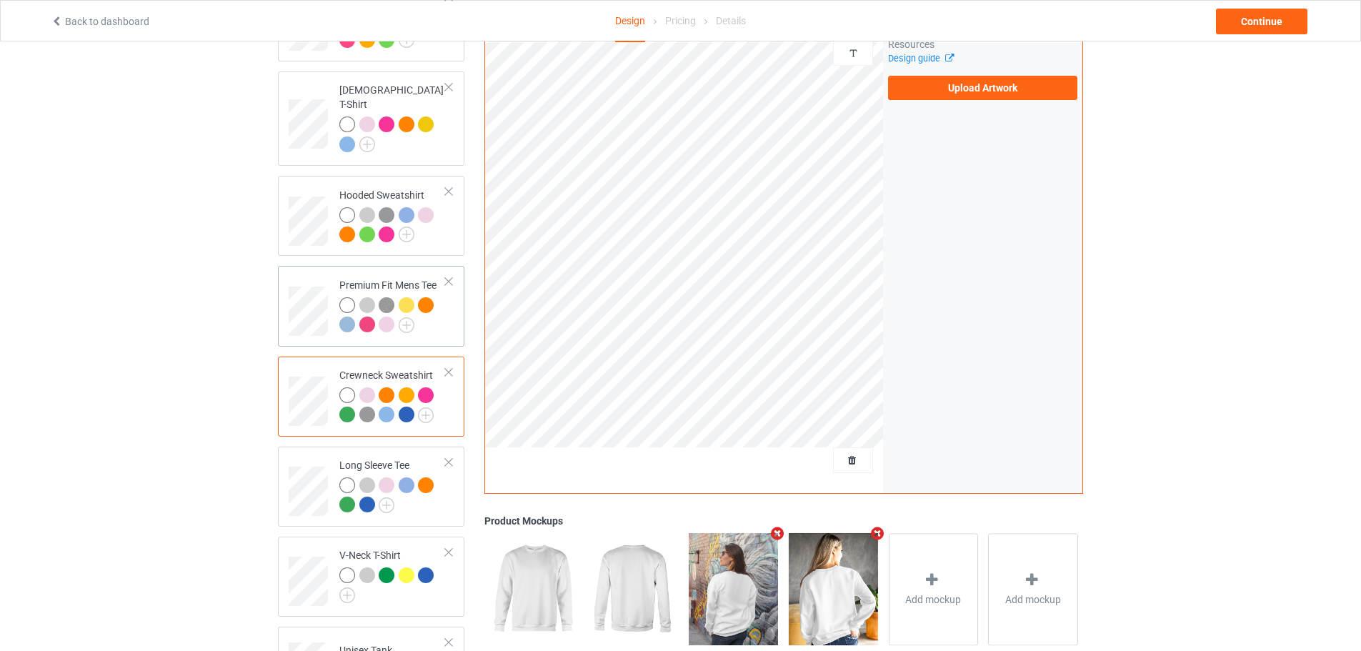
click at [399, 278] on div "Premium Fit Mens Tee" at bounding box center [392, 305] width 106 height 54
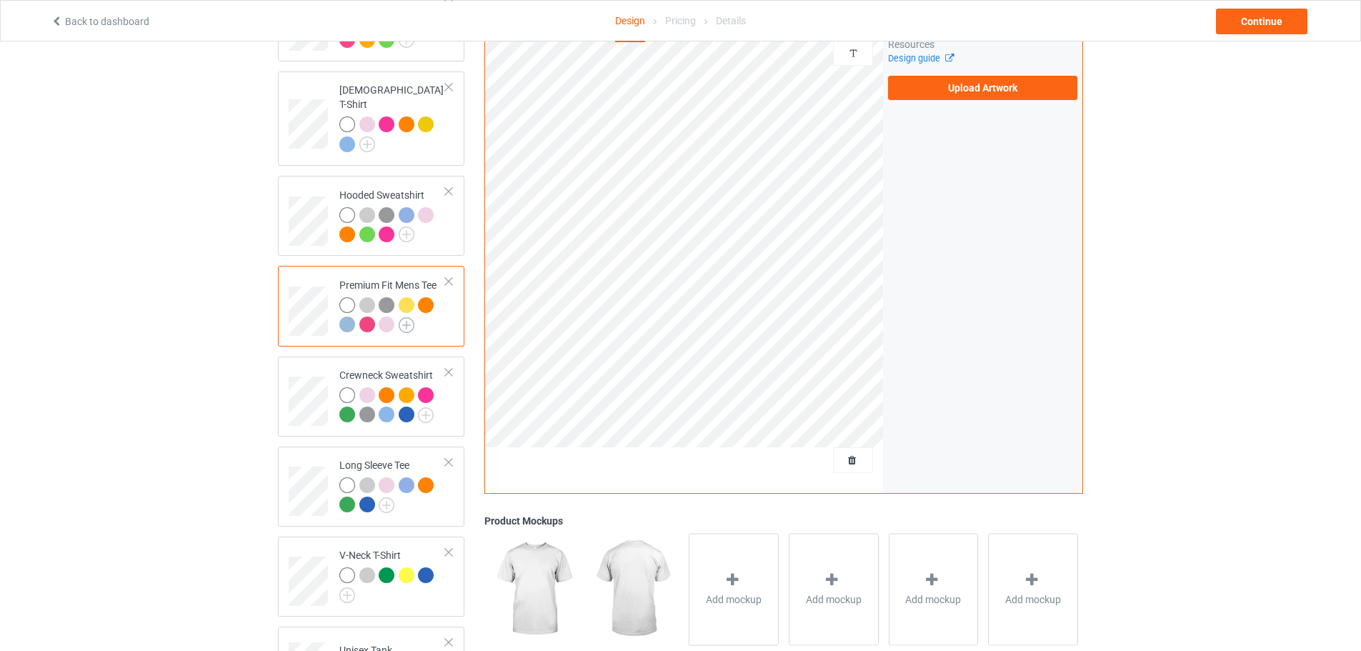
click at [407, 317] on img at bounding box center [407, 325] width 16 height 16
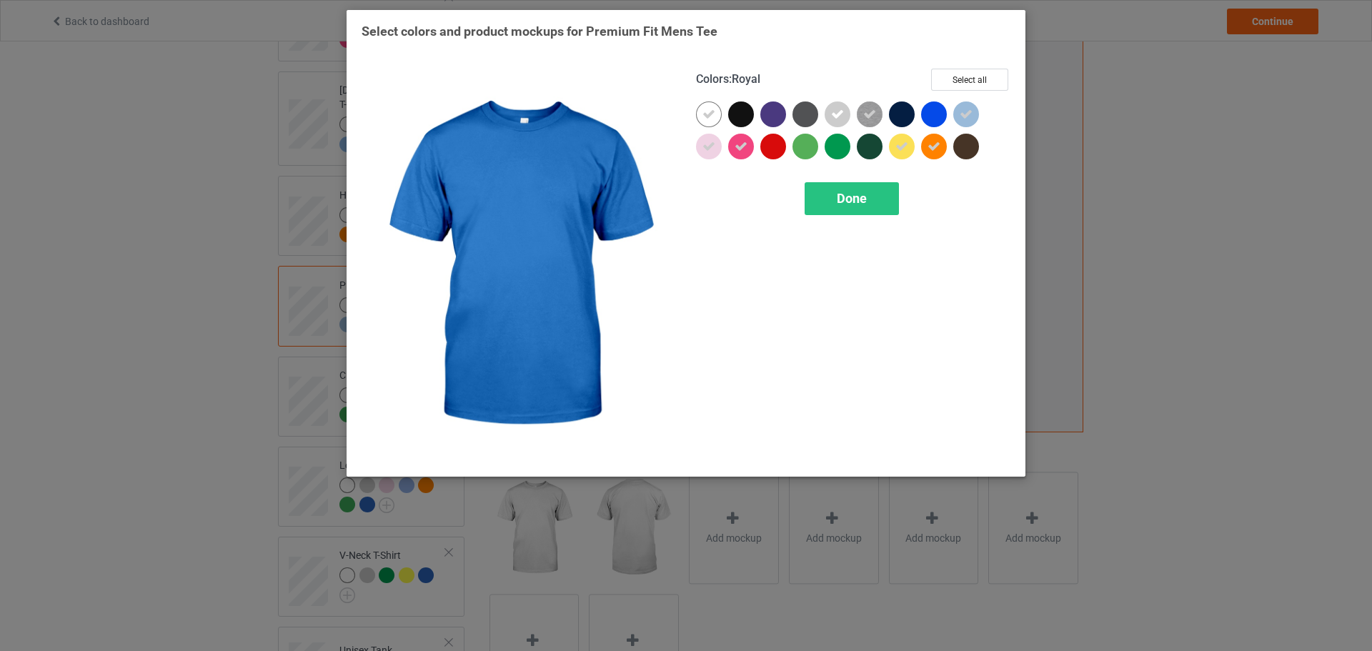
click at [932, 111] on div at bounding box center [934, 114] width 26 height 26
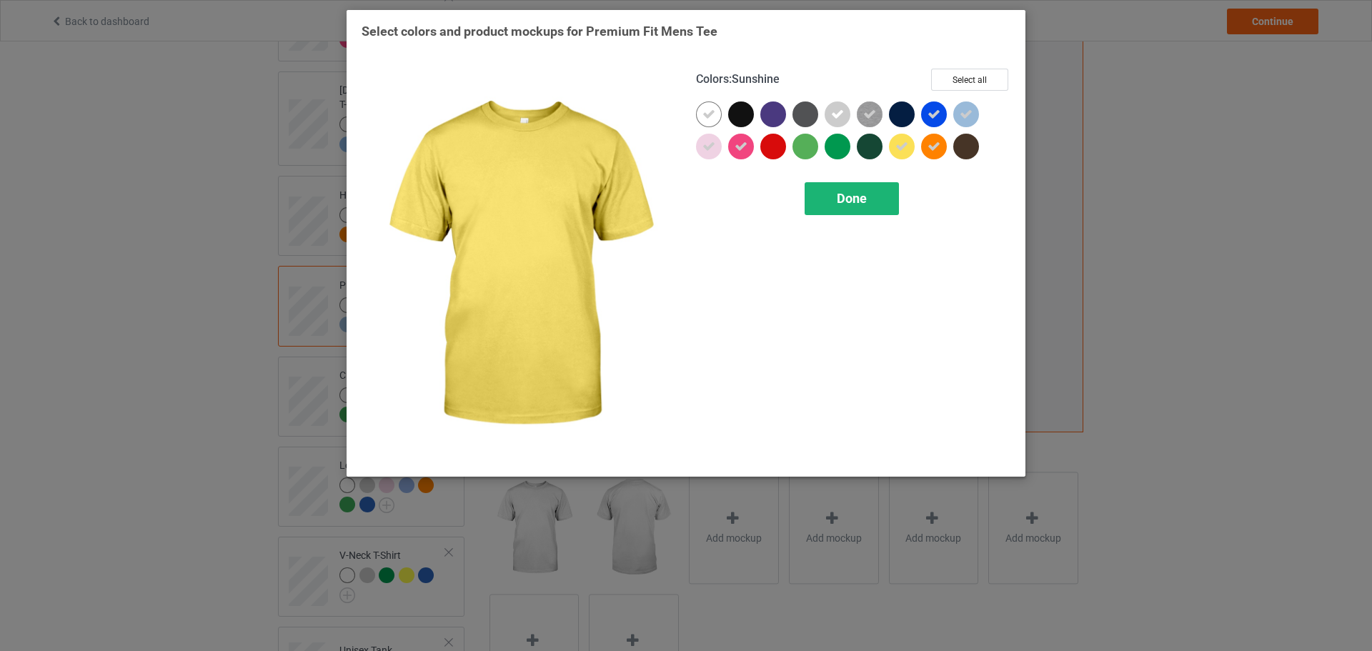
click at [869, 201] on div "Done" at bounding box center [851, 198] width 94 height 33
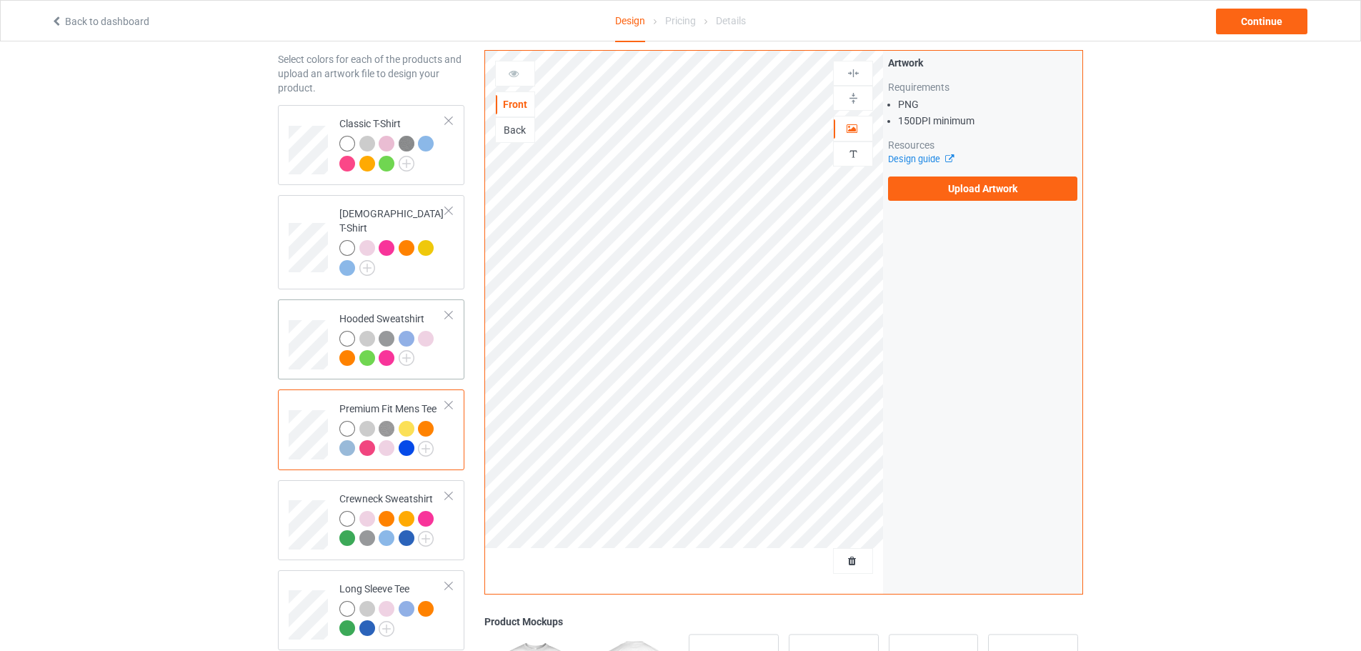
scroll to position [41, 0]
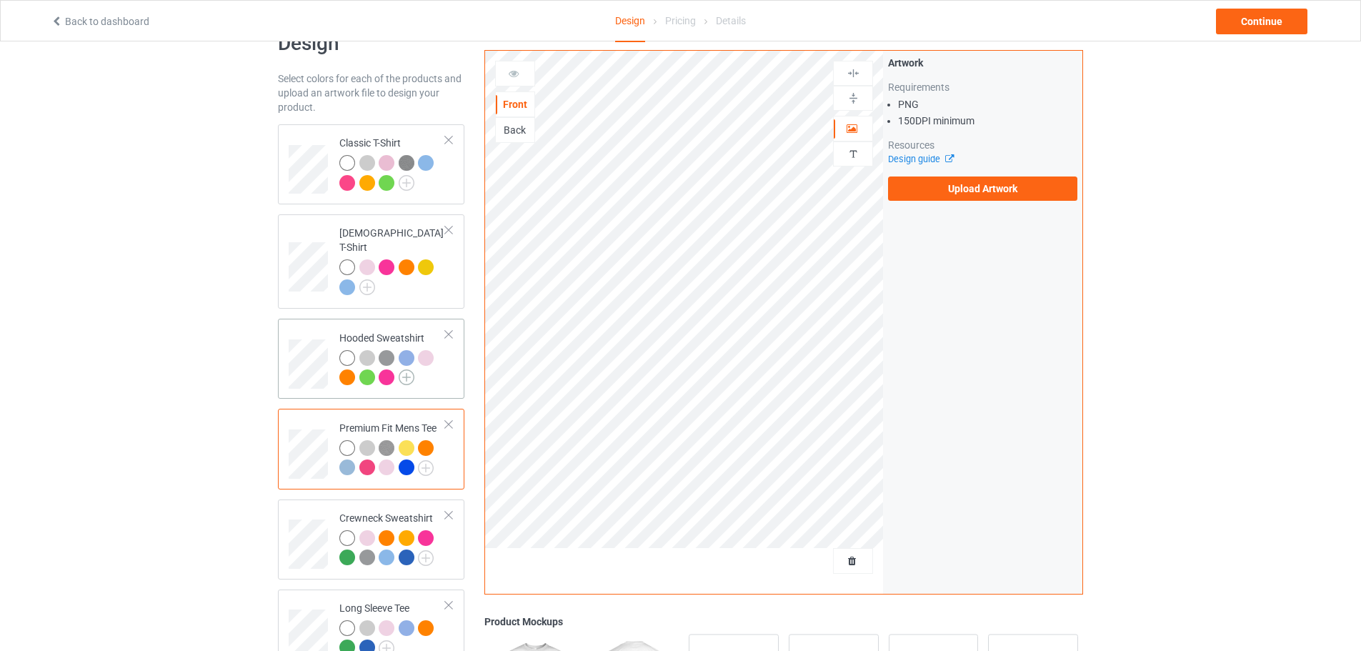
click at [405, 369] on img at bounding box center [407, 377] width 16 height 16
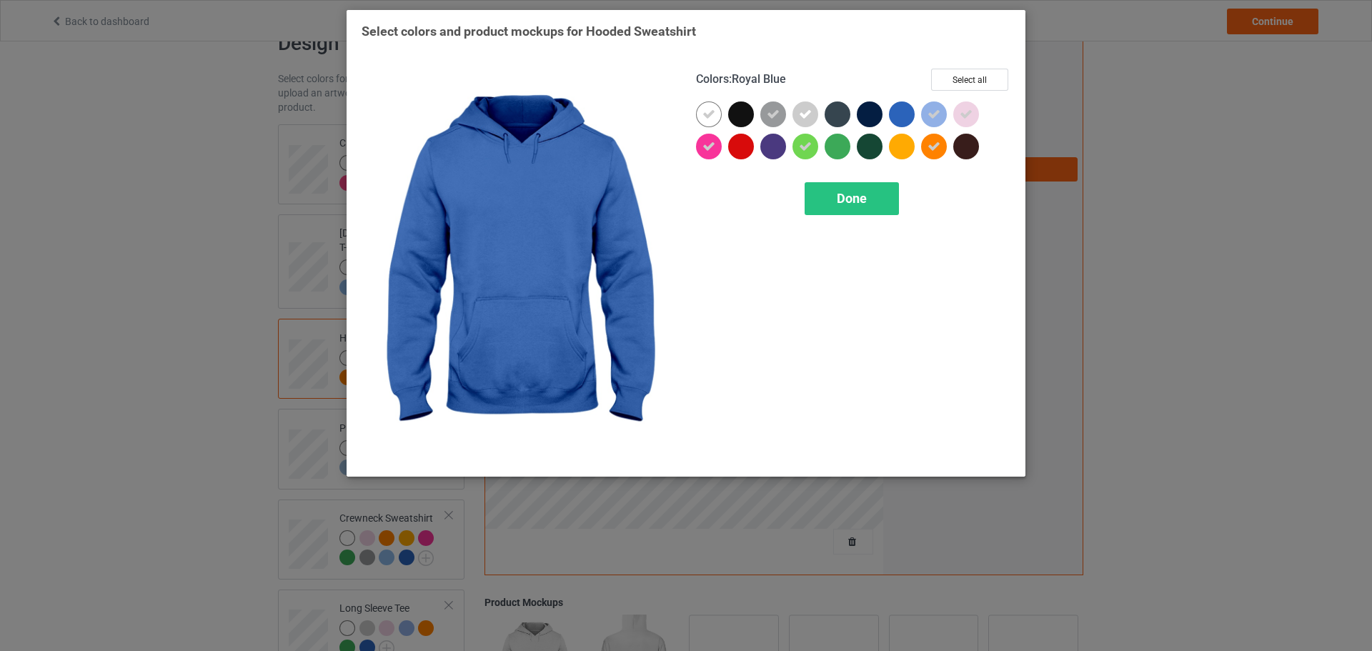
click at [902, 113] on div at bounding box center [902, 114] width 26 height 26
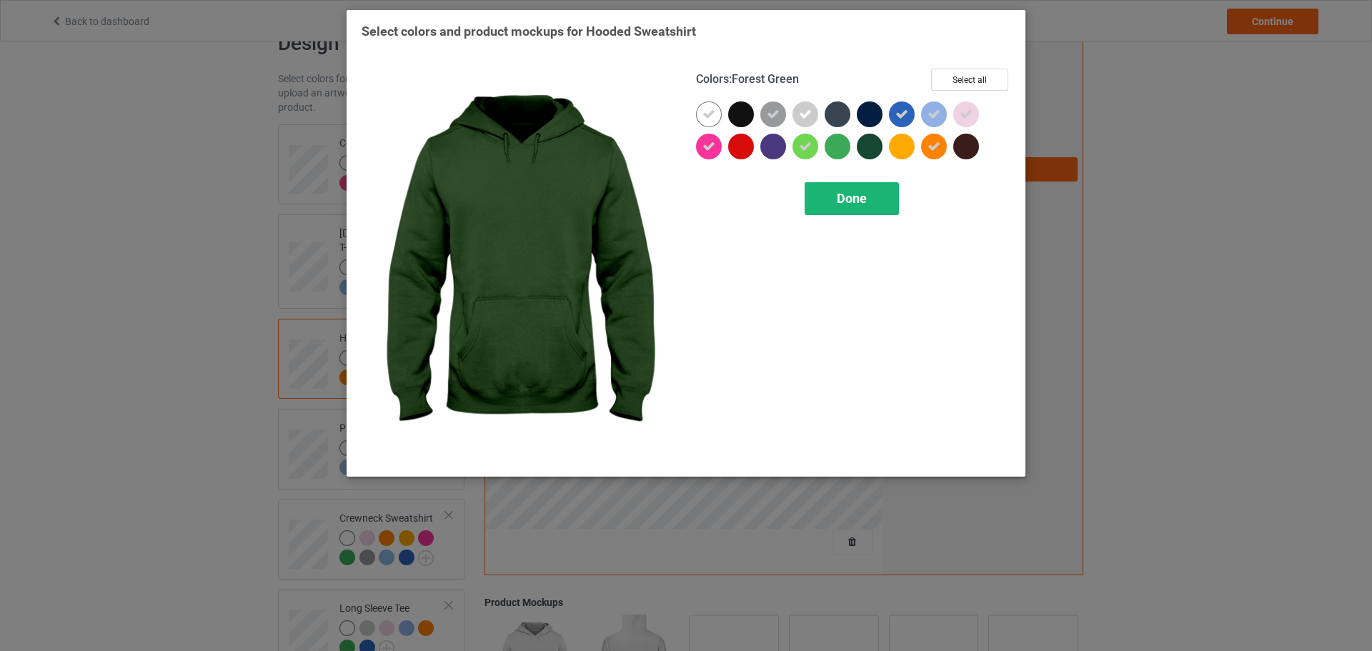
click at [865, 201] on span "Done" at bounding box center [852, 198] width 30 height 15
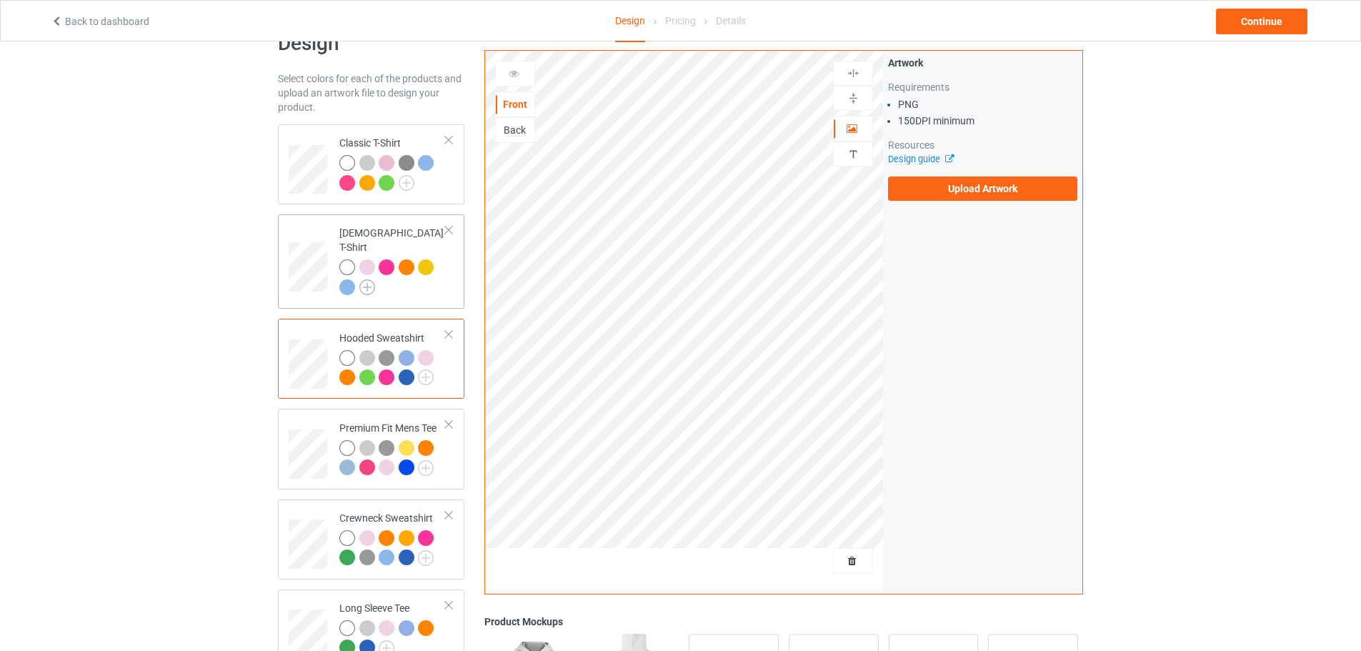
click at [369, 279] on img at bounding box center [367, 287] width 16 height 16
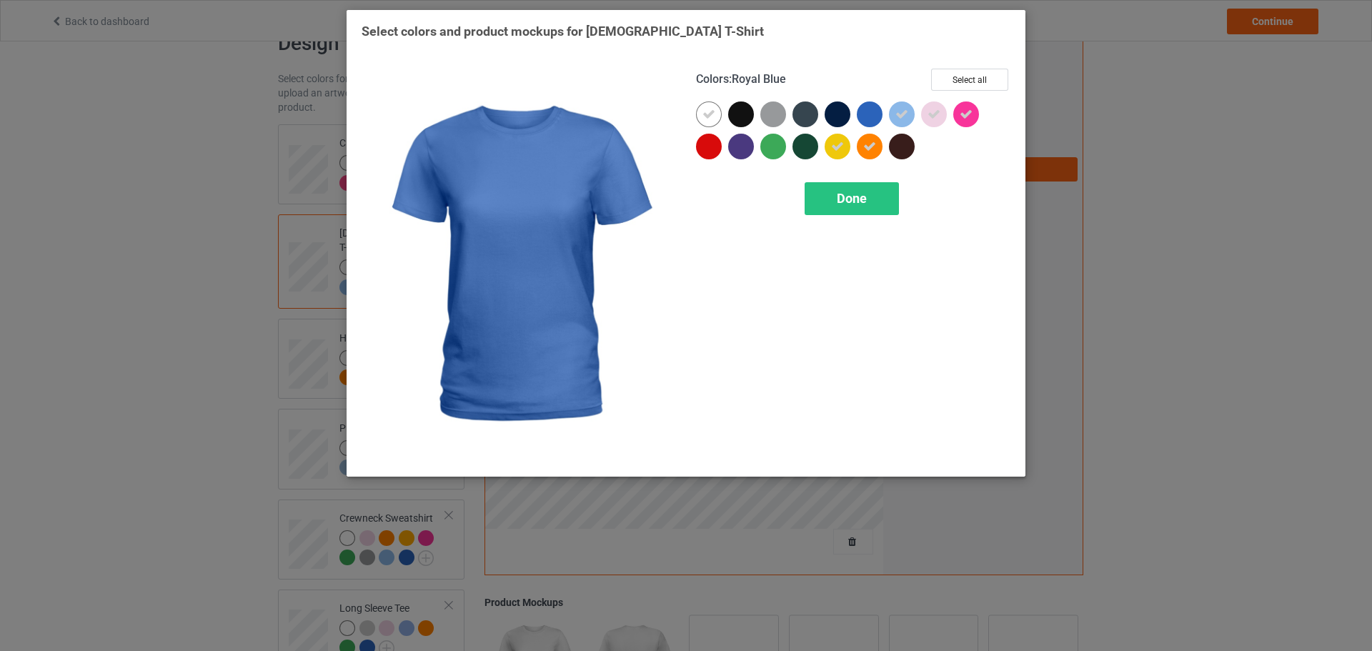
click at [872, 114] on div at bounding box center [870, 114] width 26 height 26
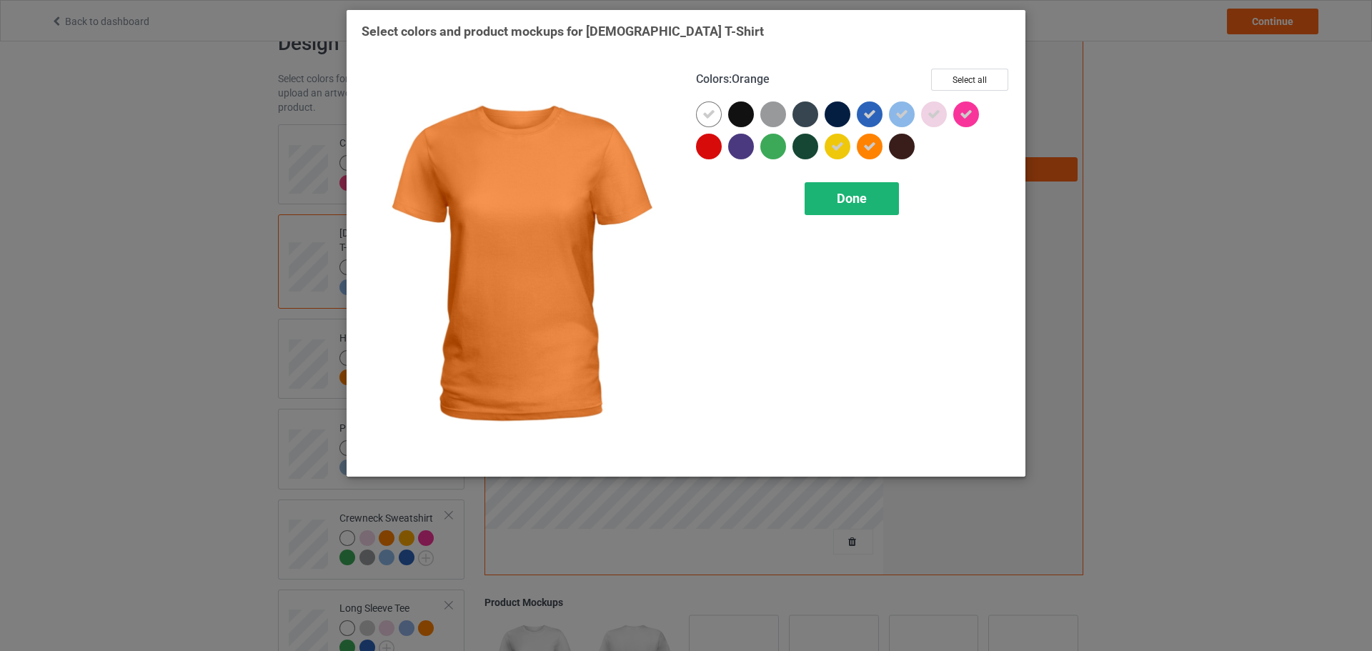
click at [861, 192] on span "Done" at bounding box center [852, 198] width 30 height 15
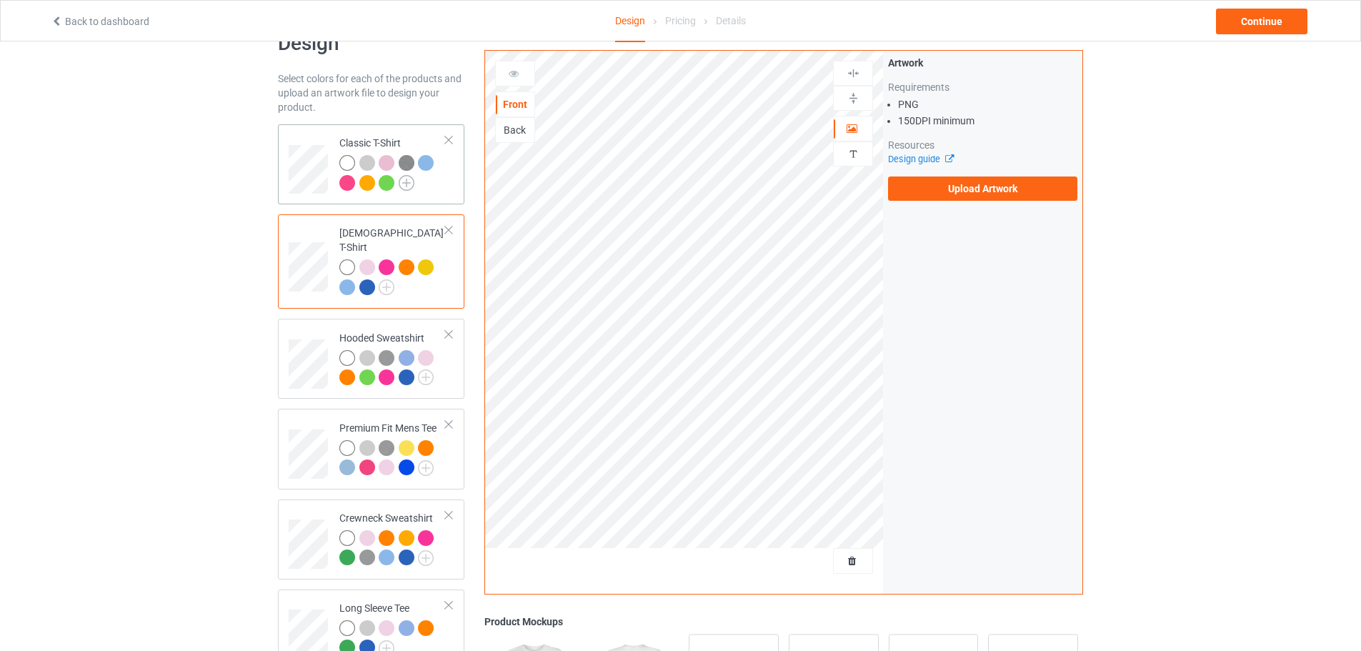
click at [402, 180] on img at bounding box center [407, 183] width 16 height 16
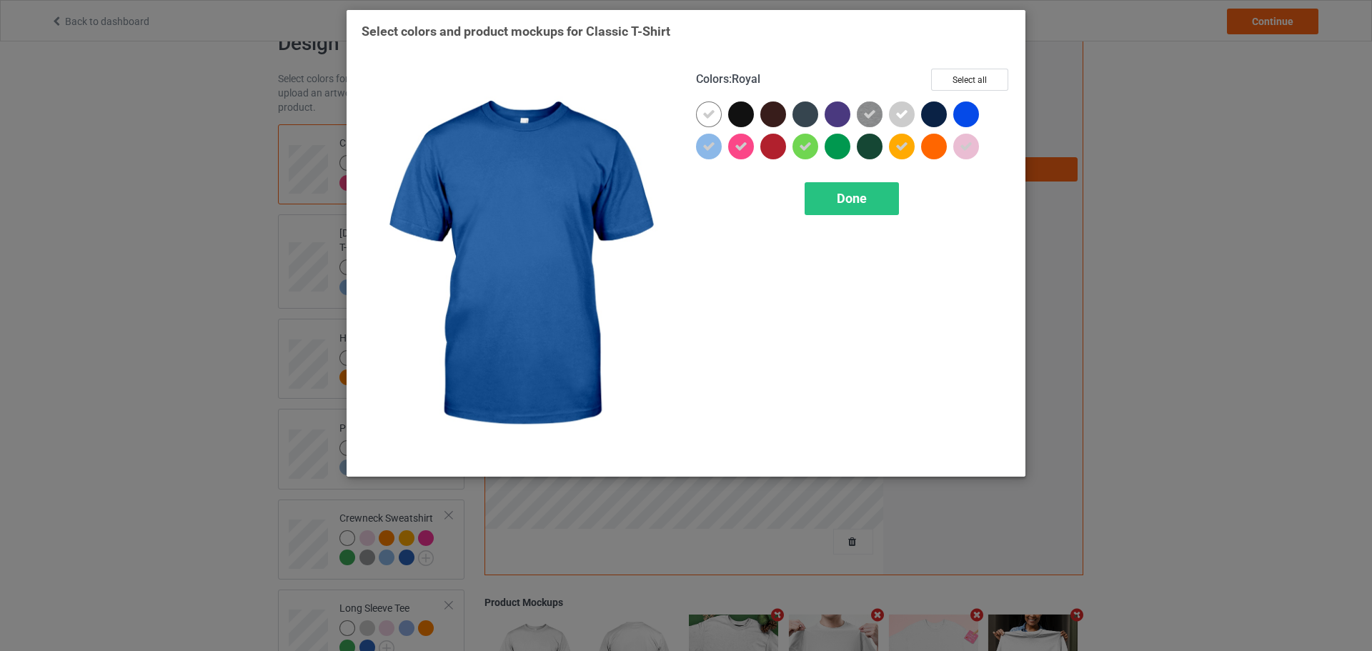
click at [970, 114] on div at bounding box center [966, 114] width 26 height 26
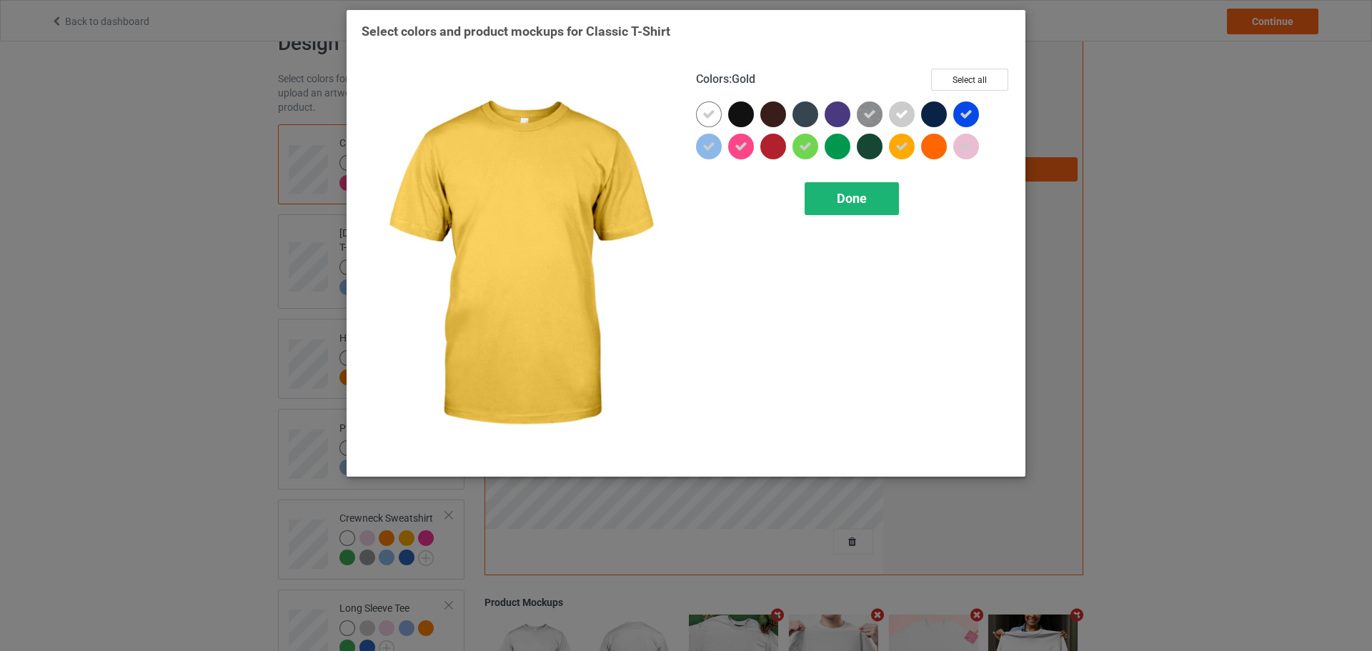
click at [858, 196] on span "Done" at bounding box center [852, 198] width 30 height 15
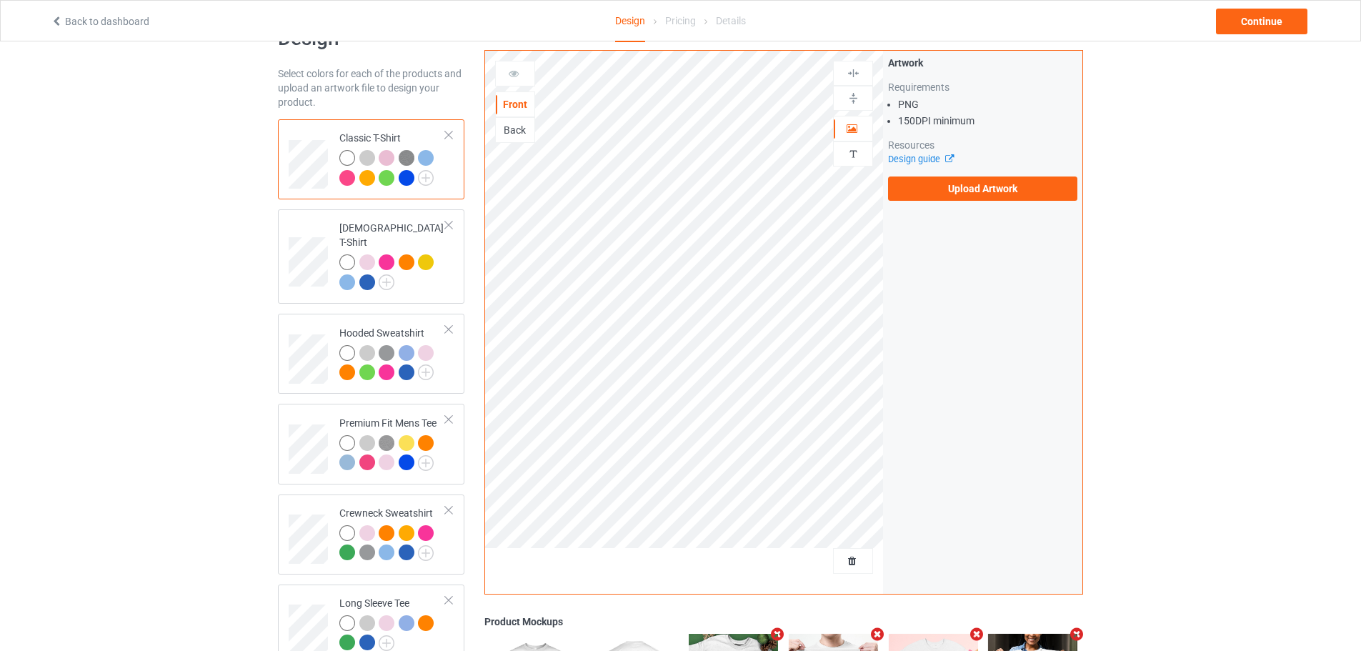
scroll to position [41, 0]
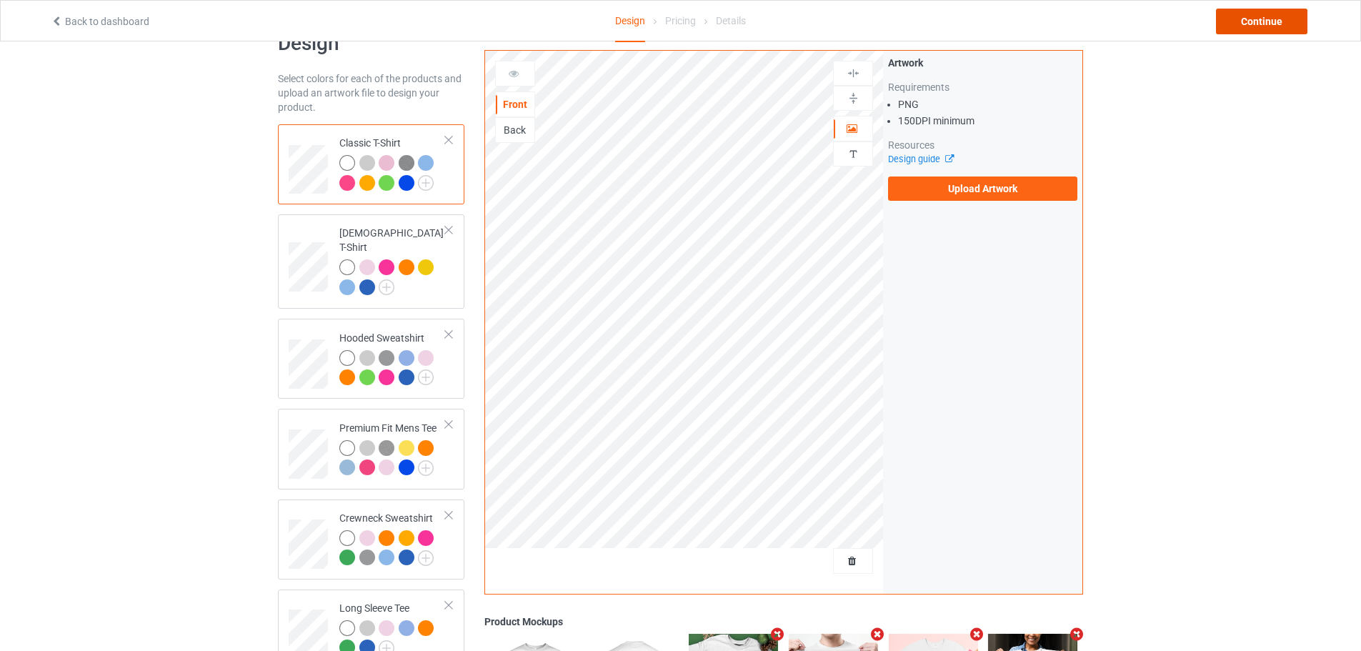
click at [1285, 19] on div "Continue" at bounding box center [1261, 22] width 91 height 26
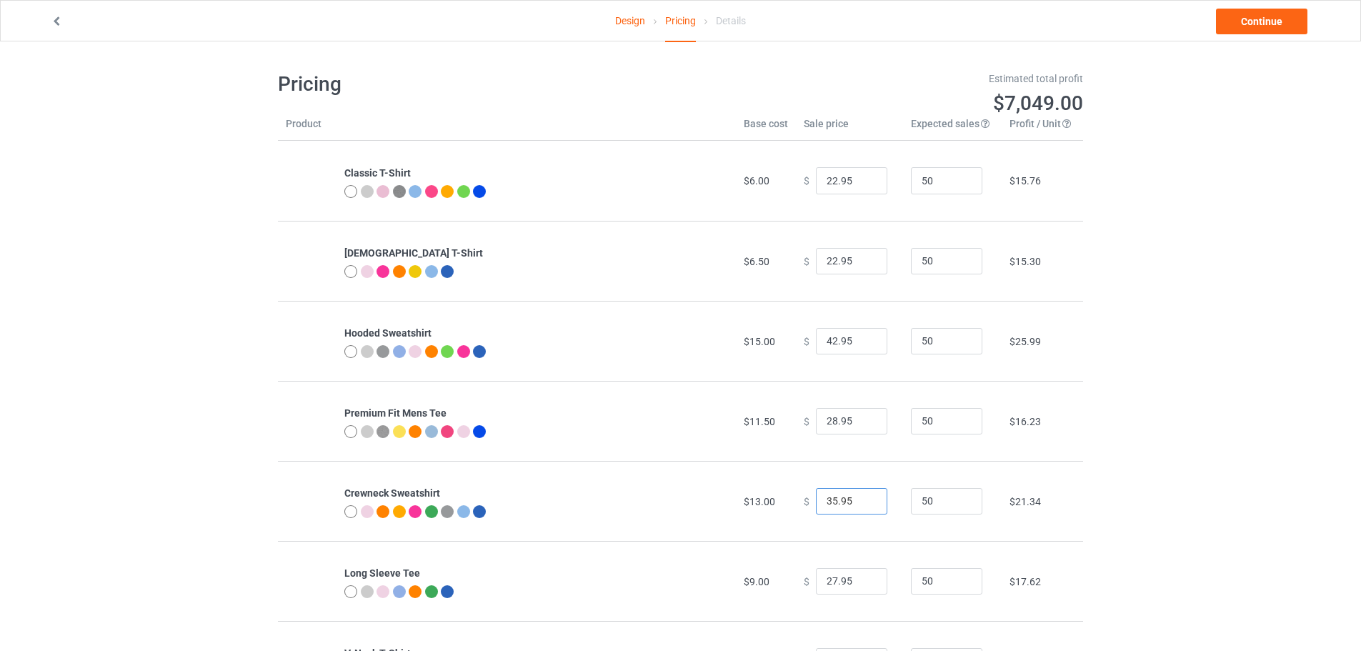
drag, startPoint x: 829, startPoint y: 497, endPoint x: 816, endPoint y: 497, distance: 13.6
click at [816, 497] on input "35.95" at bounding box center [851, 501] width 71 height 27
type input "28.95"
click at [1226, 414] on div "Design Pricing Details Continue Pricing Estimated total profit $6,723.50 Produc…" at bounding box center [680, 425] width 1361 height 769
drag, startPoint x: 830, startPoint y: 179, endPoint x: 810, endPoint y: 181, distance: 20.2
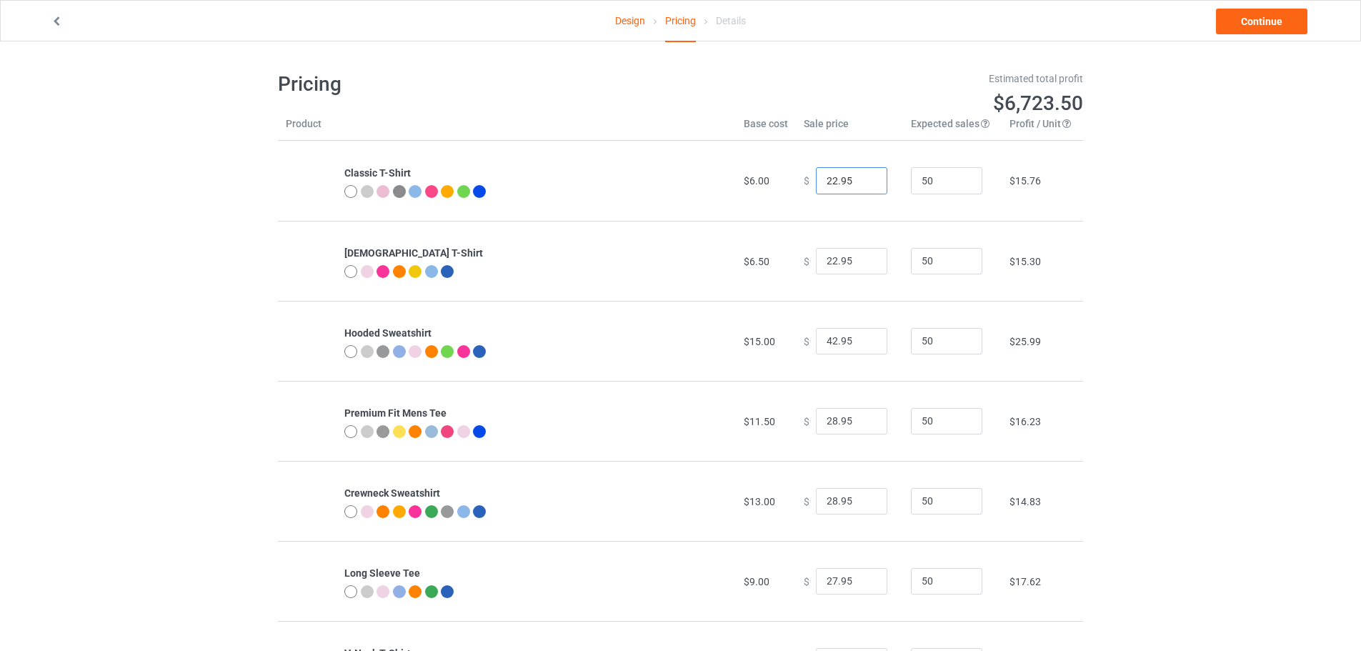
click at [816, 181] on input "22.95" at bounding box center [851, 180] width 71 height 27
type input "16.95"
click at [1135, 221] on div "Design Pricing Details Continue Pricing Estimated total profit $6,444.50 Produc…" at bounding box center [680, 425] width 1361 height 769
drag, startPoint x: 829, startPoint y: 261, endPoint x: 805, endPoint y: 264, distance: 24.6
click at [805, 264] on div "$ 22.95" at bounding box center [849, 261] width 91 height 27
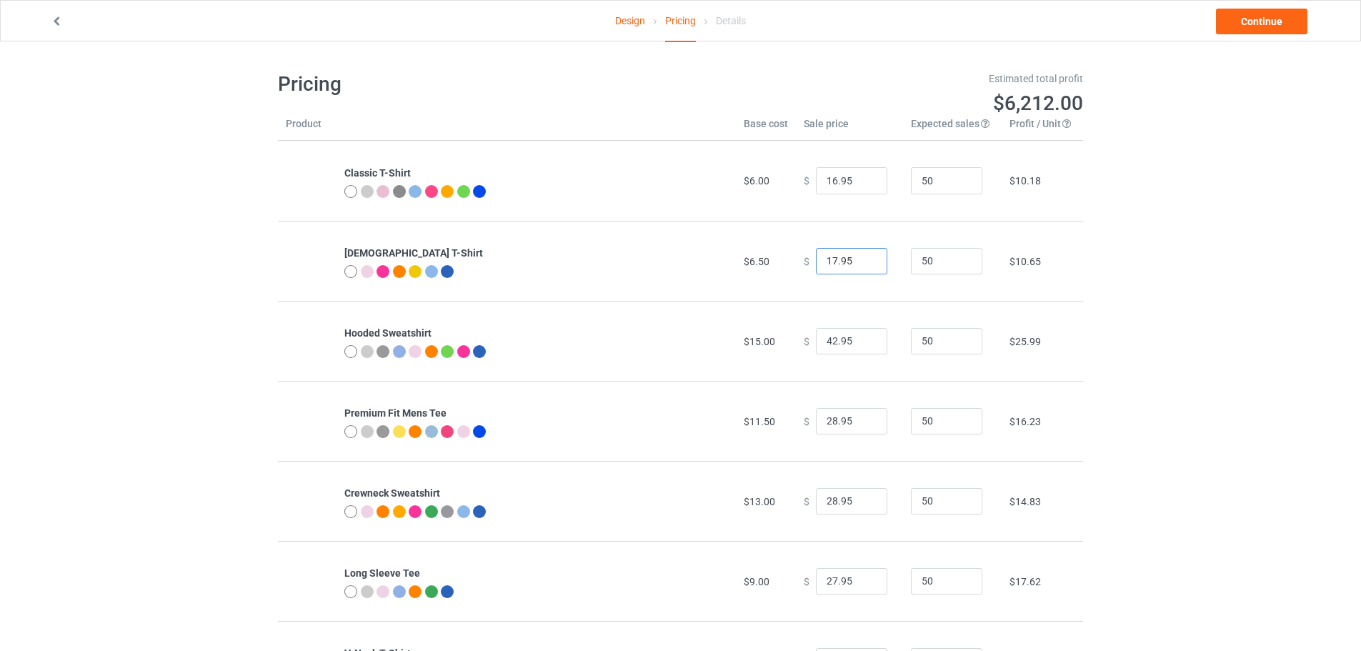
type input "17.95"
click at [1117, 269] on div "Design Pricing Details Continue Pricing Estimated total profit $6,212.00 Produc…" at bounding box center [680, 425] width 1361 height 769
drag, startPoint x: 830, startPoint y: 339, endPoint x: 812, endPoint y: 338, distance: 18.6
click at [816, 338] on input "42.95" at bounding box center [851, 341] width 71 height 27
type input "29.95"
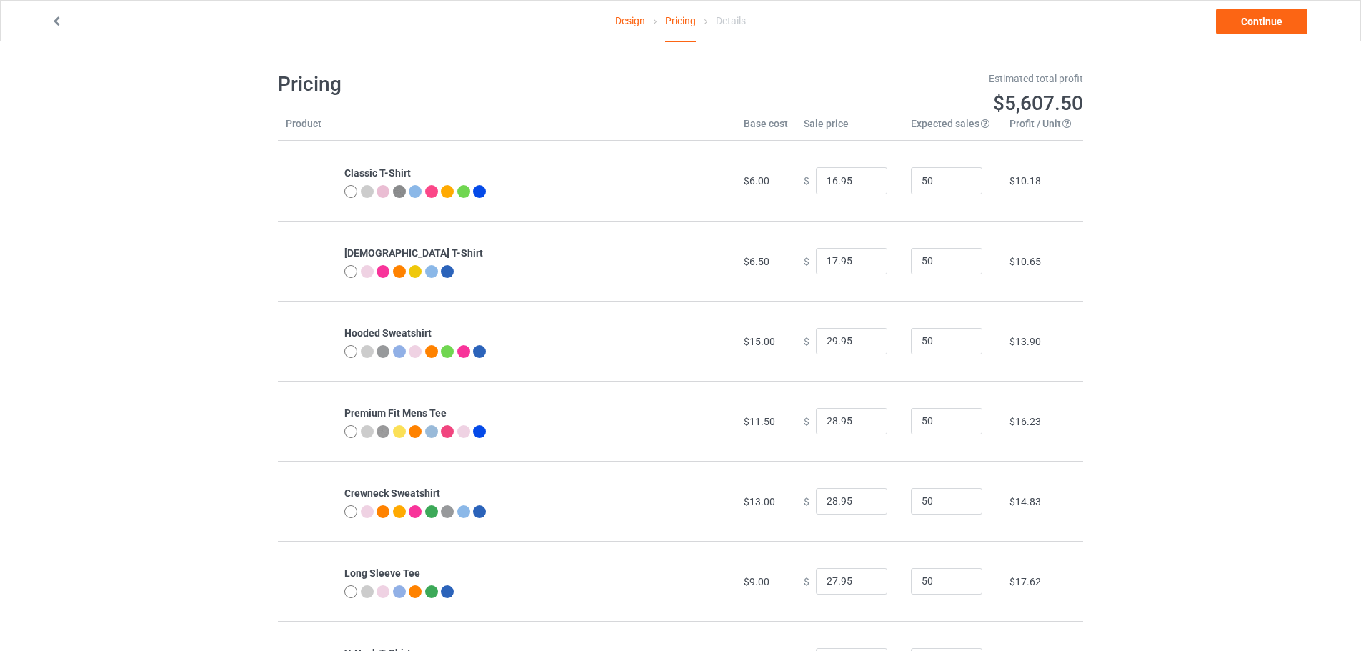
click at [1184, 339] on div "Design Pricing Details Continue Pricing Estimated total profit $5,607.50 Produc…" at bounding box center [680, 425] width 1361 height 769
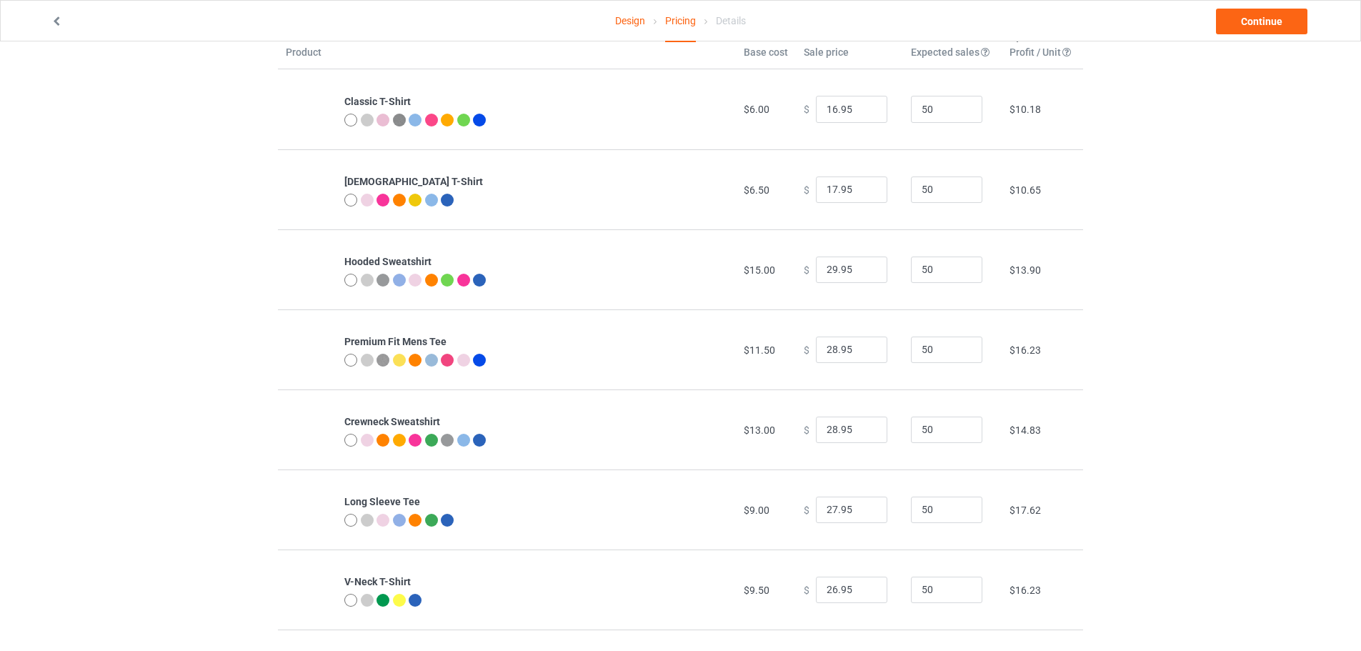
scroll to position [143, 0]
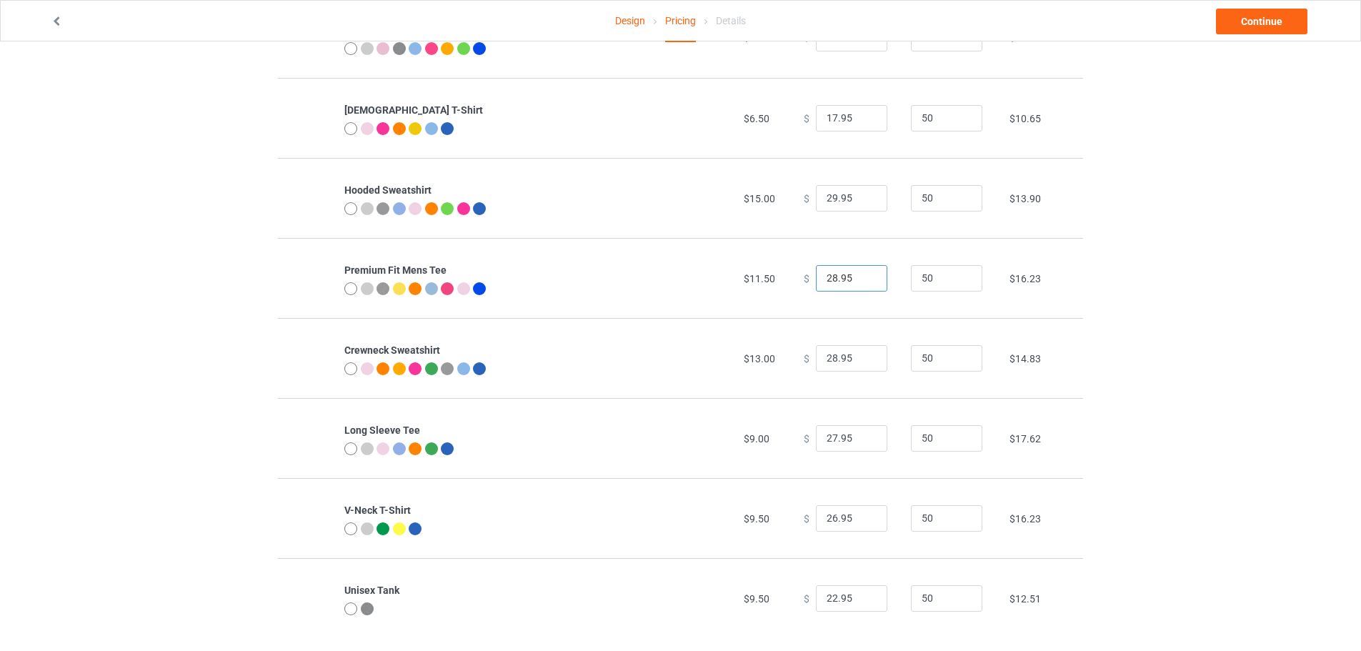
drag, startPoint x: 829, startPoint y: 277, endPoint x: 814, endPoint y: 277, distance: 15.7
click at [816, 277] on input "28.95" at bounding box center [851, 278] width 71 height 27
drag, startPoint x: 829, startPoint y: 279, endPoint x: 807, endPoint y: 284, distance: 23.4
click at [807, 284] on div "$ 19.95" at bounding box center [849, 278] width 91 height 27
type input "22.95"
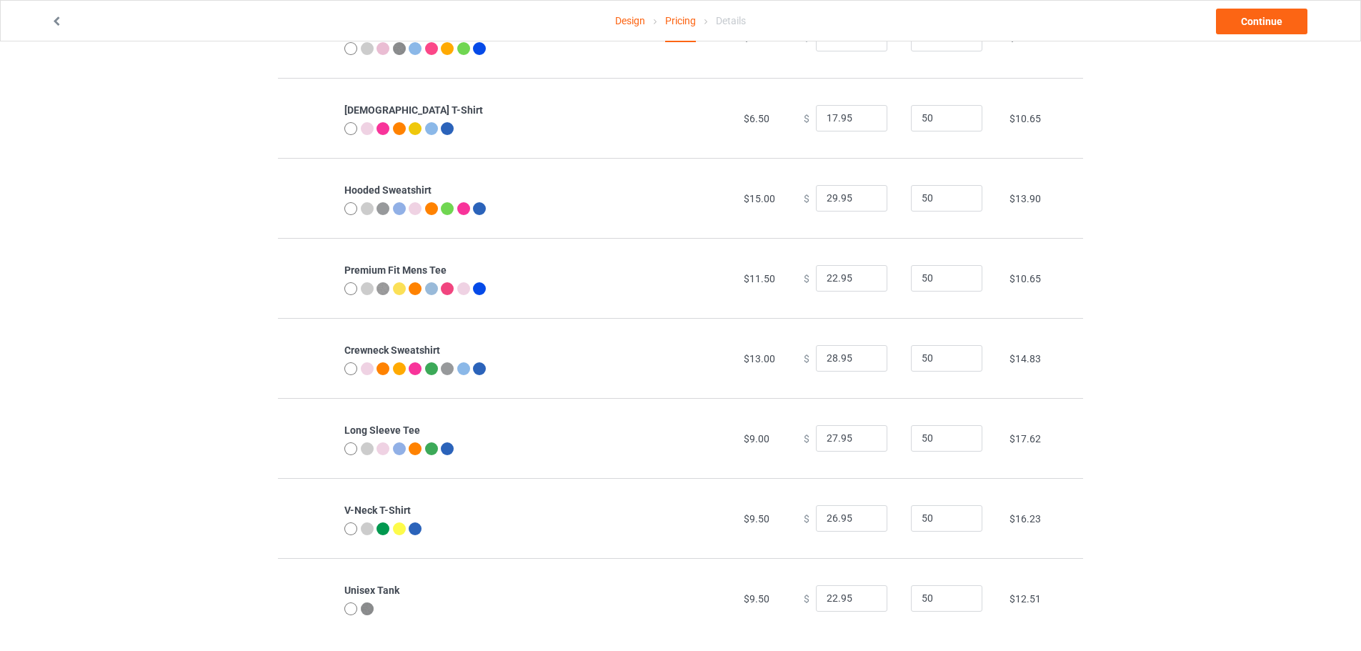
click at [1073, 301] on td "$10.65" at bounding box center [1042, 278] width 81 height 80
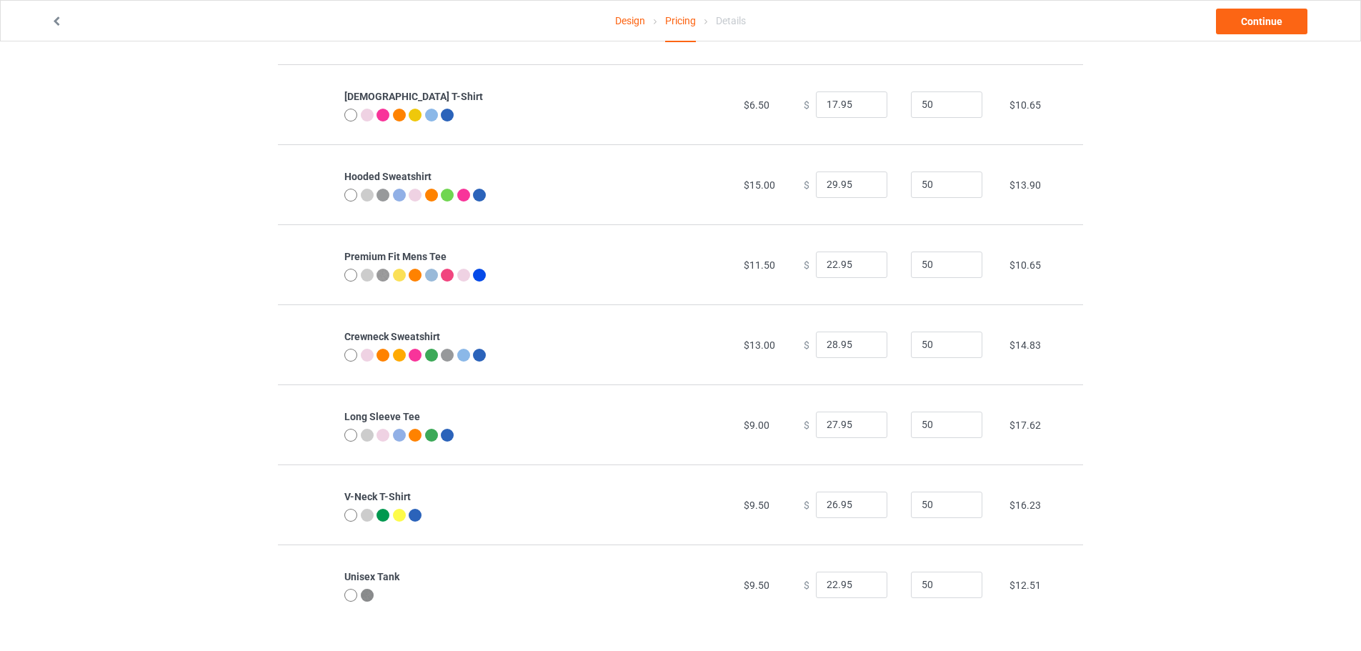
scroll to position [161, 0]
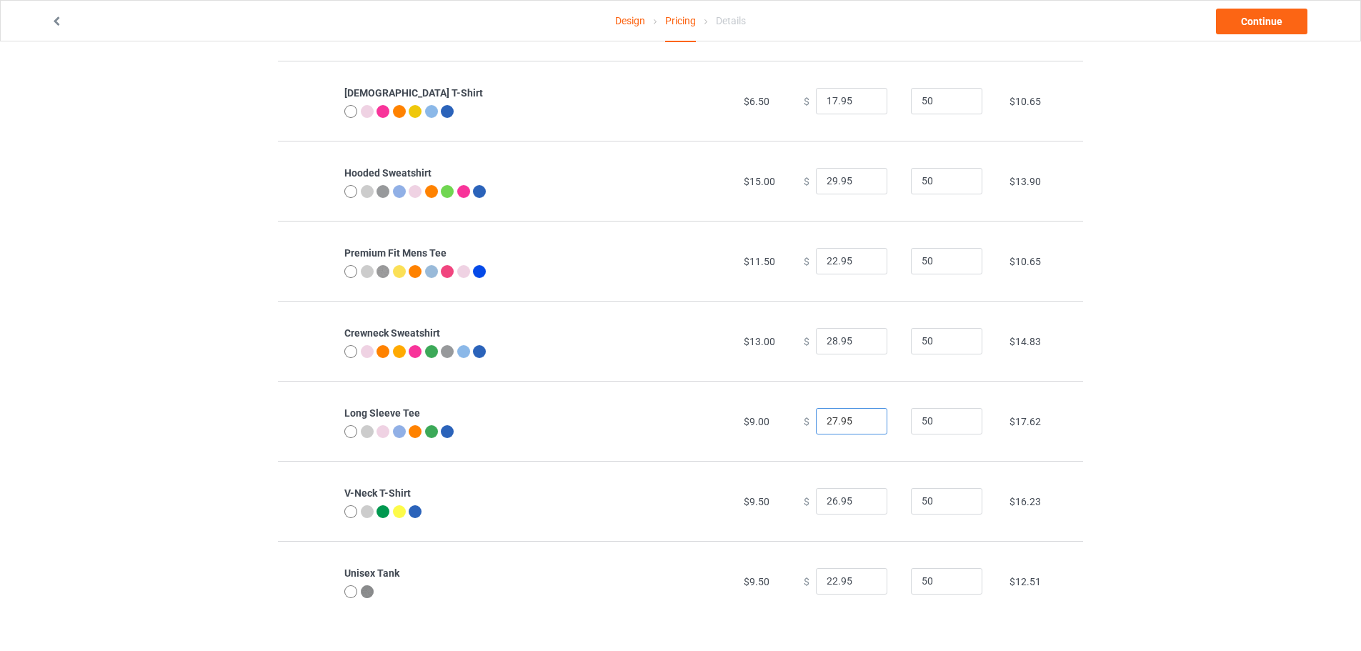
click at [824, 421] on input "27.95" at bounding box center [851, 421] width 71 height 27
type input "24.95"
click at [1172, 419] on div "Design Pricing Details Continue Pricing Estimated total profit $5,189.00 Produc…" at bounding box center [680, 265] width 1361 height 769
click at [826, 498] on input "26.95" at bounding box center [851, 501] width 71 height 27
type input "21.95"
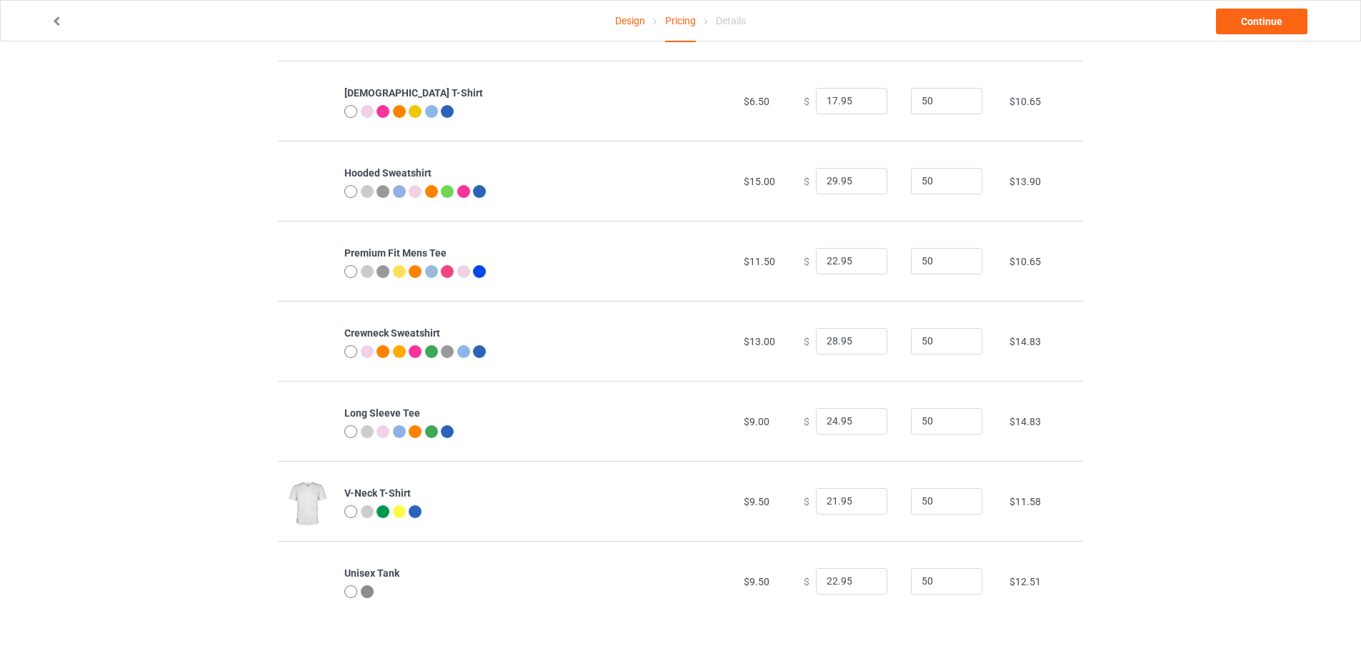
click at [1152, 494] on div "Design Pricing Details Continue Pricing Estimated total profit $4,956.50 Produc…" at bounding box center [680, 265] width 1361 height 769
drag, startPoint x: 829, startPoint y: 575, endPoint x: 814, endPoint y: 575, distance: 15.7
click at [816, 575] on input "22.95" at bounding box center [851, 581] width 71 height 27
type input "19.95"
click at [1073, 539] on td "$11.58" at bounding box center [1042, 501] width 81 height 80
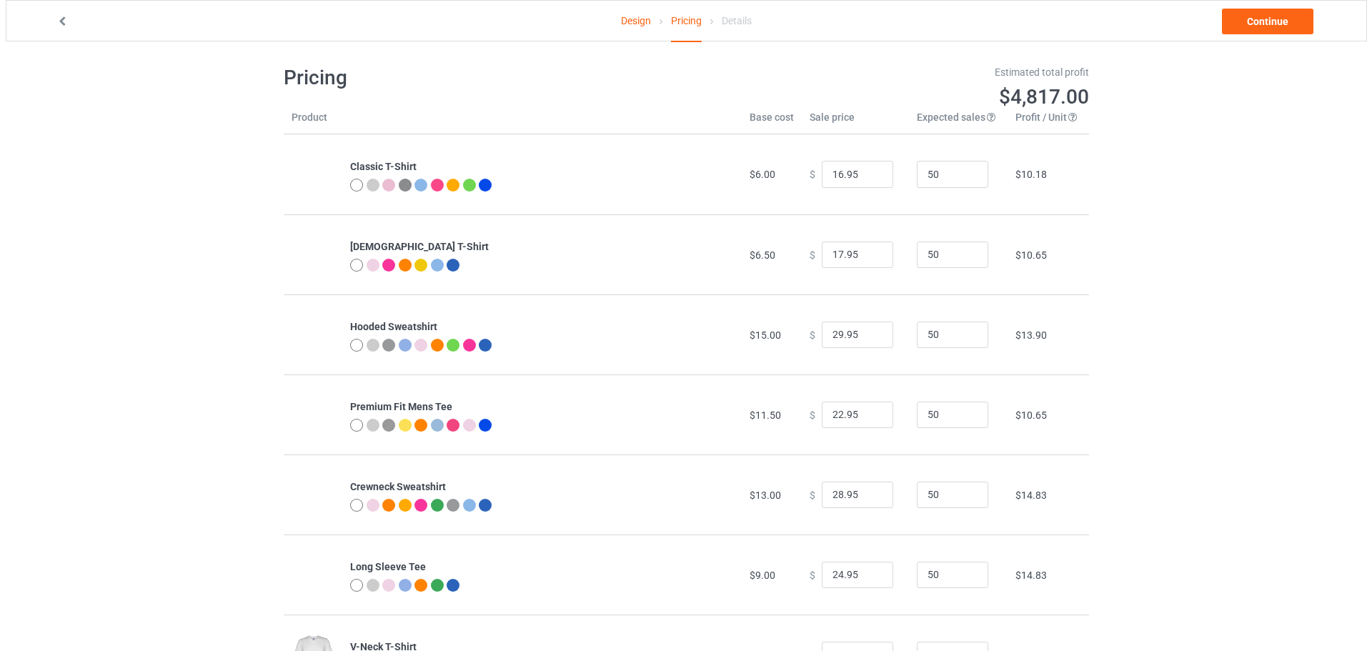
scroll to position [0, 0]
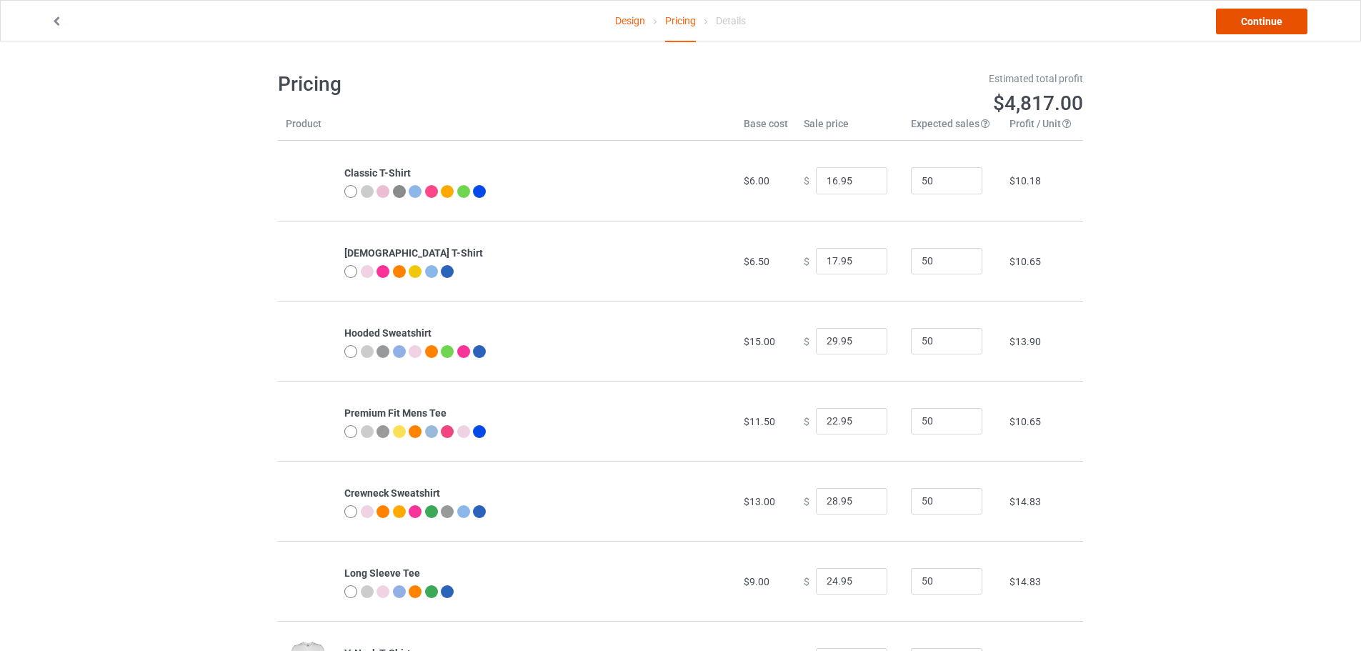
click at [1262, 19] on link "Continue" at bounding box center [1261, 22] width 91 height 26
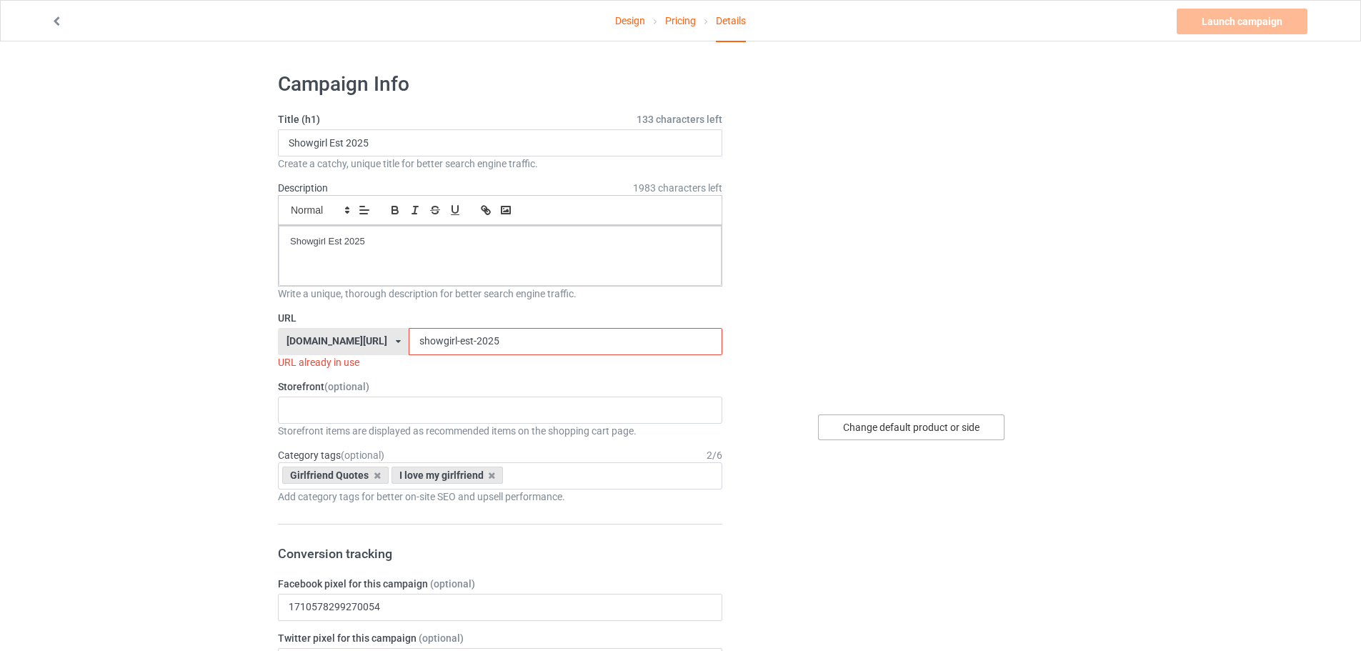
click at [927, 427] on div "Change default product or side" at bounding box center [911, 427] width 186 height 26
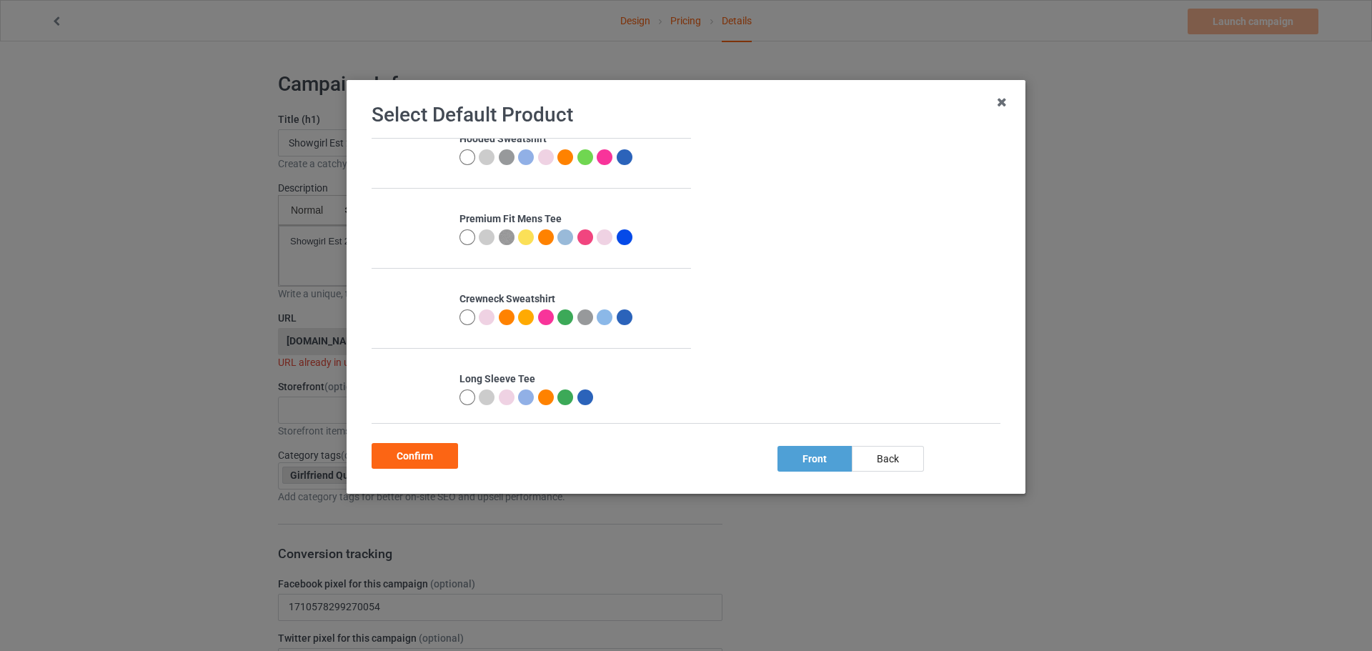
scroll to position [214, 0]
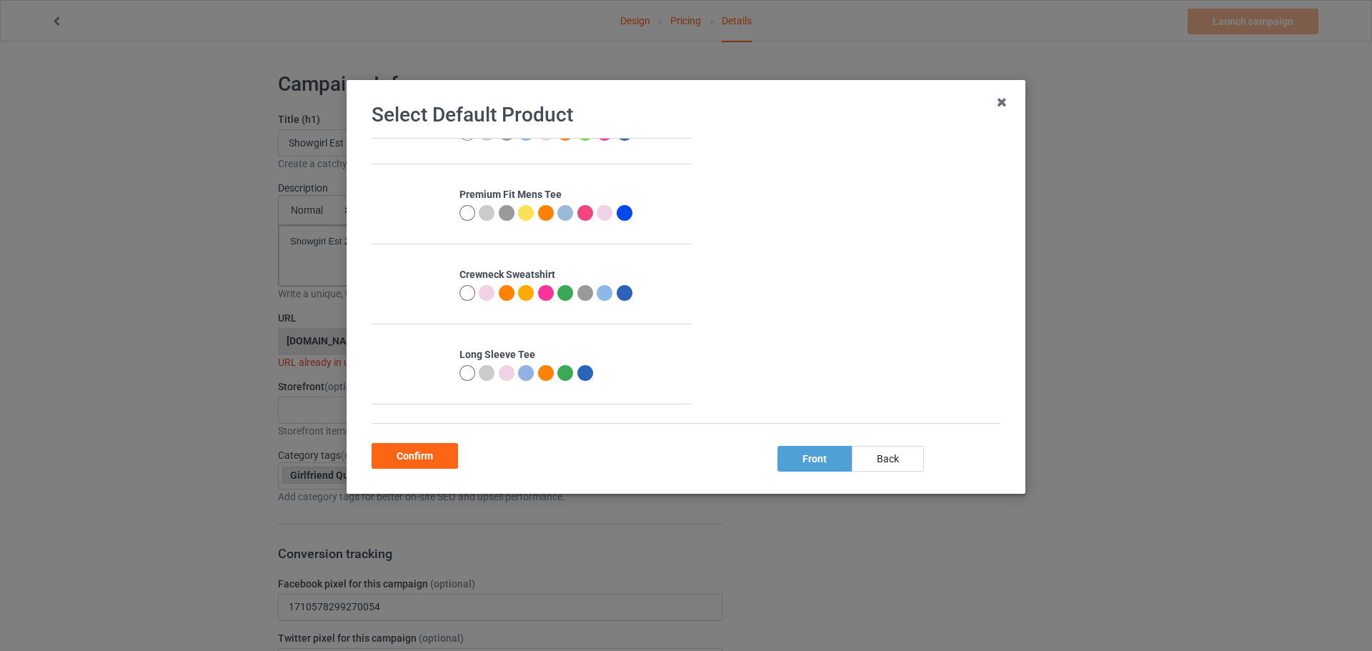
click at [622, 295] on div at bounding box center [625, 293] width 16 height 16
click at [604, 300] on div at bounding box center [605, 302] width 16 height 16
click at [466, 298] on div at bounding box center [467, 302] width 16 height 16
click at [869, 454] on div "back" at bounding box center [888, 459] width 72 height 26
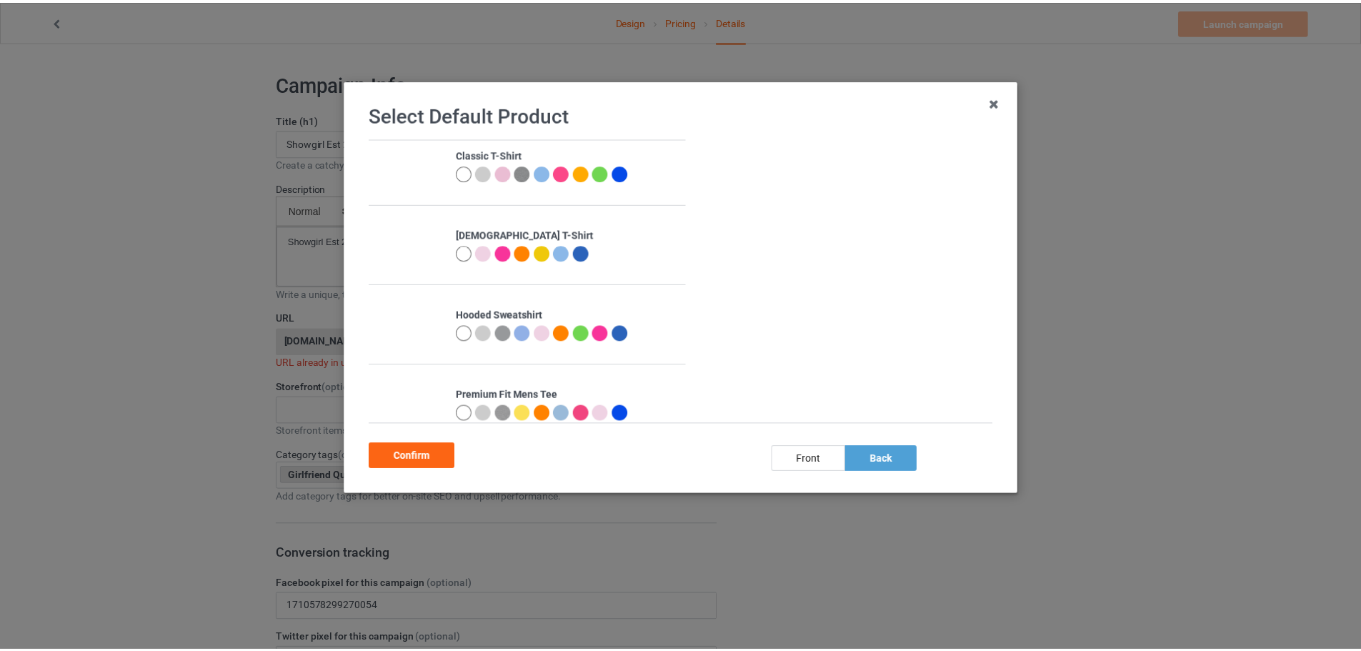
scroll to position [0, 0]
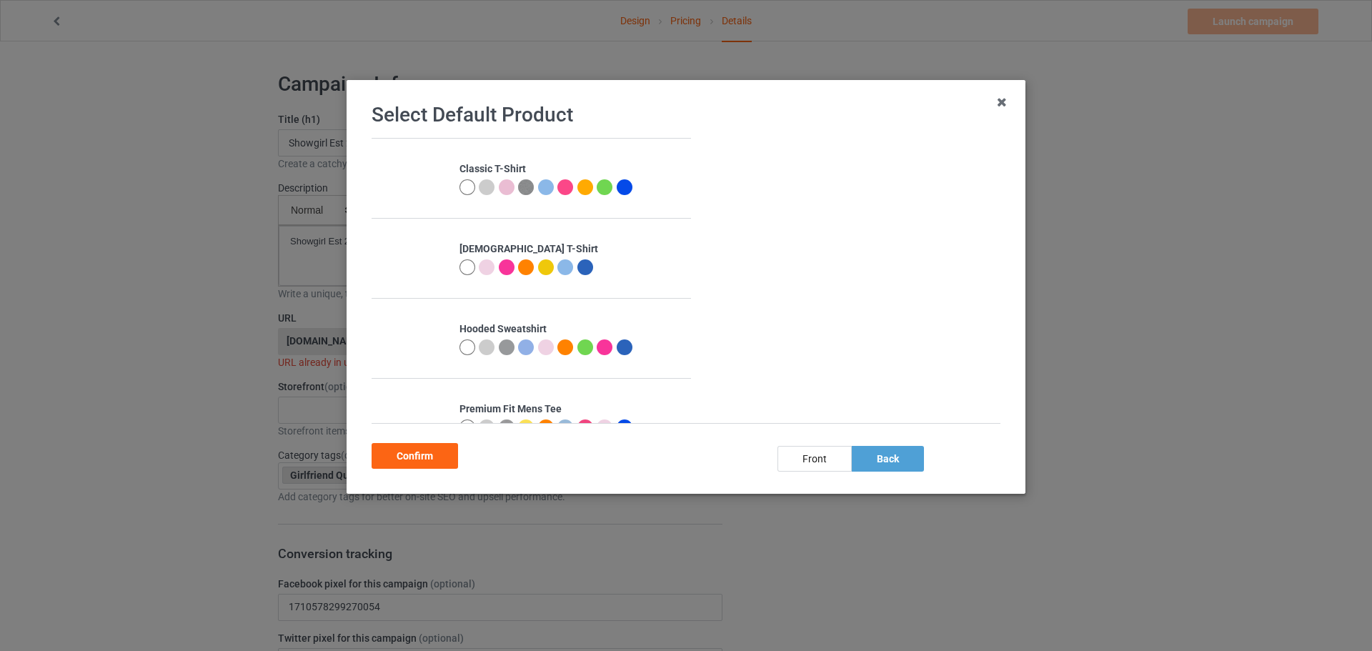
click at [467, 189] on div at bounding box center [467, 187] width 16 height 16
click at [429, 458] on div "Confirm" at bounding box center [415, 456] width 86 height 26
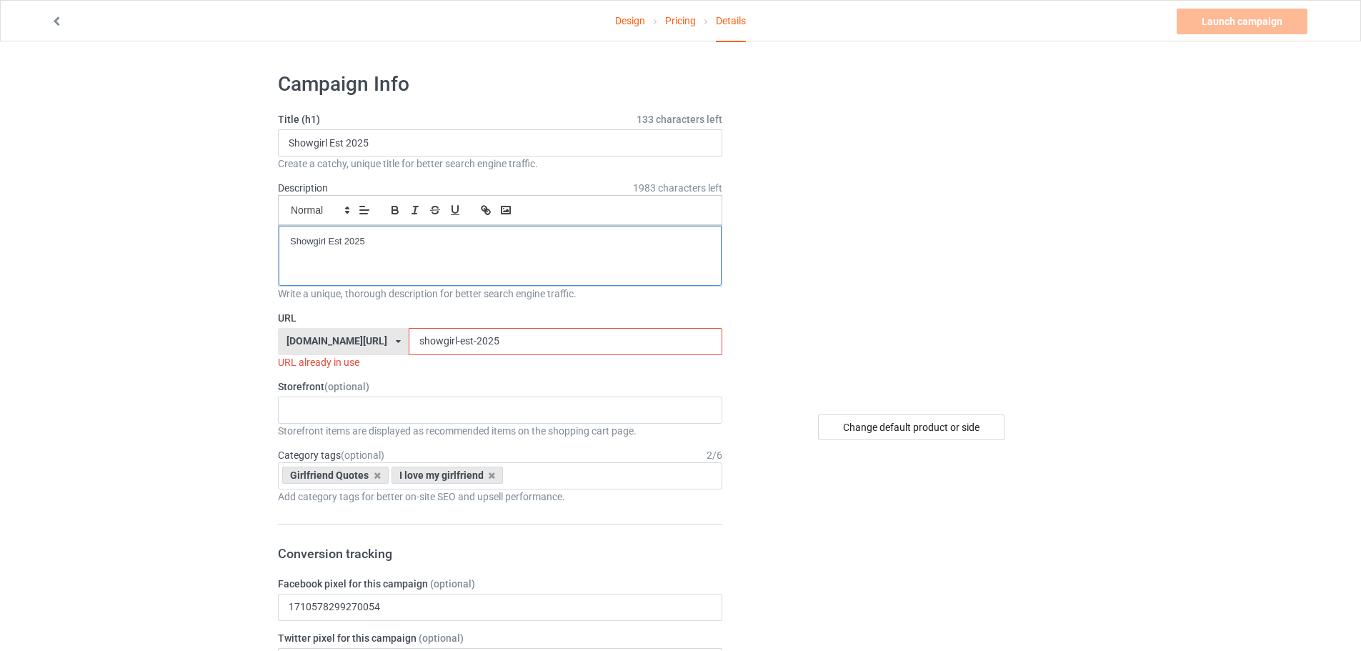
click at [429, 252] on div "Showgirl Est 2025" at bounding box center [500, 256] width 443 height 60
click at [449, 139] on input "Showgirl Est 2025" at bounding box center [500, 142] width 444 height 27
paste input "I'm not yelling I'm a [US_STATE] girl"
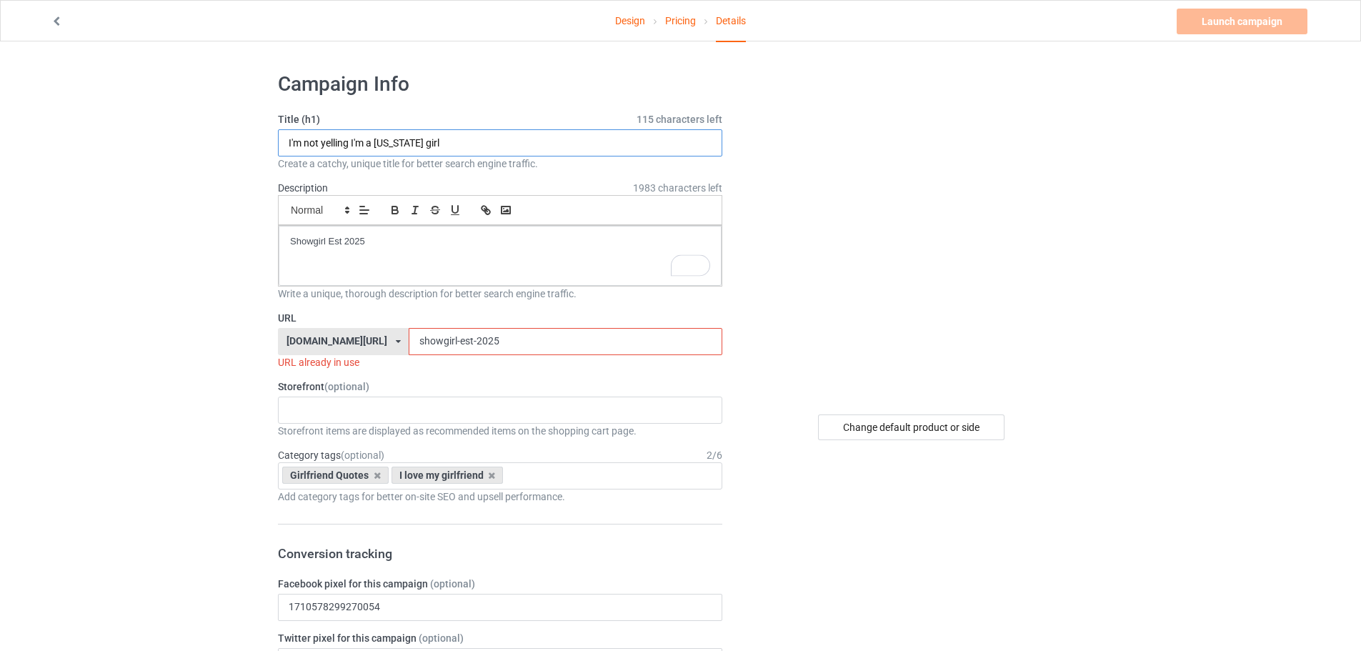
type input "I'm not yelling I'm a [US_STATE] girl"
click at [444, 266] on div "Showgirl Est 2025" at bounding box center [500, 256] width 443 height 60
click at [443, 266] on div "Showgirl Est 2025" at bounding box center [500, 256] width 443 height 60
paste div
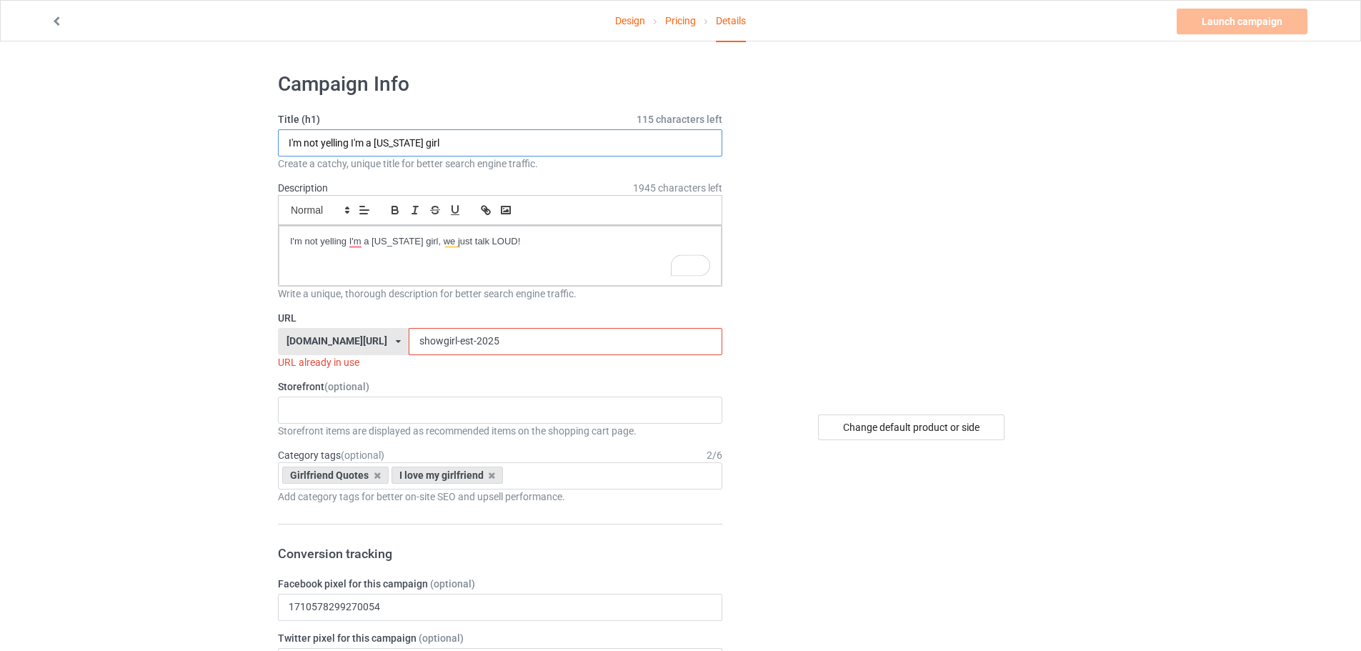
drag, startPoint x: 351, startPoint y: 144, endPoint x: 259, endPoint y: 146, distance: 92.9
drag, startPoint x: 473, startPoint y: 338, endPoint x: 331, endPoint y: 338, distance: 142.2
click at [331, 338] on div "[DOMAIN_NAME][URL] [DOMAIN_NAME][URL] [DOMAIN_NAME][URL] 5cb6a7b341bc850a2265e6…" at bounding box center [500, 341] width 444 height 27
paste input "I'm not yelling"
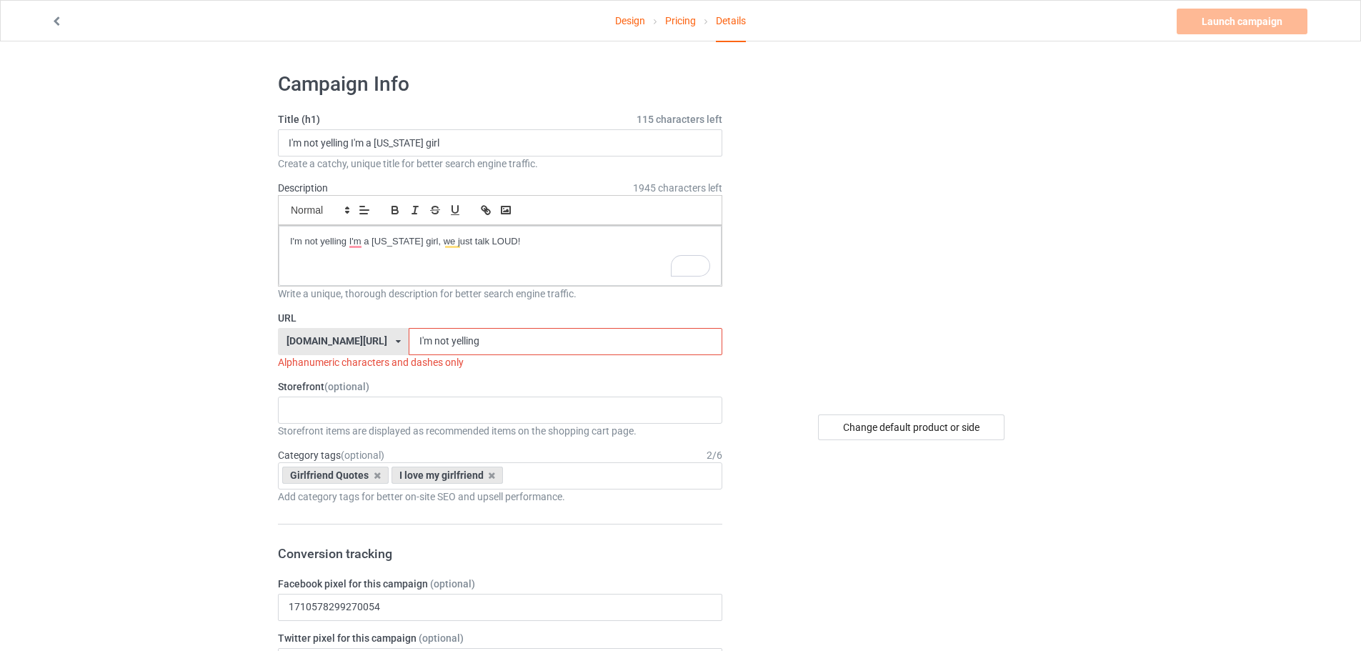
click at [409, 340] on input "I'm not yelling" at bounding box center [565, 341] width 313 height 27
click at [409, 340] on input "I-m not yelling" at bounding box center [565, 341] width 313 height 27
click at [412, 340] on input "I-m-not yelling" at bounding box center [565, 341] width 313 height 27
click at [505, 348] on input "I-m-not-yelling" at bounding box center [565, 341] width 313 height 27
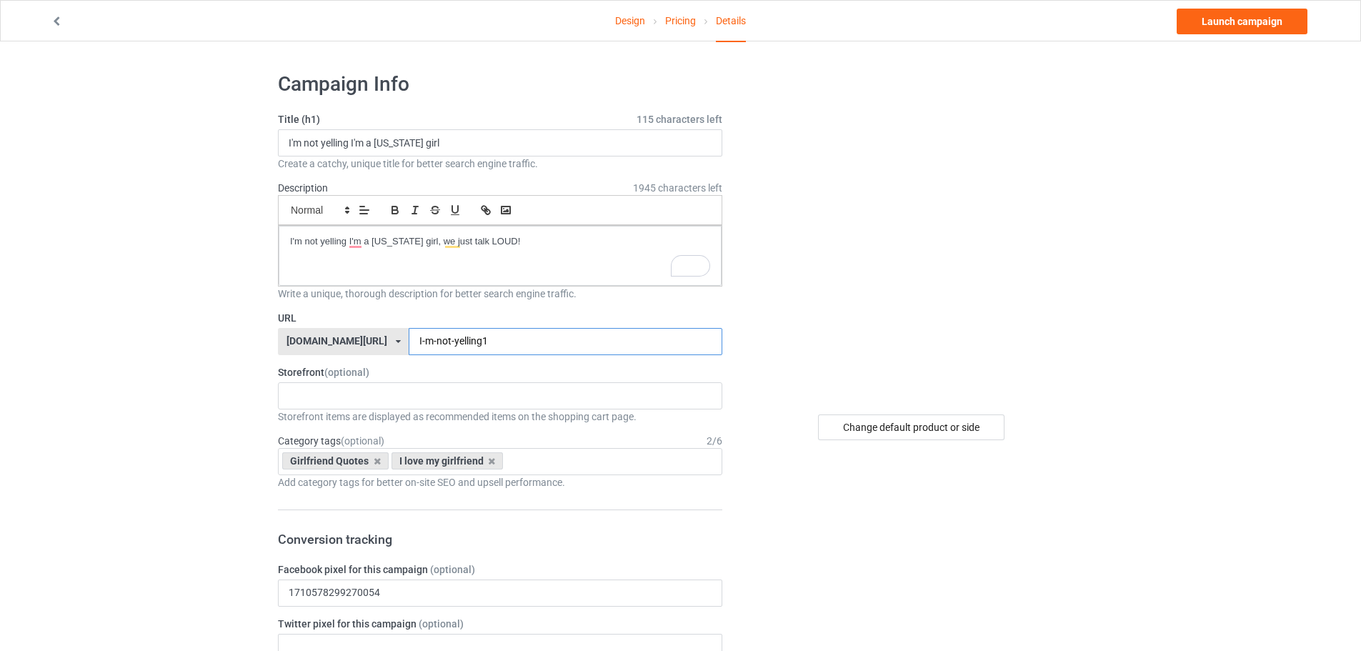
type input "I-m-not-yelling1"
click at [762, 366] on div at bounding box center [912, 231] width 341 height 321
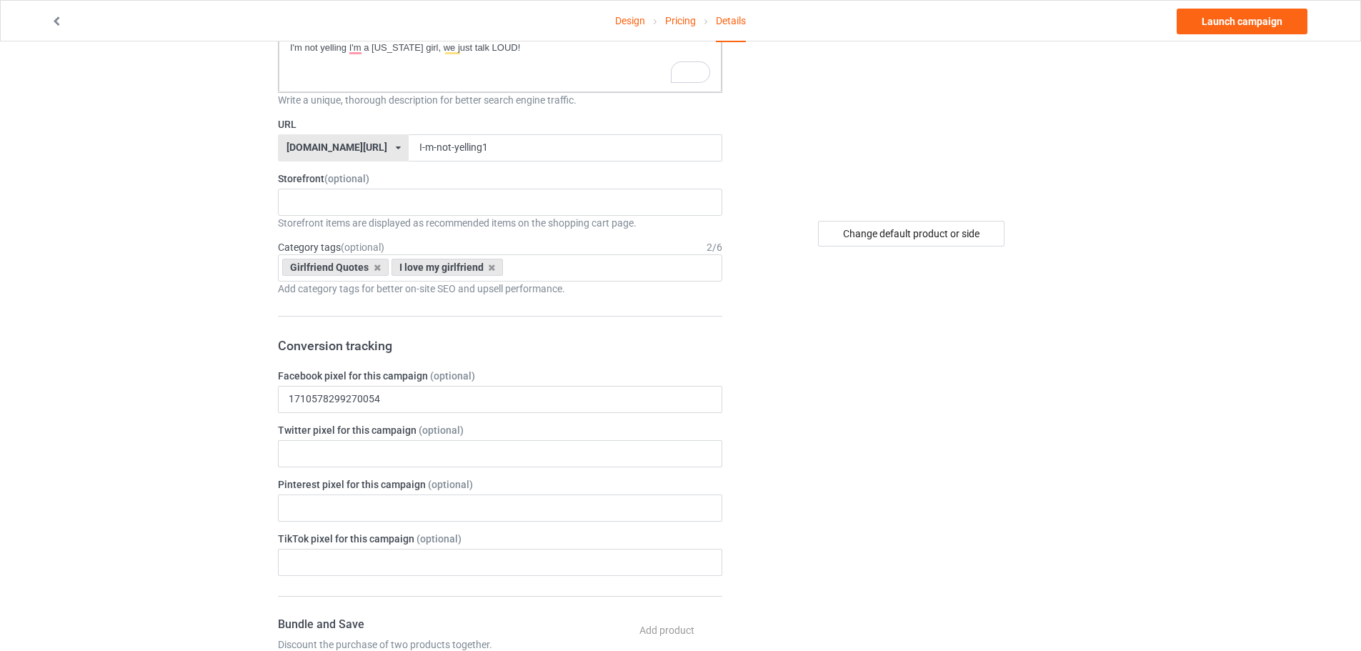
scroll to position [214, 0]
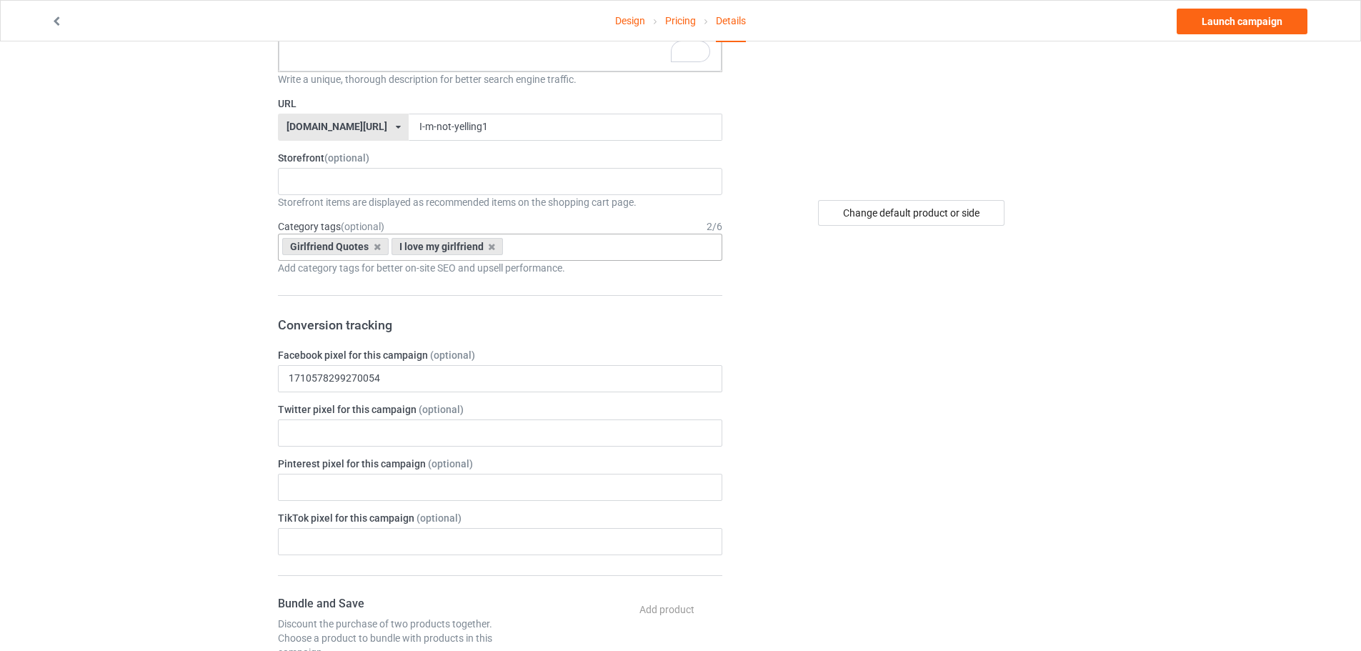
click at [492, 252] on div "I love my girlfriend" at bounding box center [448, 246] width 112 height 17
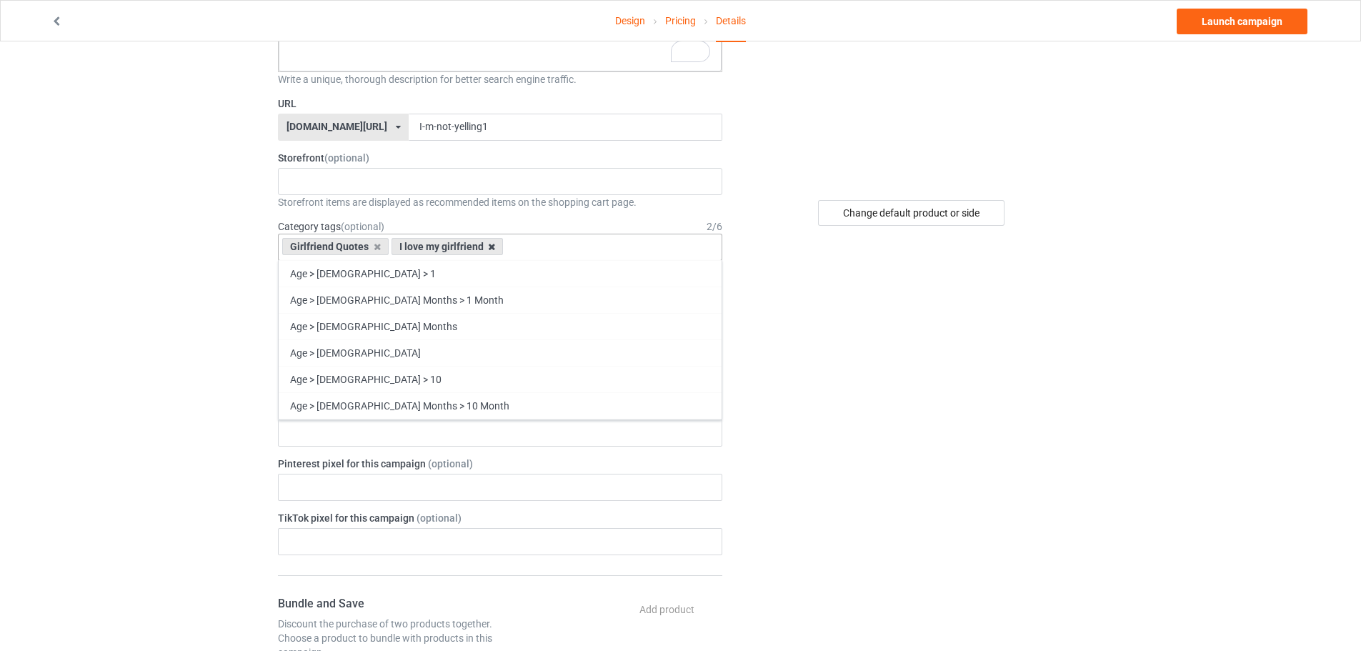
click at [492, 248] on icon at bounding box center [491, 246] width 7 height 9
click at [381, 249] on div "Girlfriend Quotes" at bounding box center [335, 246] width 106 height 17
click at [382, 249] on div "Girlfriend Quotes" at bounding box center [335, 246] width 106 height 17
click at [374, 242] on icon at bounding box center [377, 246] width 7 height 9
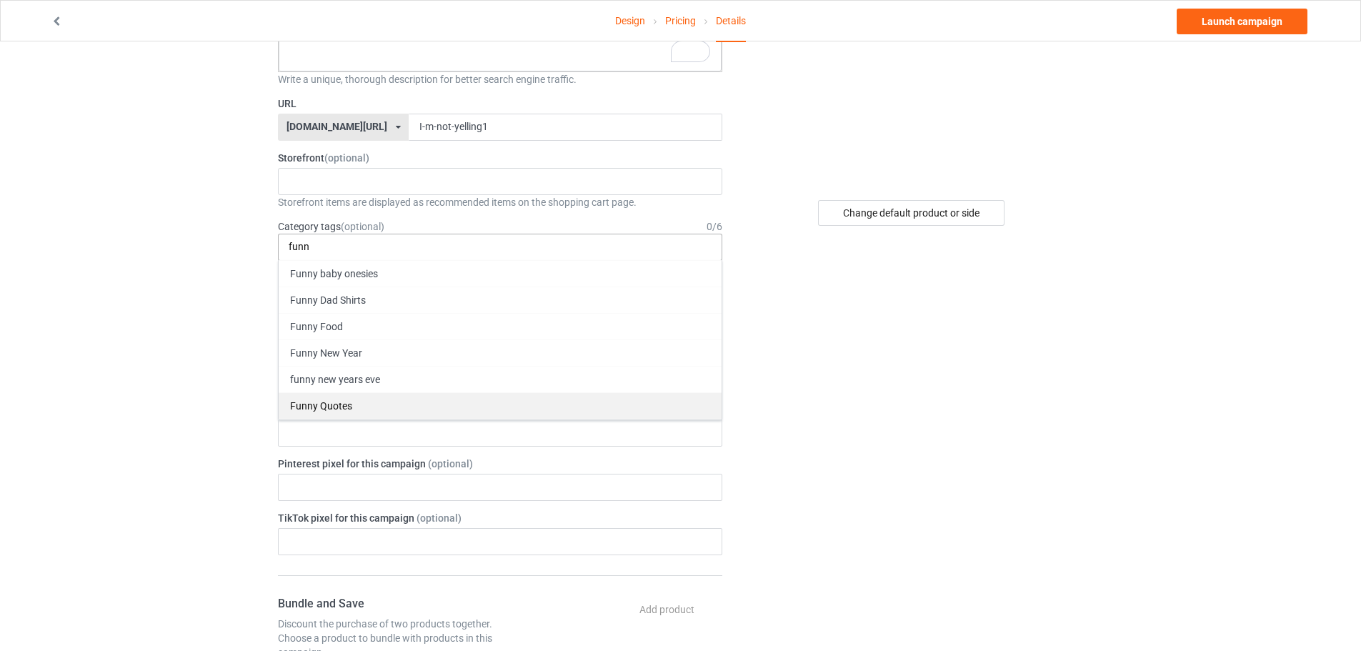
type input "funn"
click at [378, 405] on div "Funny Quotes" at bounding box center [500, 405] width 443 height 26
type input "funn"
click at [405, 405] on div "Funny Shirts" at bounding box center [500, 405] width 443 height 26
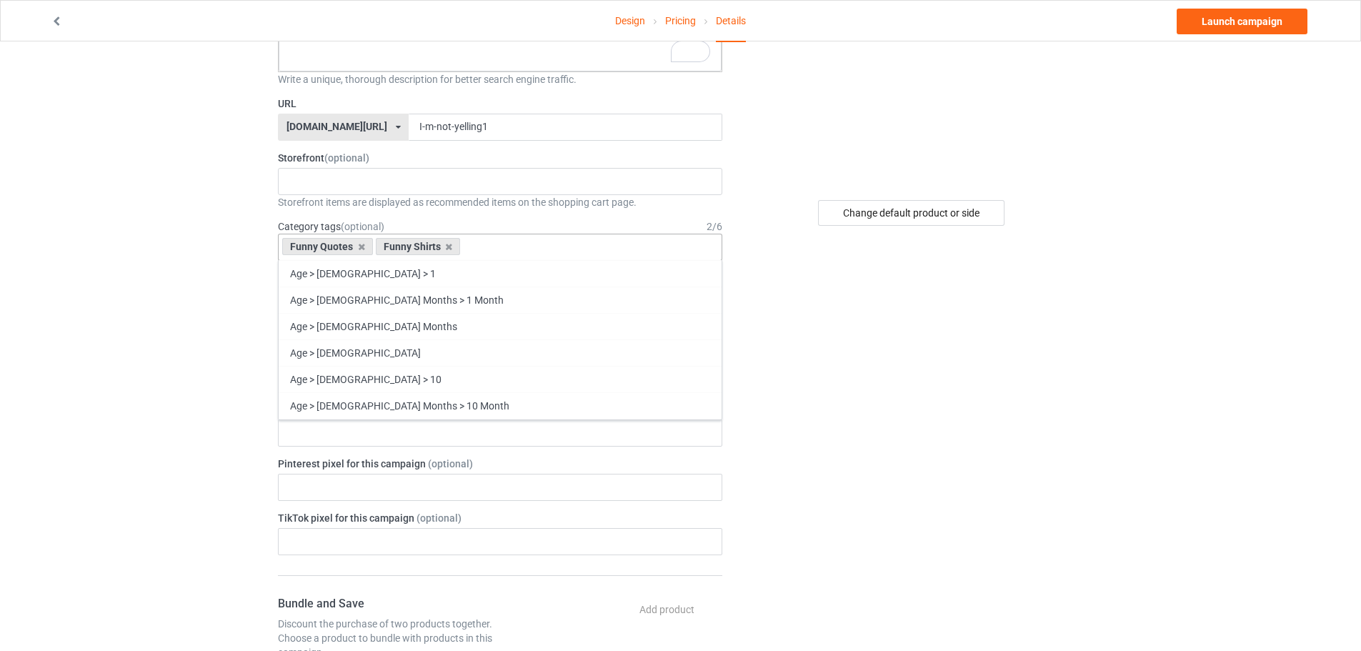
click at [922, 393] on div "Change default product or side" at bounding box center [912, 572] width 361 height 1451
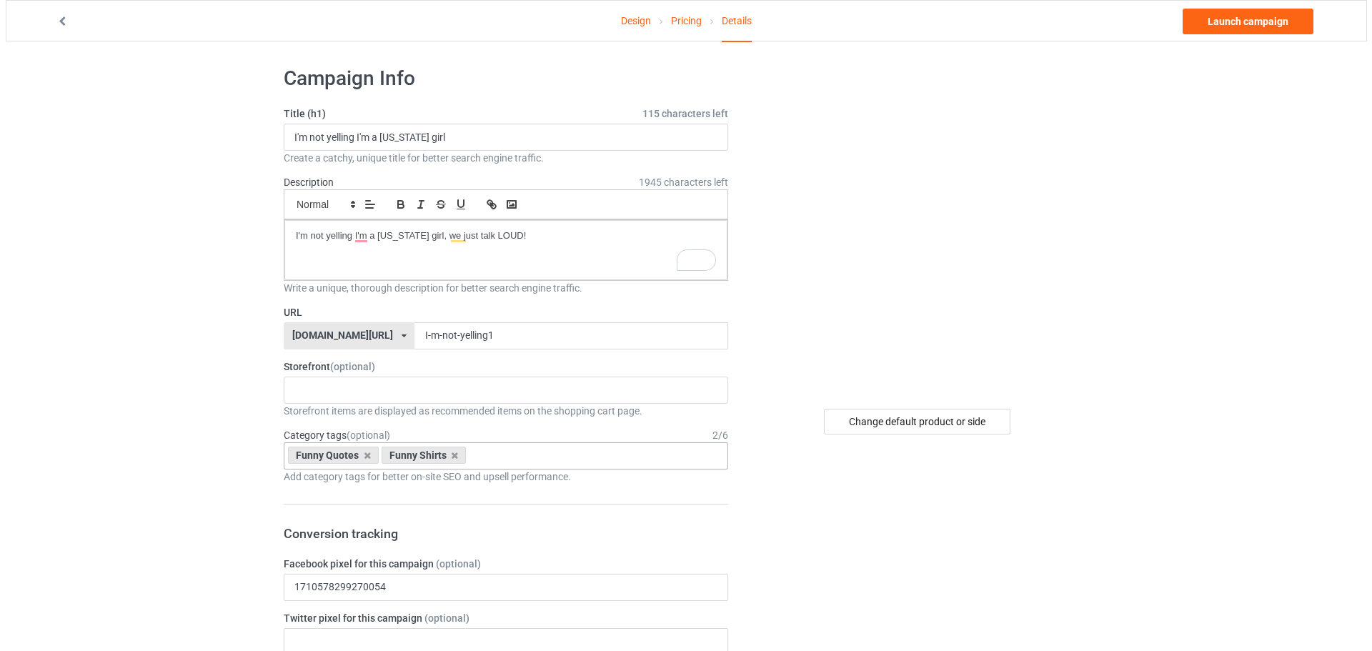
scroll to position [0, 0]
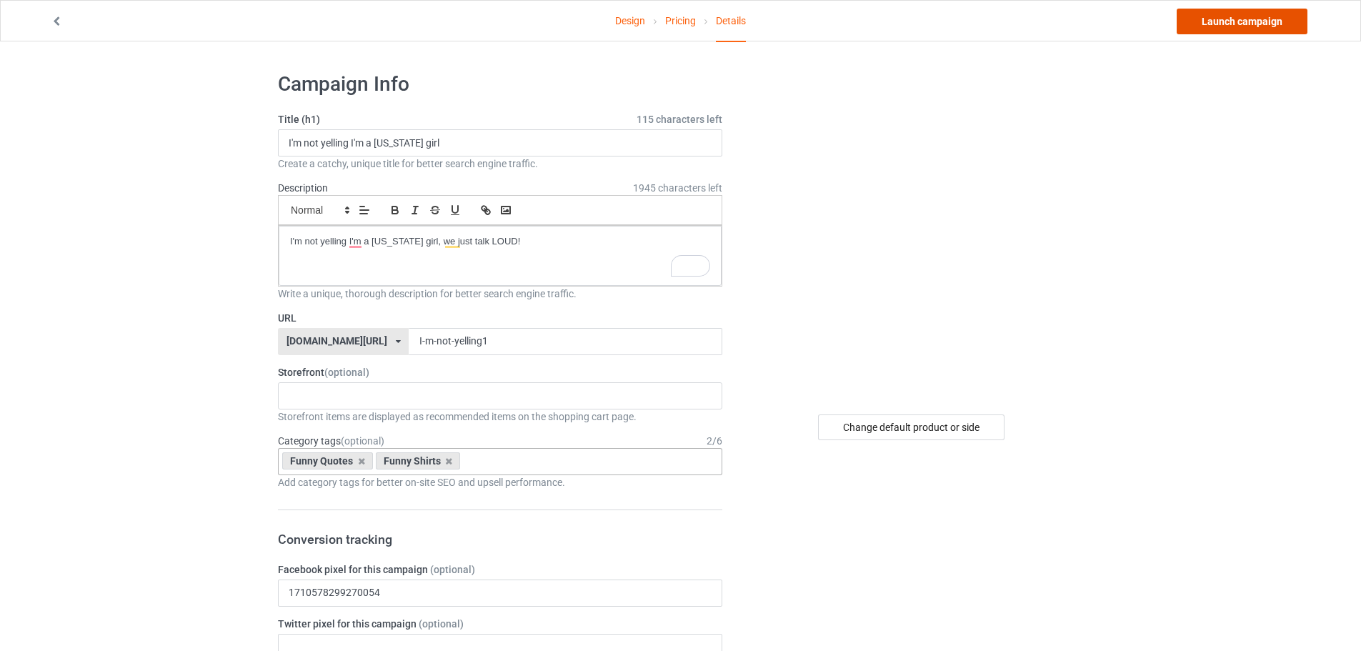
click at [1238, 23] on link "Launch campaign" at bounding box center [1242, 22] width 131 height 26
